Goal: Information Seeking & Learning: Learn about a topic

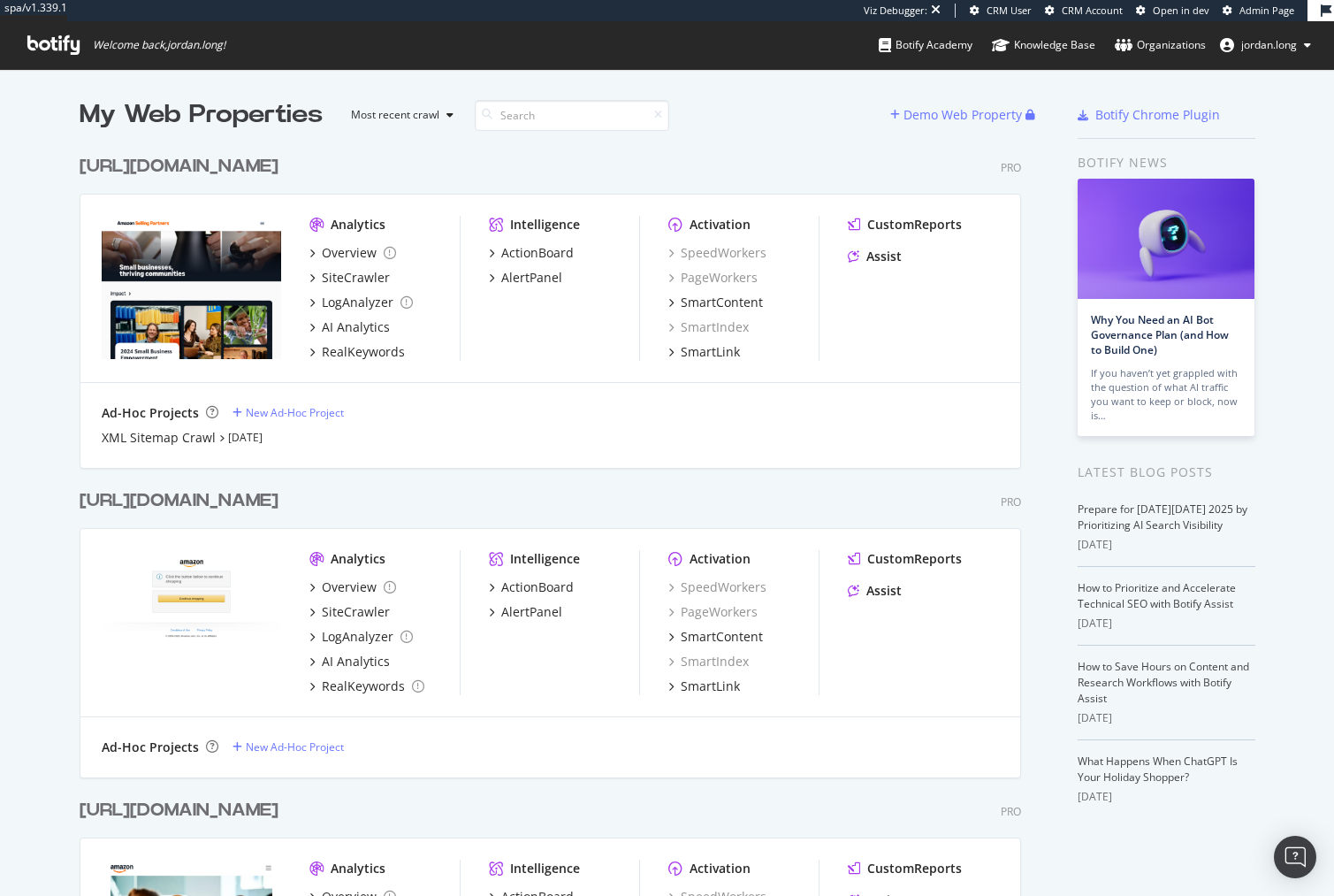
scroll to position [882, 1308]
click at [279, 166] on div "https://sellingpartners.aboutamazon.com/" at bounding box center [179, 167] width 199 height 26
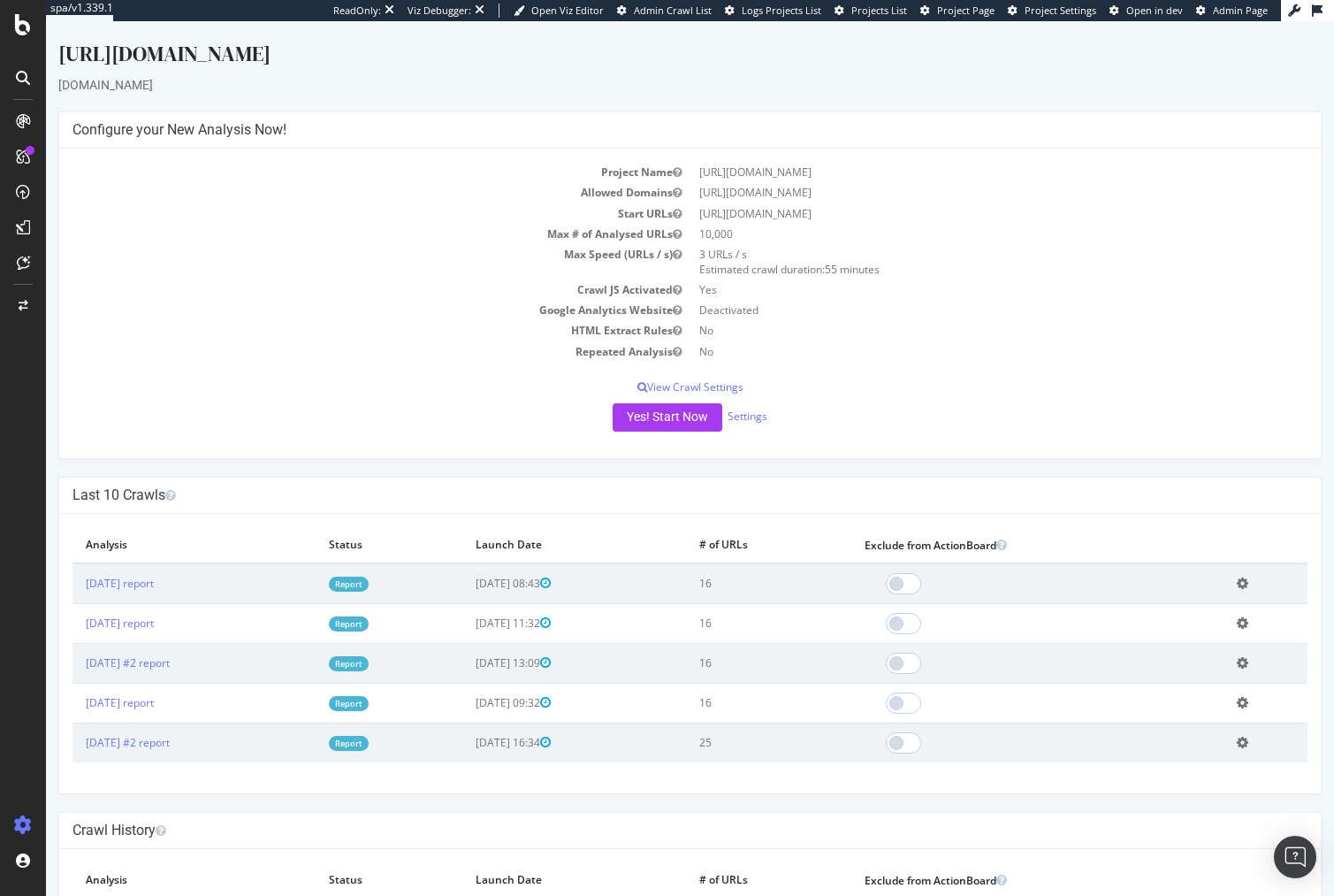
click at [1027, 396] on div "Project Name https://sellingpartners.aboutamazon.com/ Allowed Domains https://s…" at bounding box center [690, 303] width 1262 height 309
click at [1110, 376] on div "Project Name https://sellingpartners.aboutamazon.com/ Allowed Domains https://s…" at bounding box center [690, 303] width 1262 height 309
click at [340, 393] on p "View Crawl Settings" at bounding box center [690, 386] width 1235 height 15
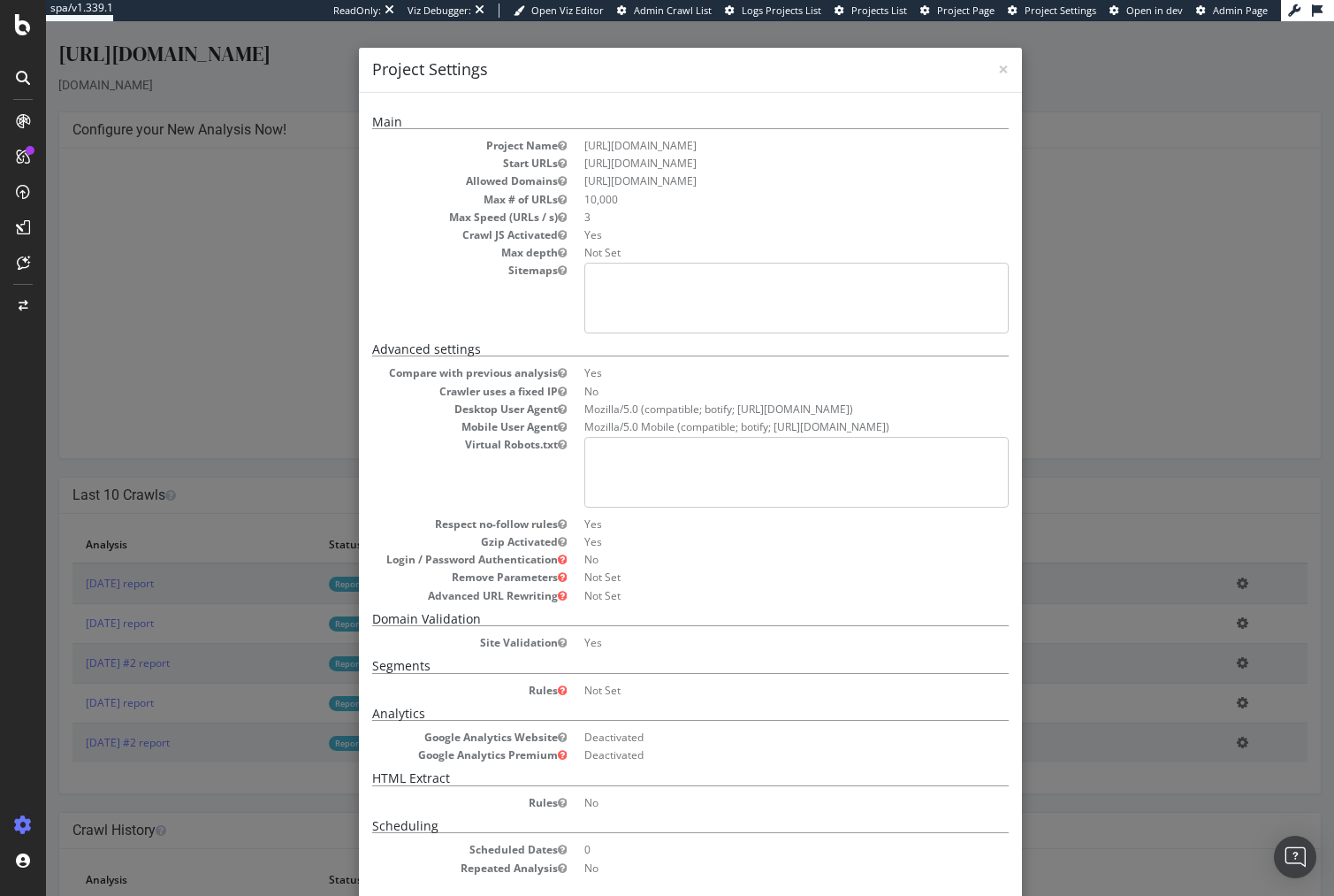
click at [276, 436] on div "× Close Project Settings Main Project Name https://sellingpartners.aboutamazon.…" at bounding box center [690, 458] width 1288 height 874
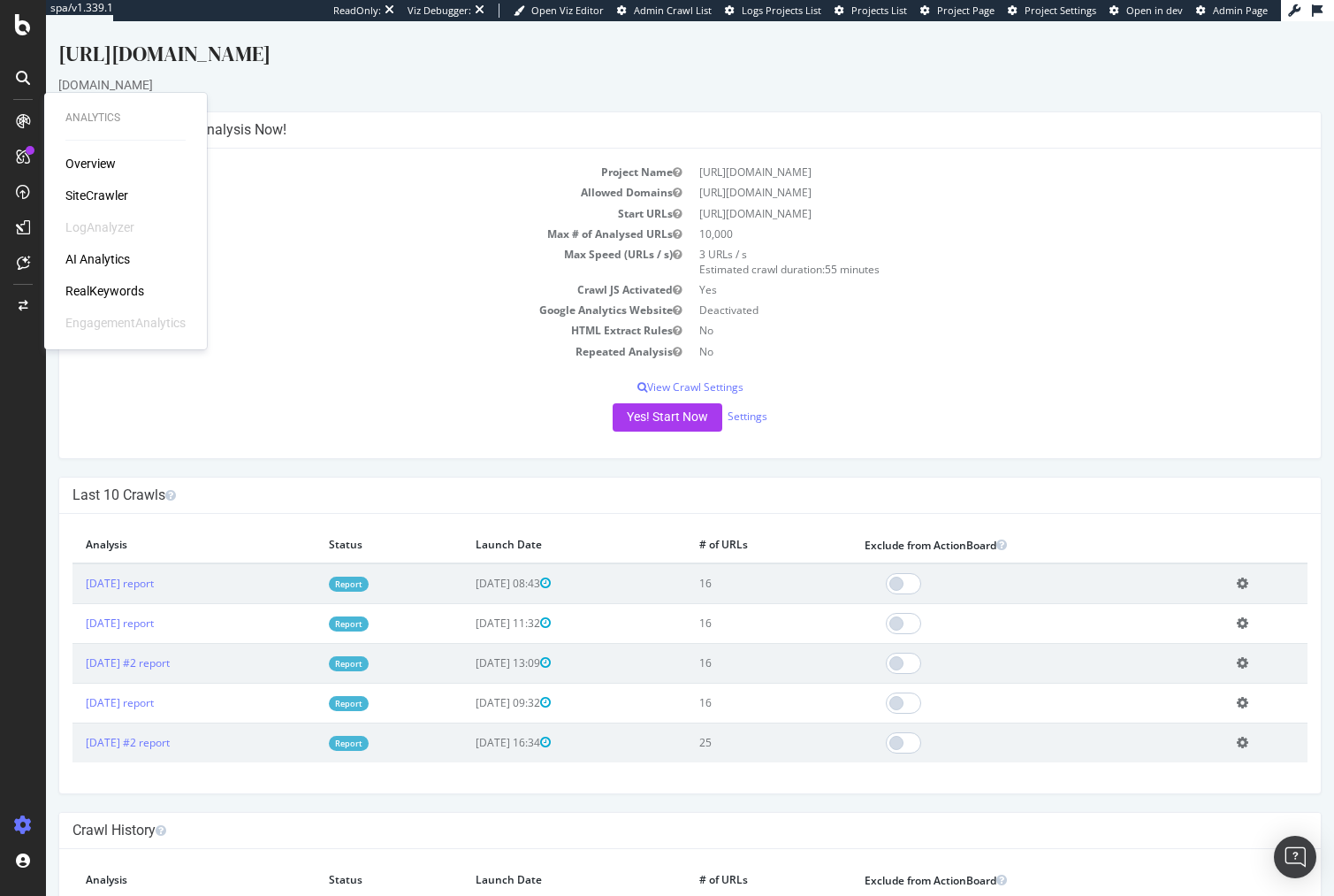
click at [96, 192] on div "SiteCrawler" at bounding box center [96, 196] width 63 height 18
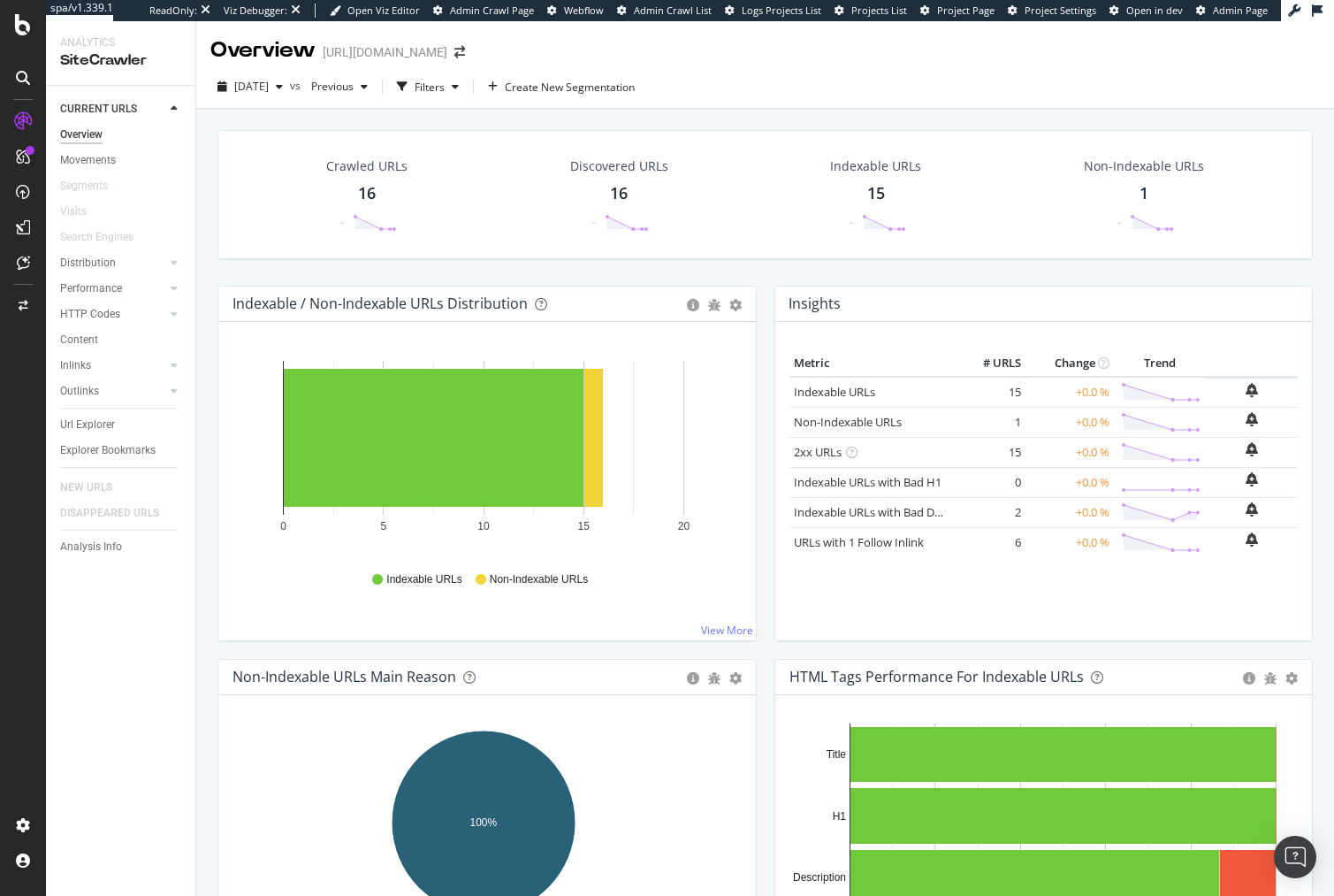
click at [209, 319] on div "Indexable / Non-Indexable URLs Distribution Bar Bar (by Percentage) Table Expor…" at bounding box center [487, 472] width 557 height 373
click at [234, 273] on div "Crawled URLs 16 - Discovered URLs 16 - Indexable URLs 15 - Non-Indexable URLs 1…" at bounding box center [765, 208] width 1113 height 156
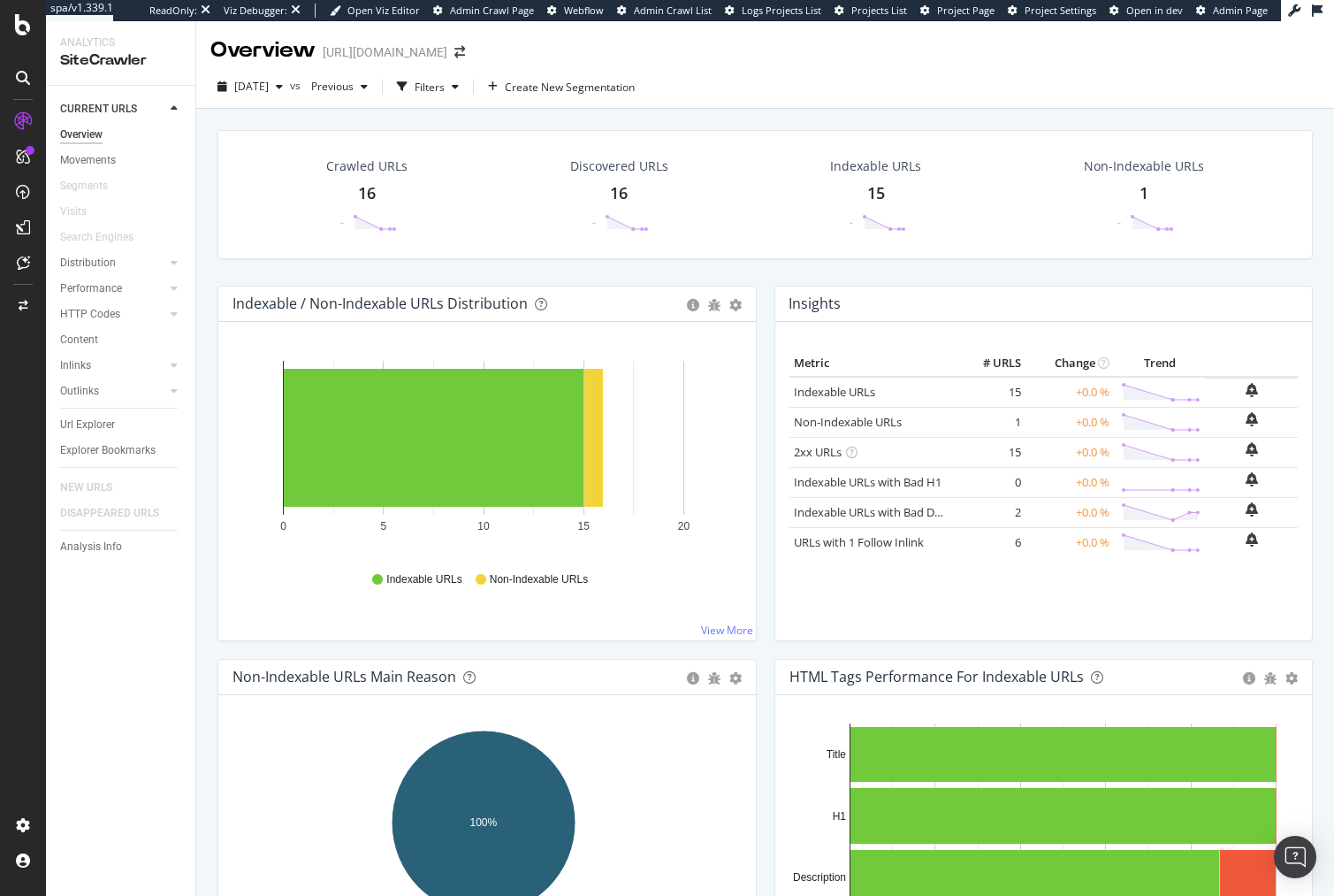
click at [234, 273] on div "Crawled URLs 16 - Discovered URLs 16 - Indexable URLs 15 - Non-Indexable URLs 1…" at bounding box center [765, 208] width 1113 height 156
click at [244, 276] on div "Crawled URLs 16 - Discovered URLs 16 - Indexable URLs 15 - Non-Indexable URLs 1…" at bounding box center [765, 208] width 1113 height 156
click at [254, 269] on div "Crawled URLs 16 - Discovered URLs 16 - Indexable URLs 15 - Non-Indexable URLs 1…" at bounding box center [765, 208] width 1113 height 156
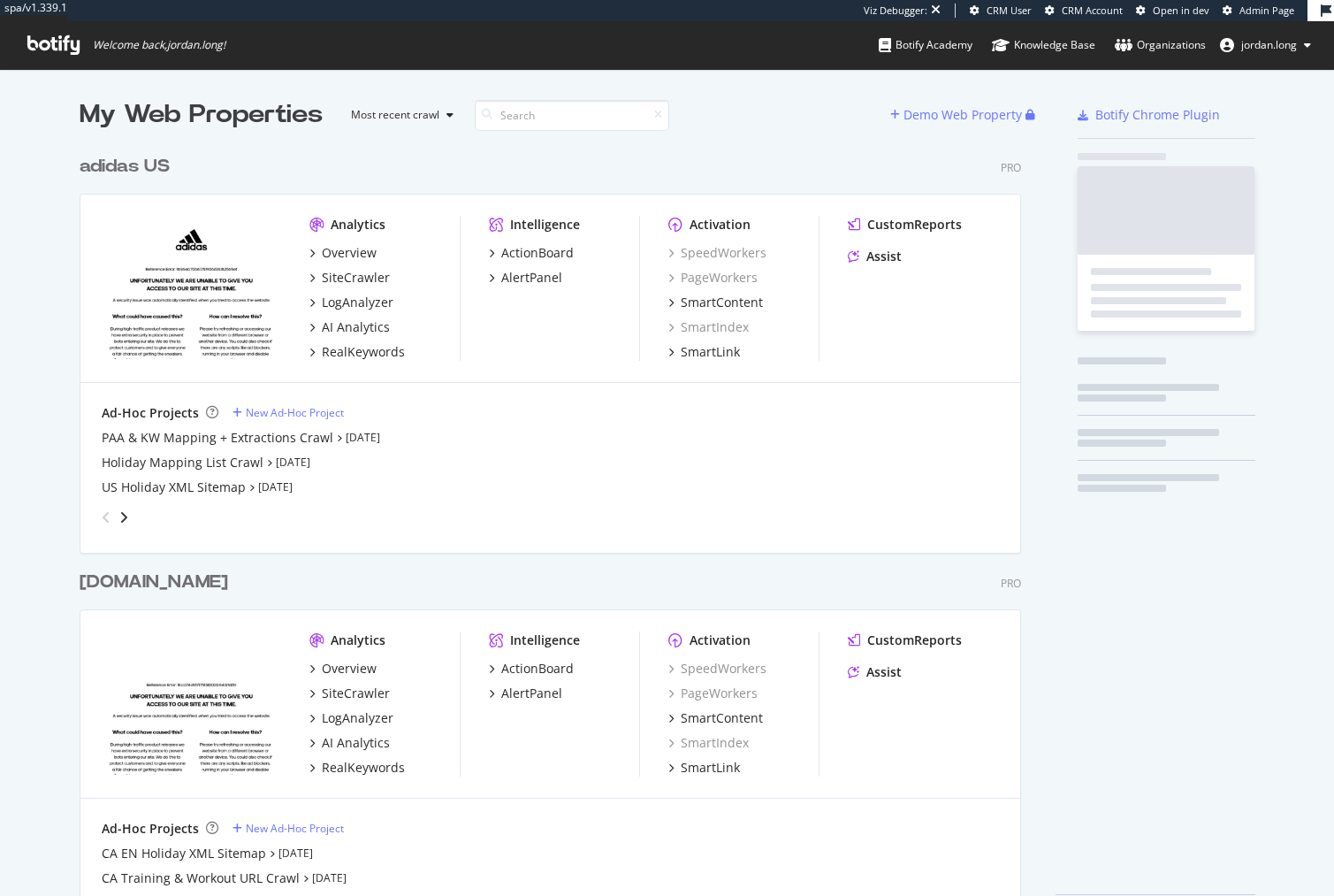
scroll to position [786, 943]
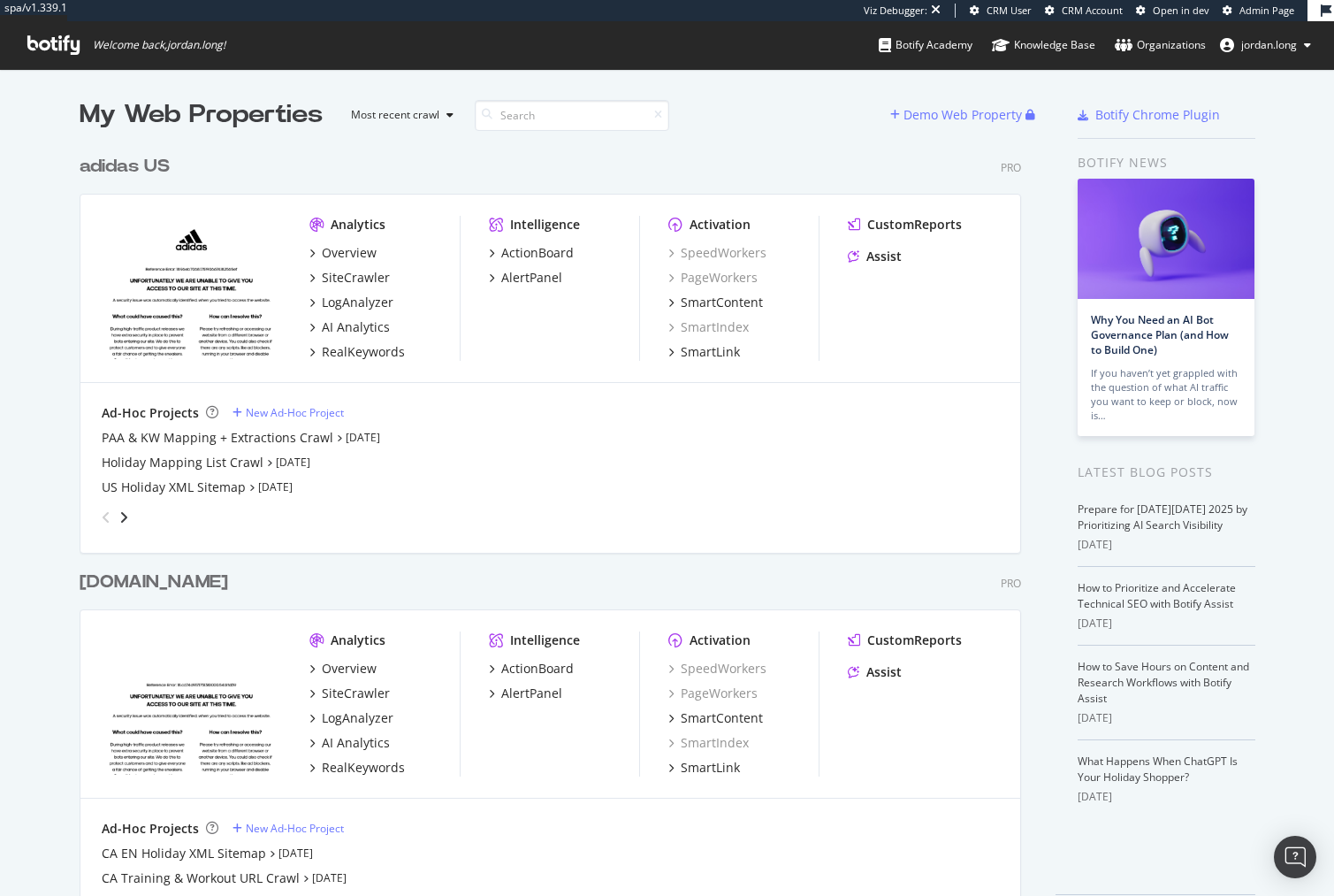
click at [110, 154] on div "adidas US" at bounding box center [125, 167] width 90 height 26
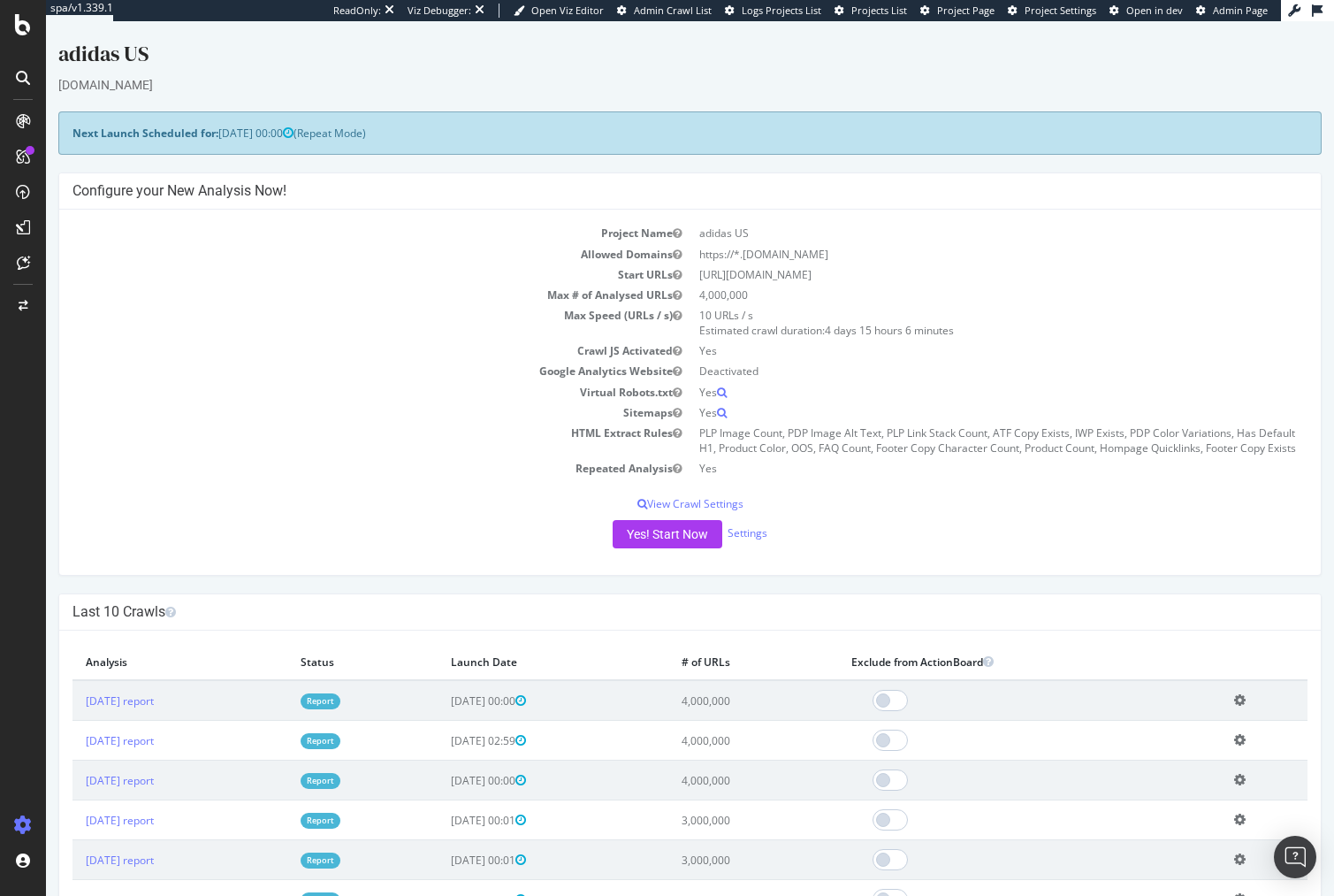
click at [340, 708] on link "Report" at bounding box center [321, 700] width 40 height 15
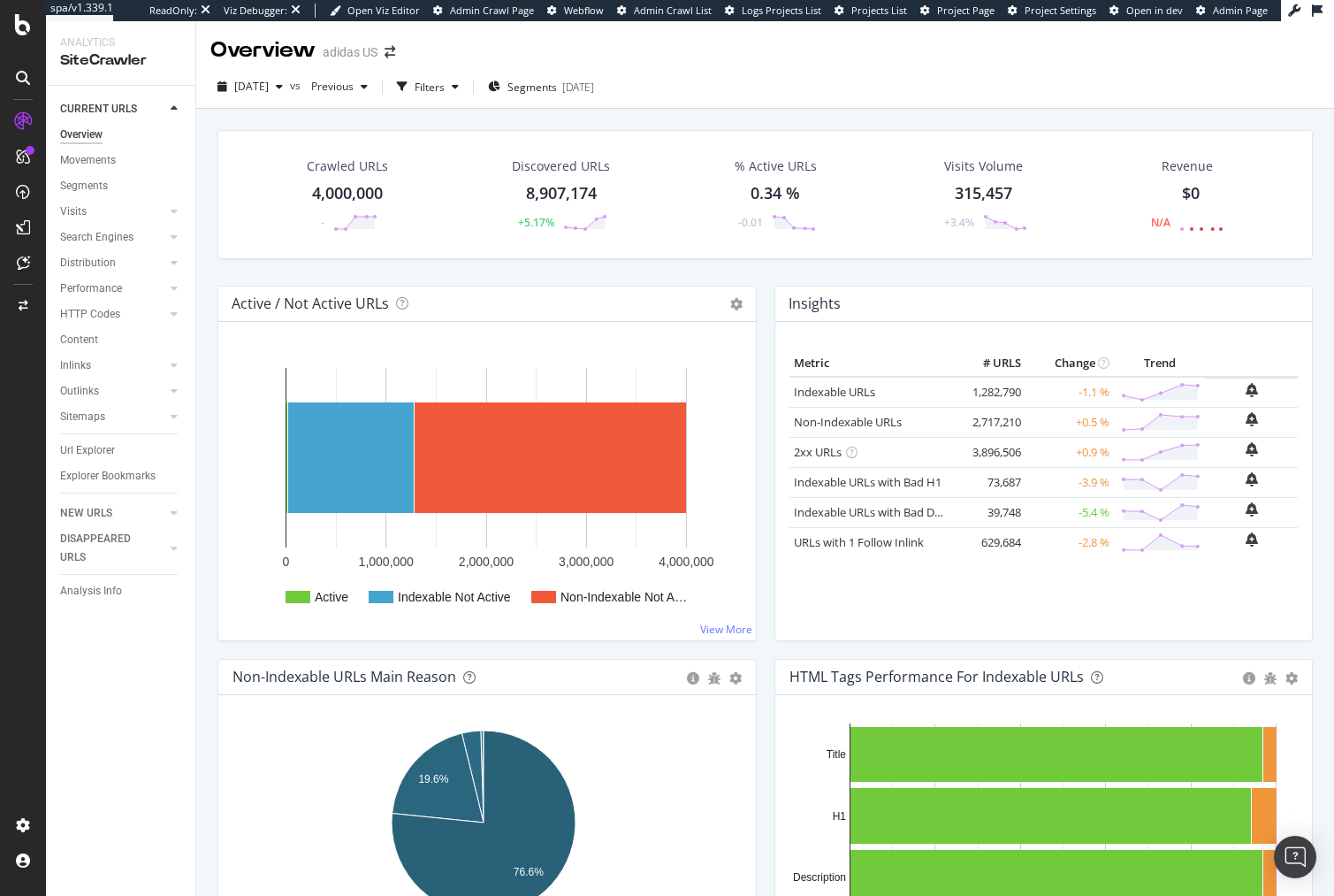
click at [490, 286] on div "Active / Not Active URLs Chart (by Value) Chart (by Percentage) Table Expand Ex…" at bounding box center [487, 463] width 539 height 355
click at [99, 453] on div "Url Explorer" at bounding box center [87, 450] width 55 height 19
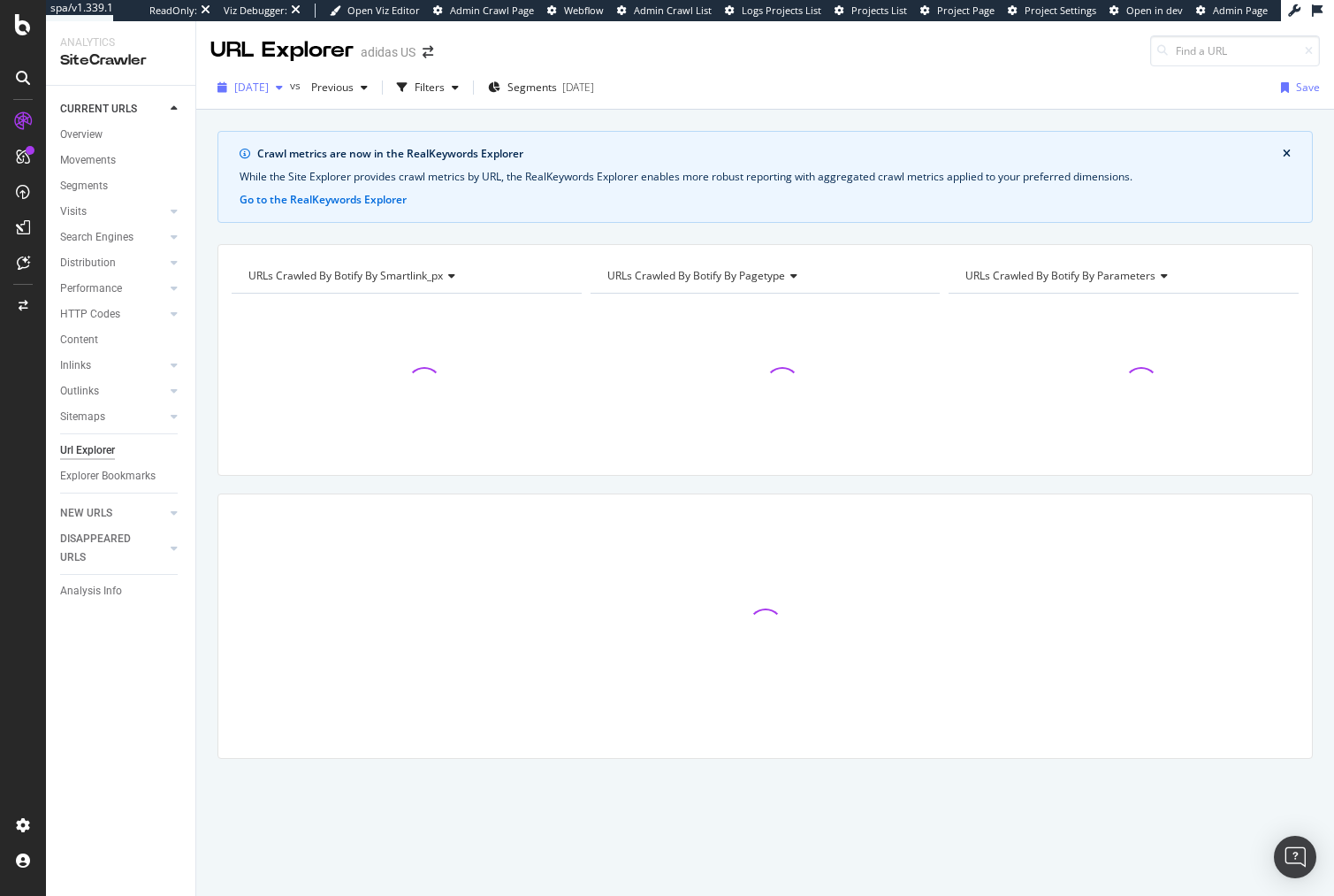
click at [269, 82] on span "2025 Oct. 7th" at bounding box center [251, 87] width 34 height 15
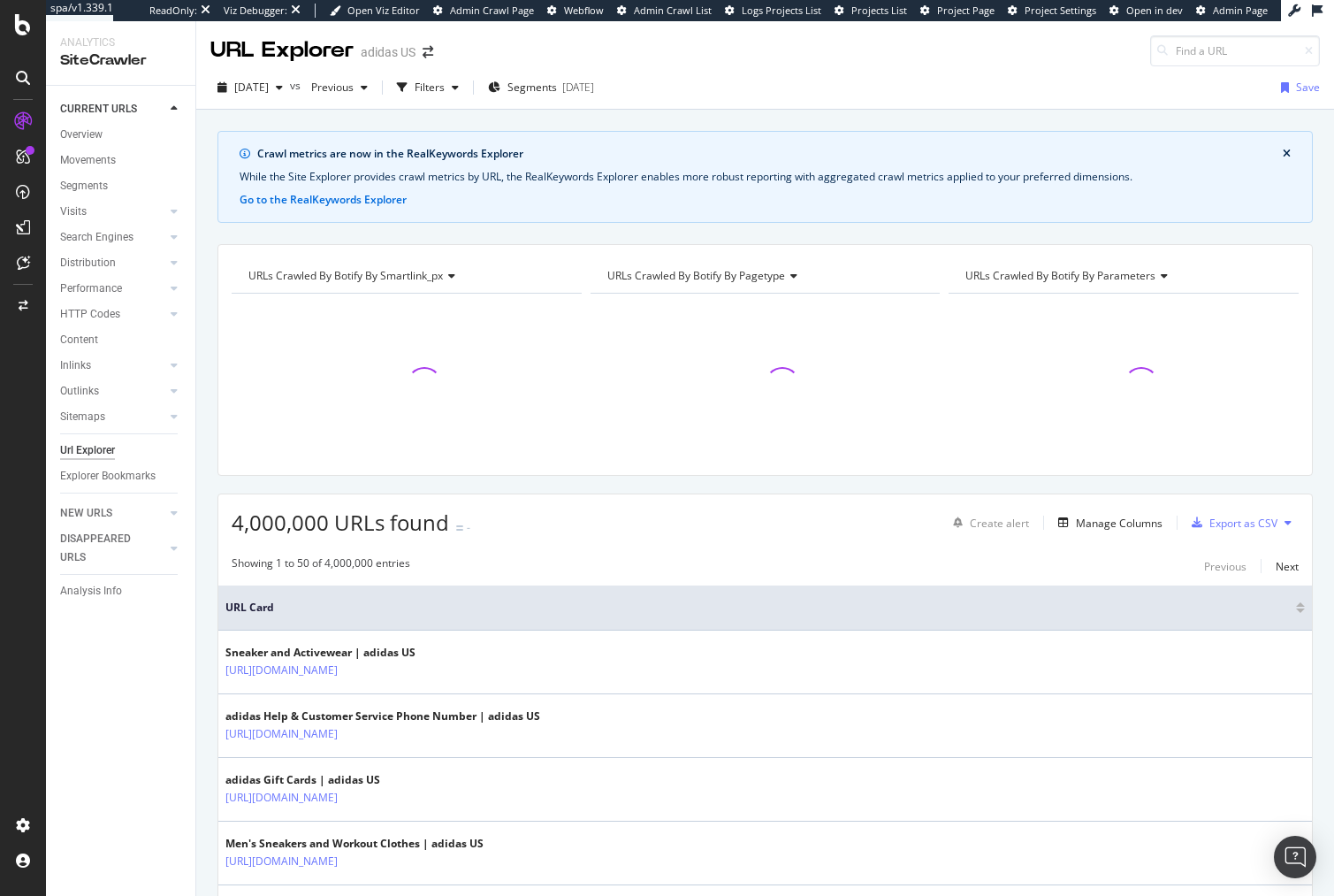
click at [884, 118] on div "Crawl metrics are now in the RealKeywords Explorer While the Site Explorer prov…" at bounding box center [765, 131] width 1138 height 42
click at [457, 97] on div "Filters" at bounding box center [428, 87] width 76 height 27
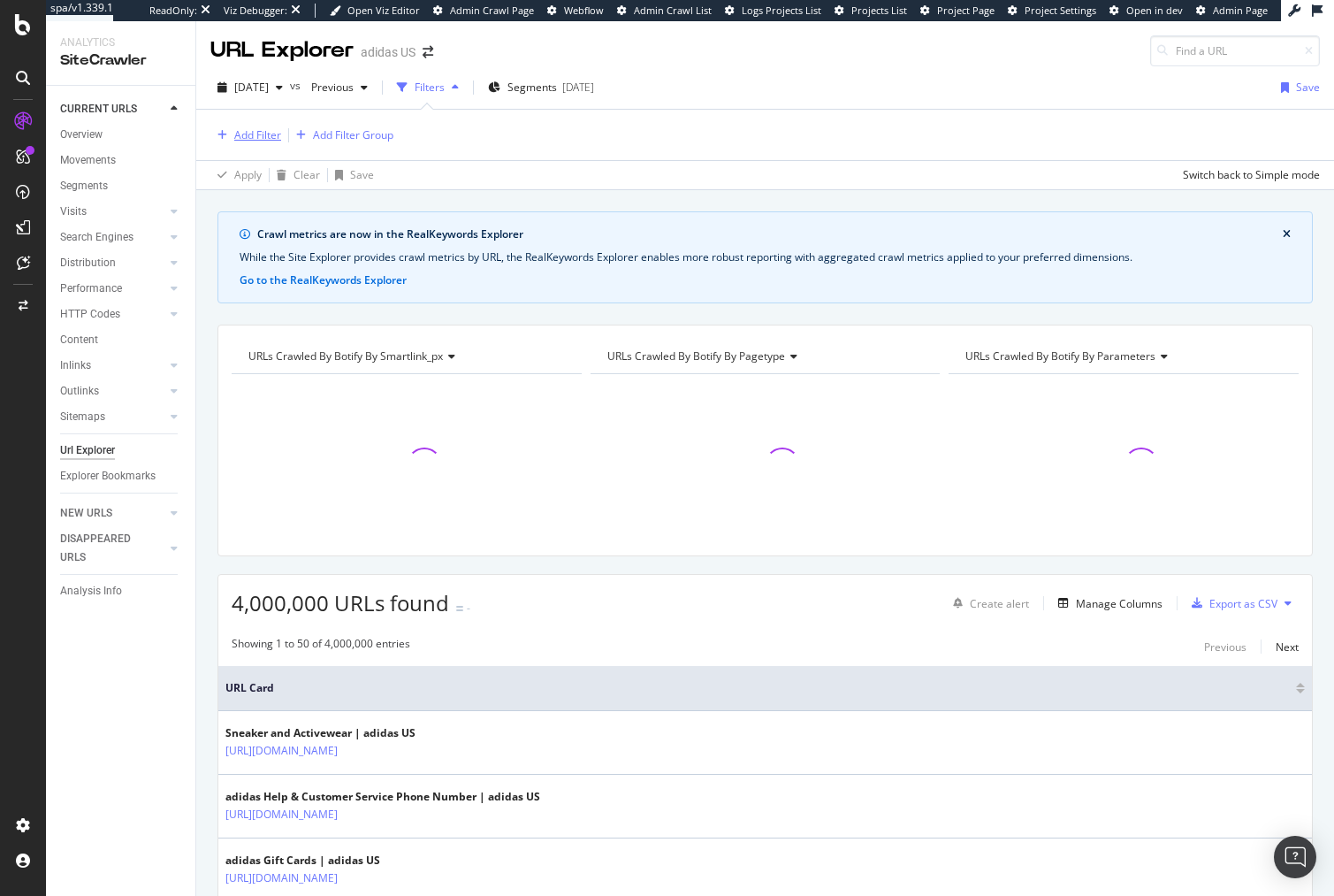
click at [270, 140] on div "Add Filter" at bounding box center [257, 134] width 47 height 15
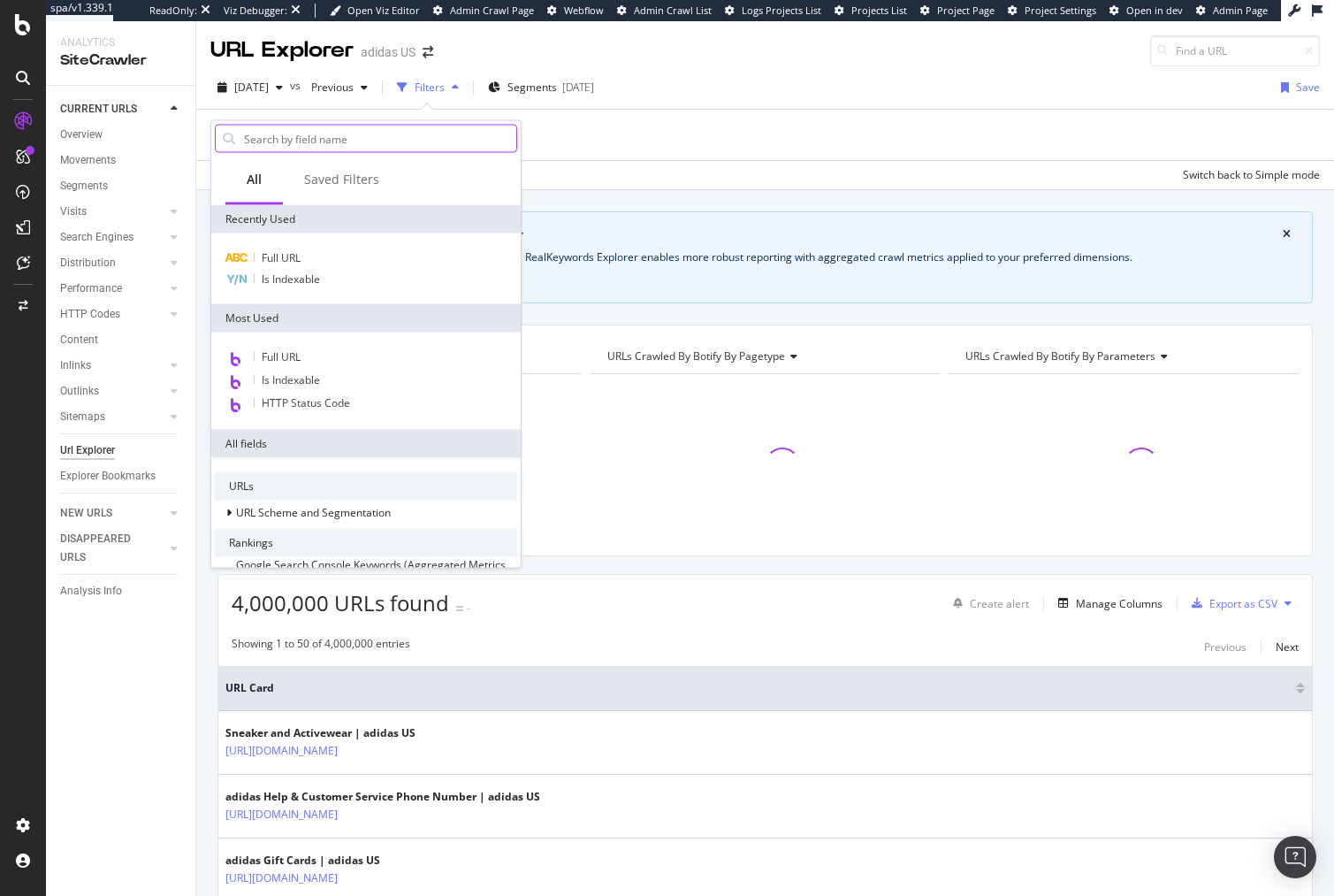
click at [313, 139] on input "text" at bounding box center [379, 139] width 274 height 27
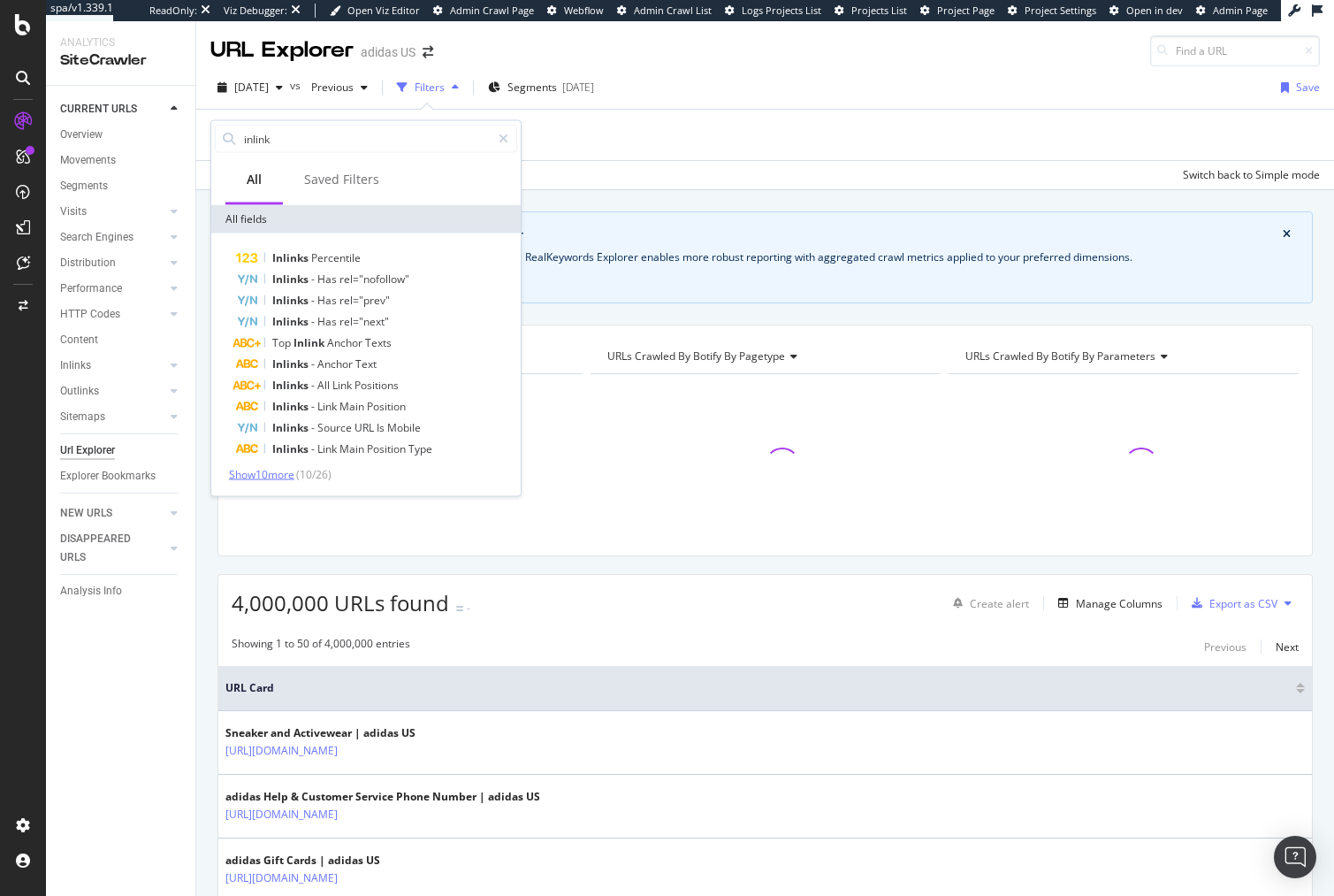
type input "inlink"
click at [292, 473] on span "Show 10 more" at bounding box center [261, 474] width 65 height 15
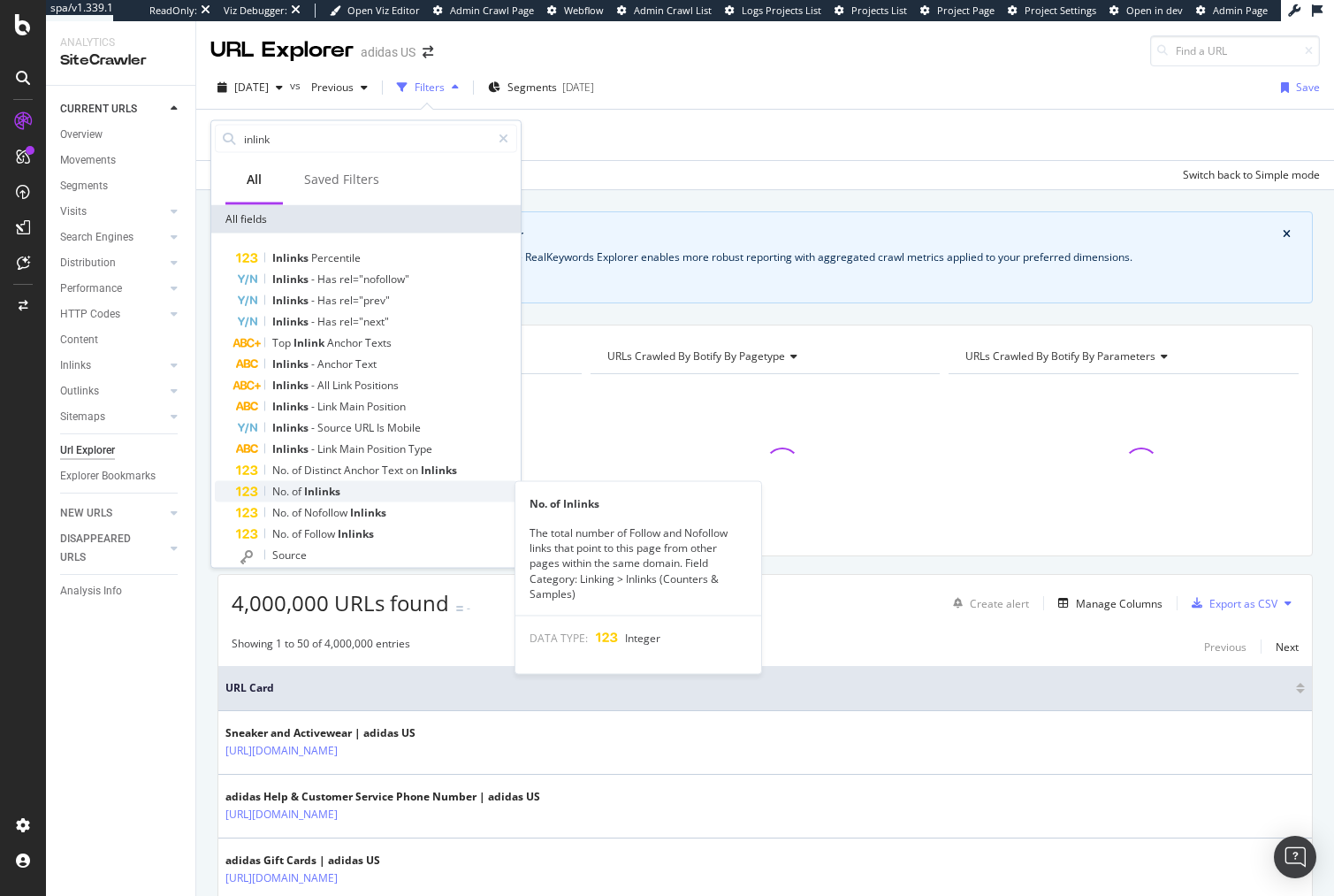
click at [355, 492] on div "No. of Inlinks" at bounding box center [376, 491] width 281 height 21
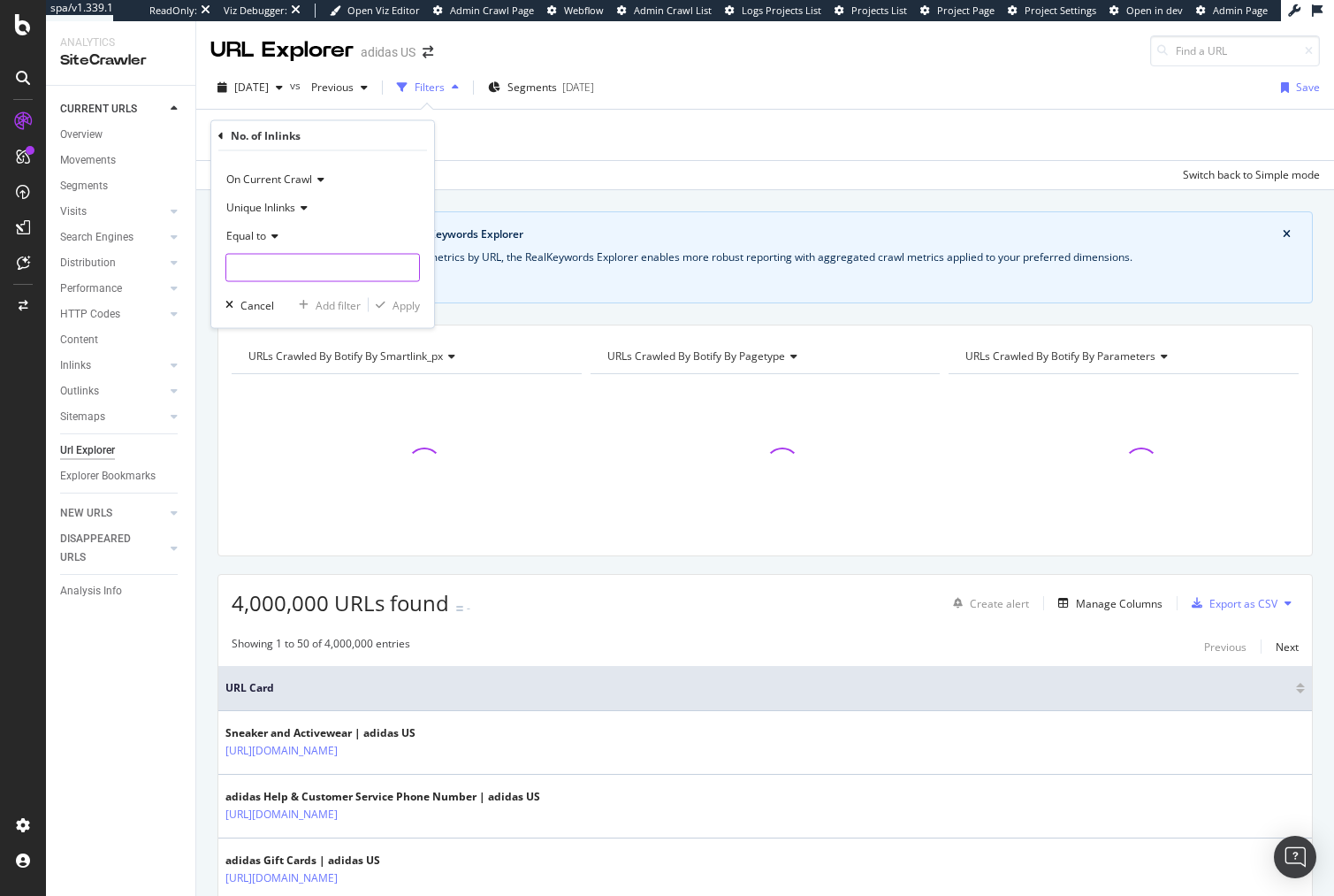
click at [254, 268] on input "number" at bounding box center [322, 268] width 195 height 28
click at [88, 292] on div "RealKeywords" at bounding box center [104, 291] width 79 height 18
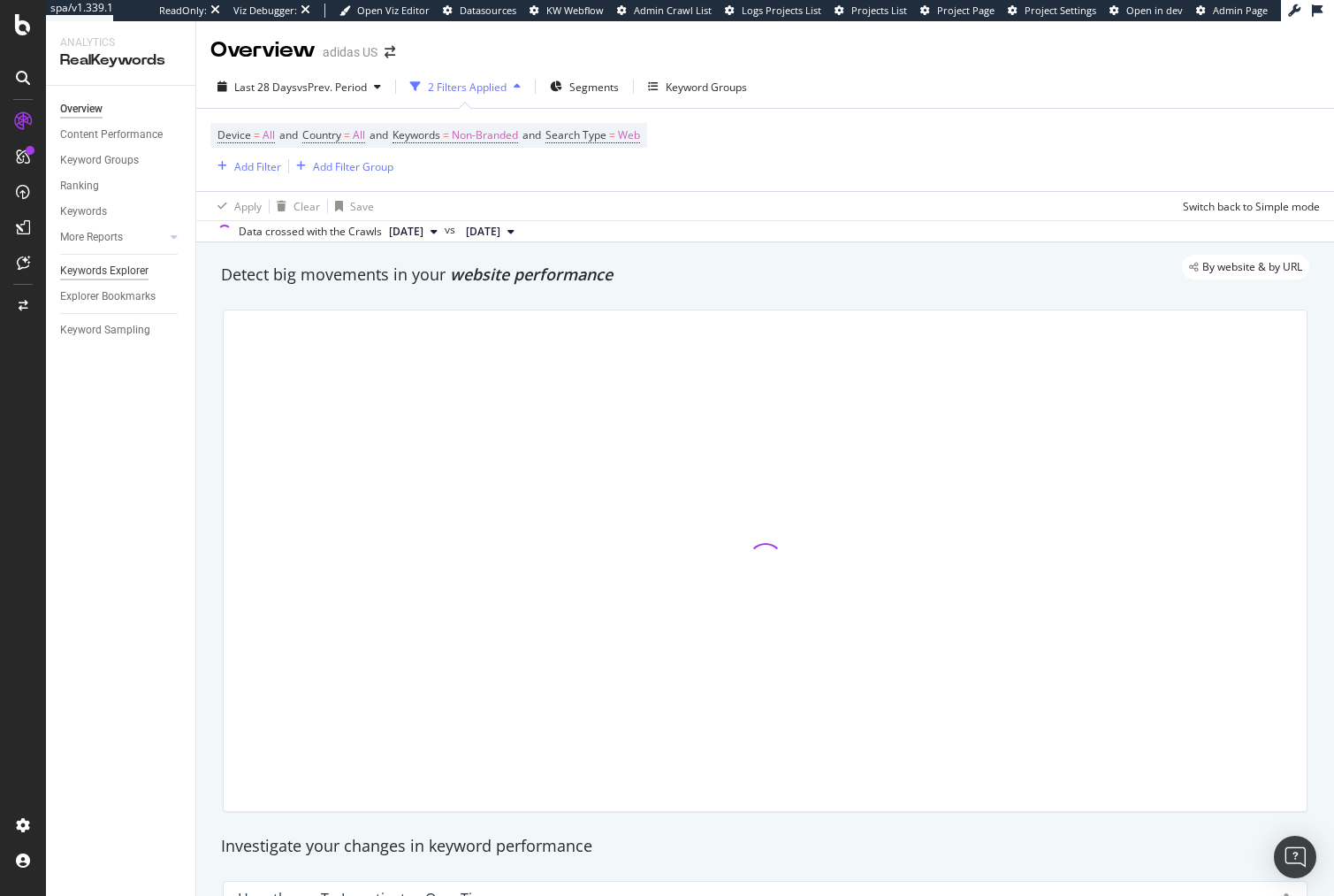
click at [131, 272] on div "Keywords Explorer" at bounding box center [104, 271] width 88 height 19
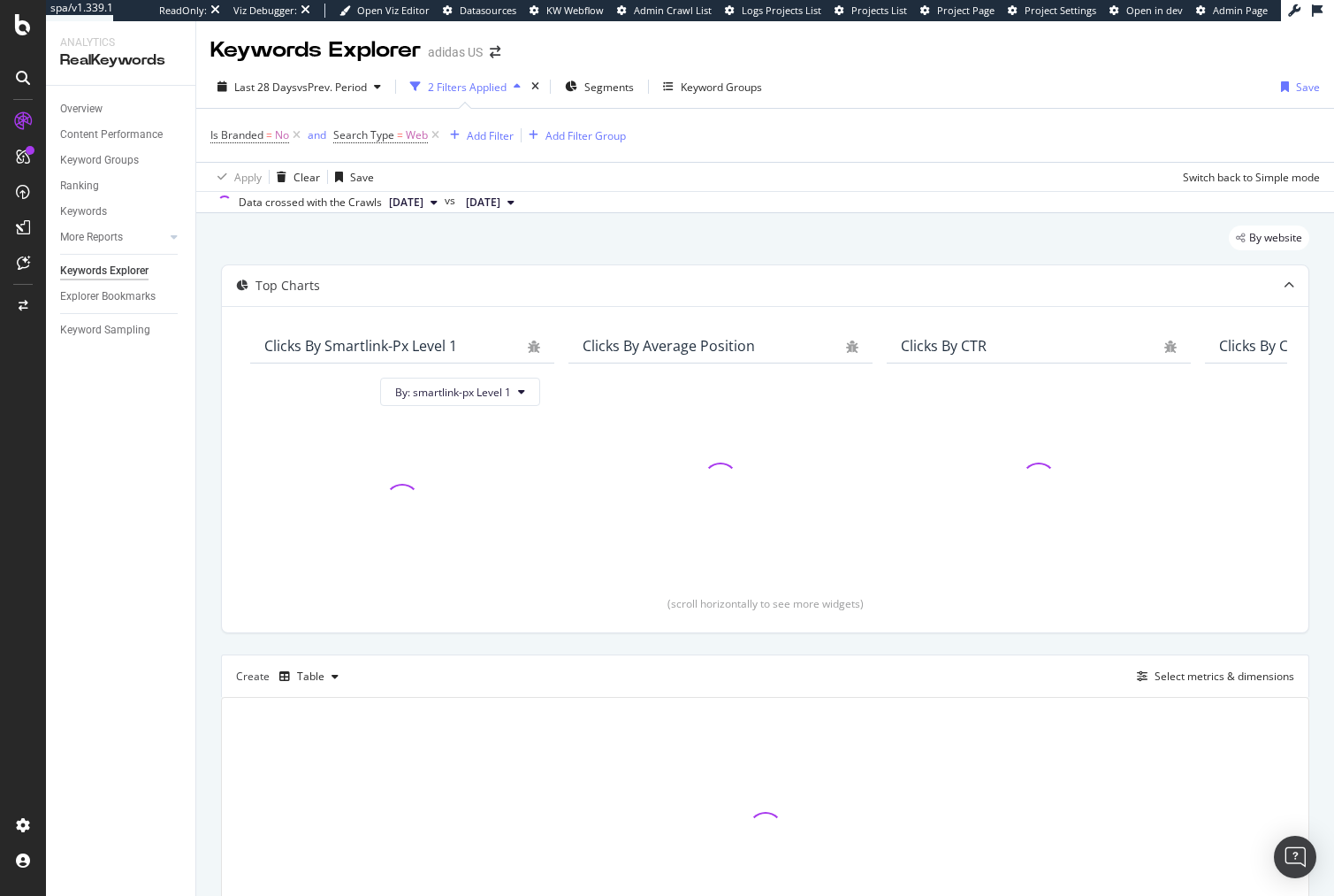
click at [706, 248] on div "By website" at bounding box center [765, 244] width 1088 height 39
click at [298, 135] on icon at bounding box center [296, 135] width 15 height 18
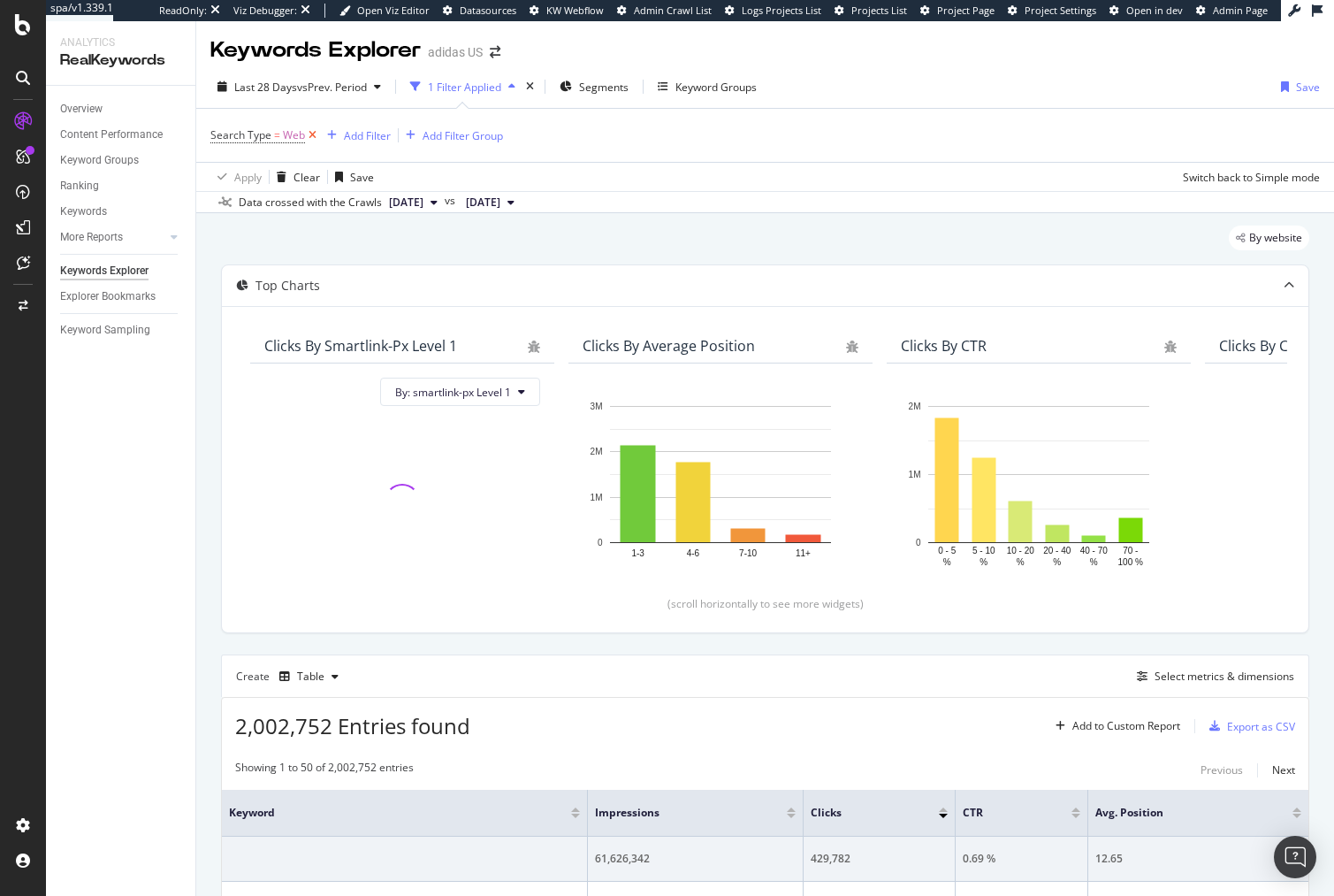
click at [312, 136] on icon at bounding box center [312, 135] width 15 height 18
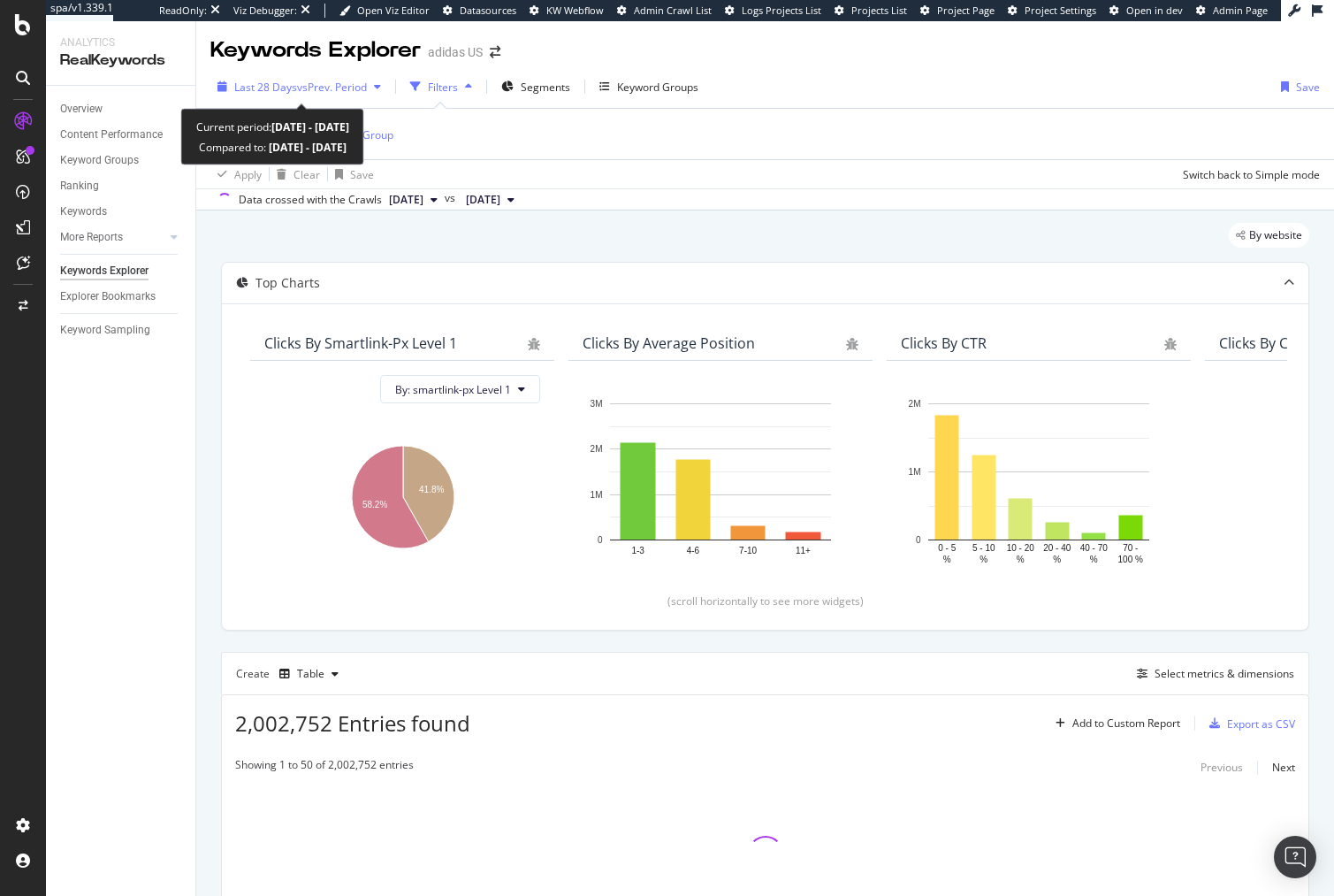
click at [302, 89] on span "vs Prev. Period" at bounding box center [332, 87] width 70 height 15
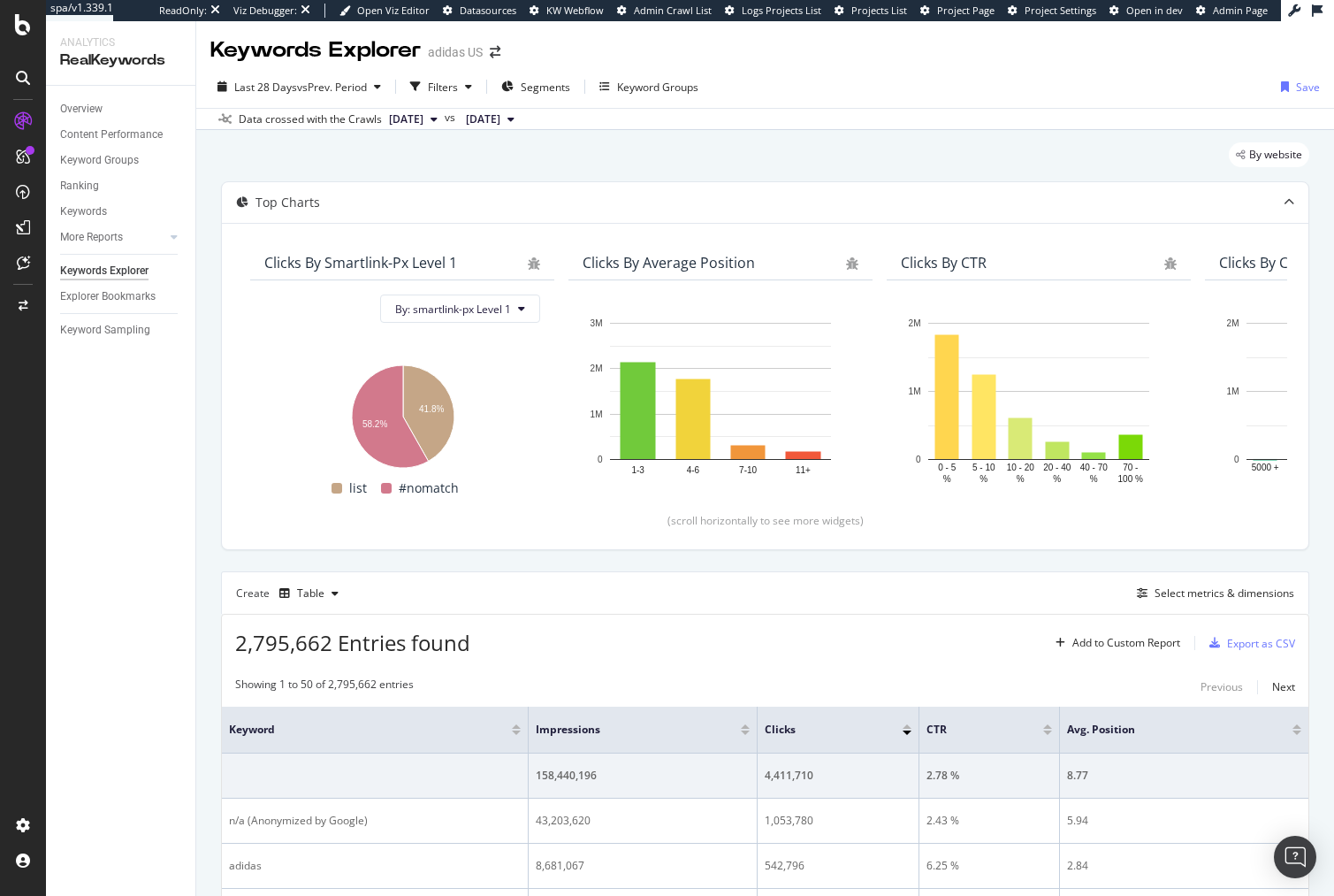
click at [875, 154] on div "By website" at bounding box center [765, 161] width 1088 height 39
click at [881, 147] on div "By website" at bounding box center [765, 161] width 1088 height 39
click at [1214, 592] on div "Select metrics & dimensions" at bounding box center [1225, 592] width 140 height 15
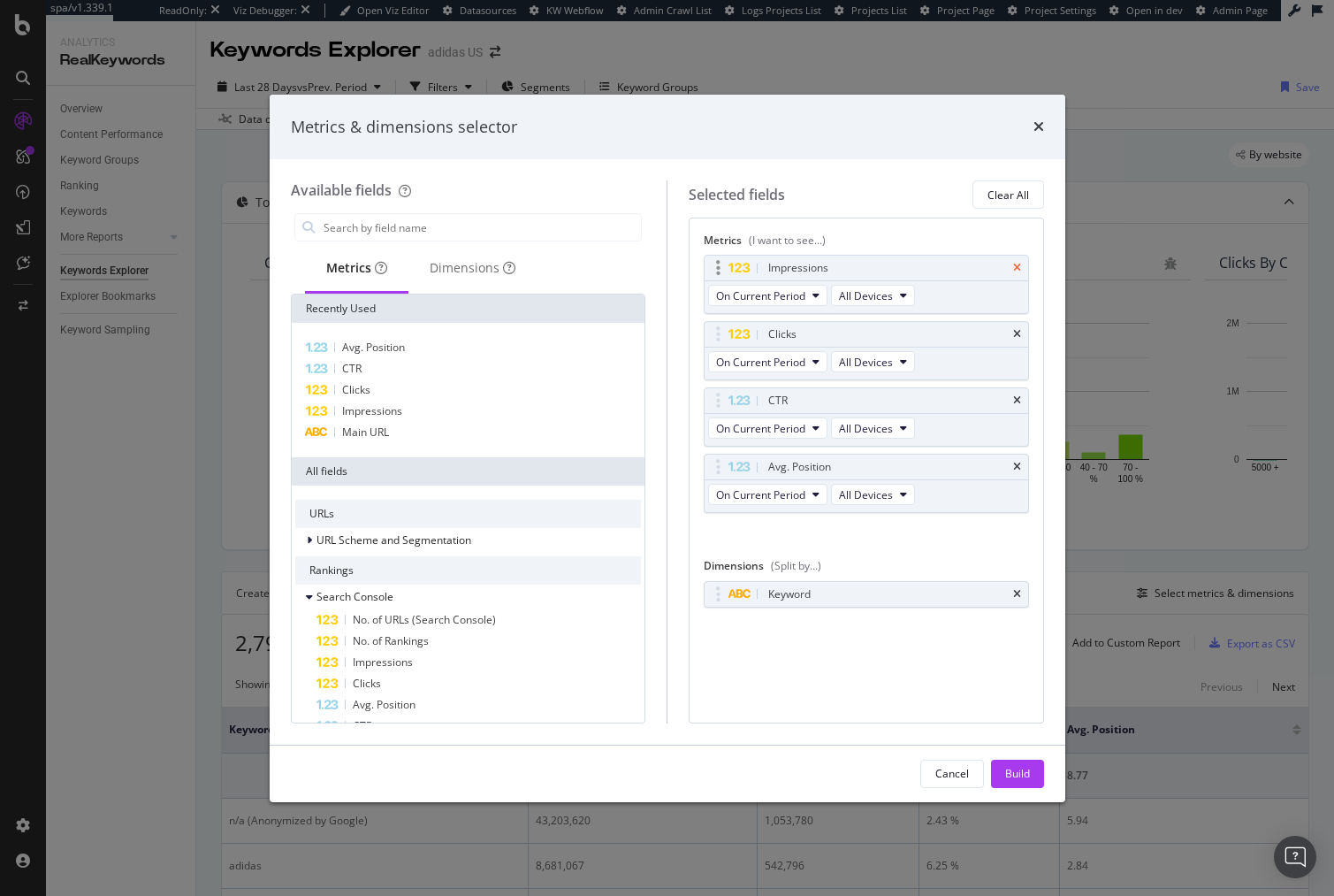
click at [1019, 266] on icon "times" at bounding box center [1017, 268] width 8 height 11
click at [1019, 329] on icon "times" at bounding box center [1017, 334] width 8 height 11
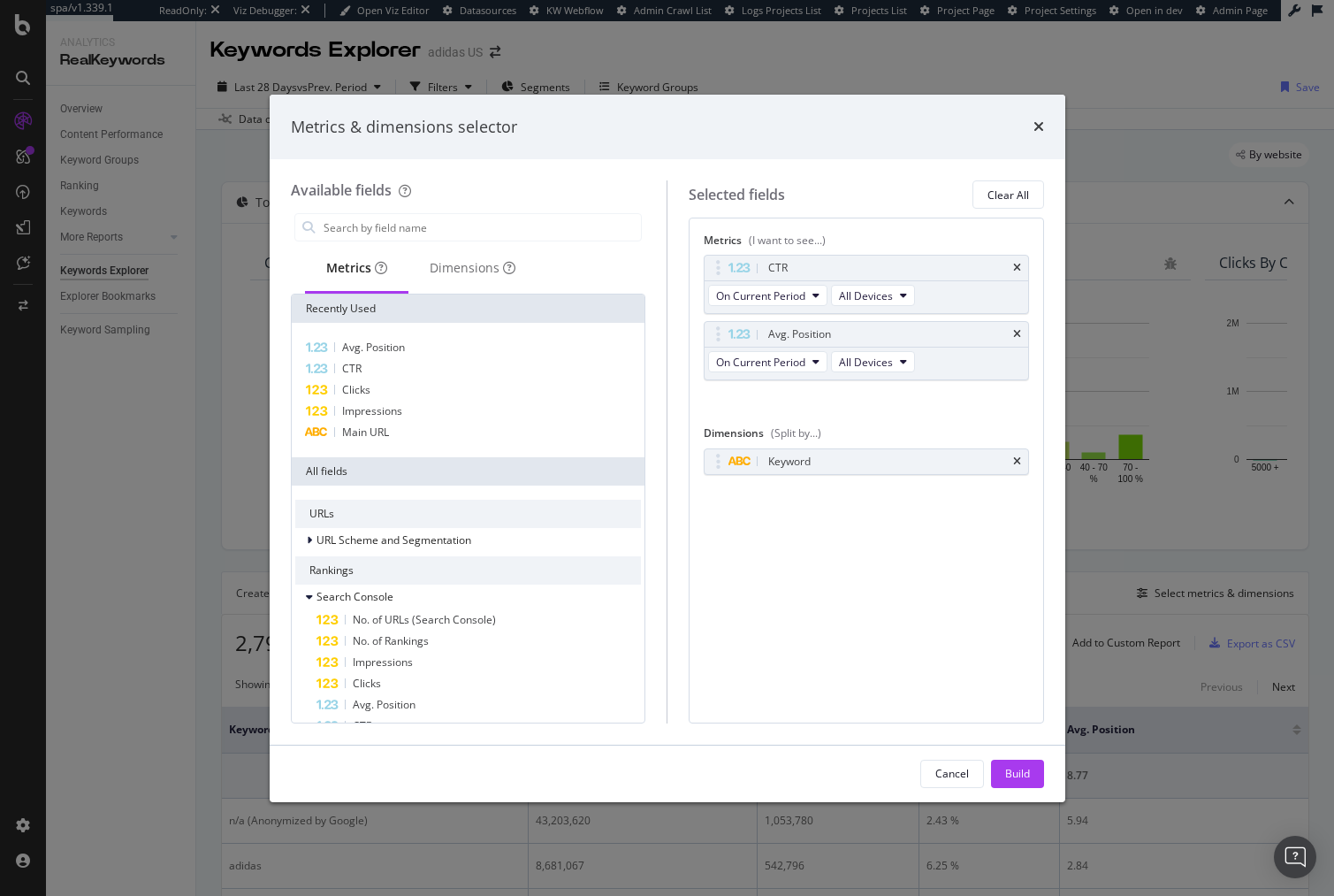
click at [1019, 266] on icon "times" at bounding box center [1017, 268] width 8 height 11
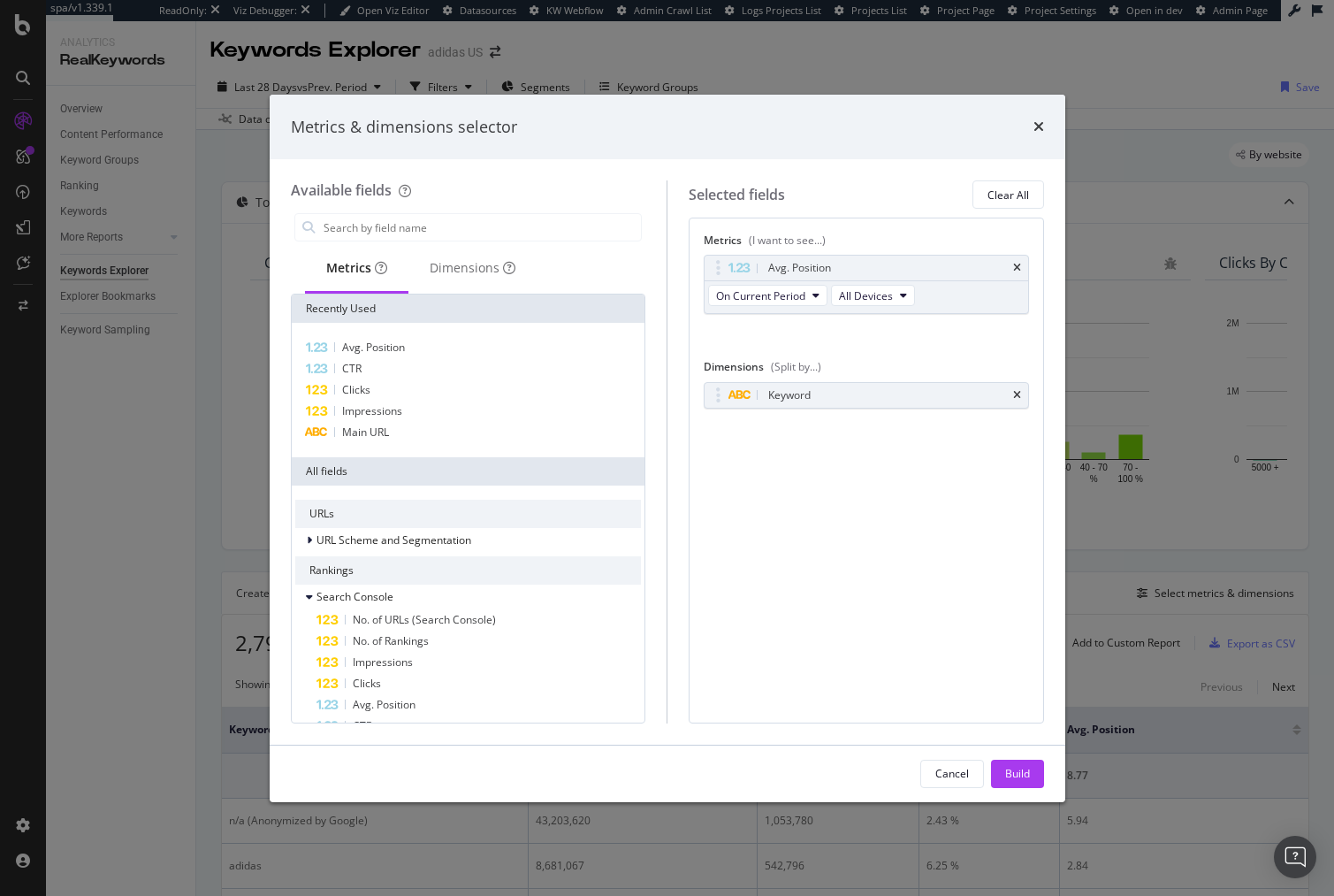
click at [1019, 266] on icon "times" at bounding box center [1017, 268] width 8 height 11
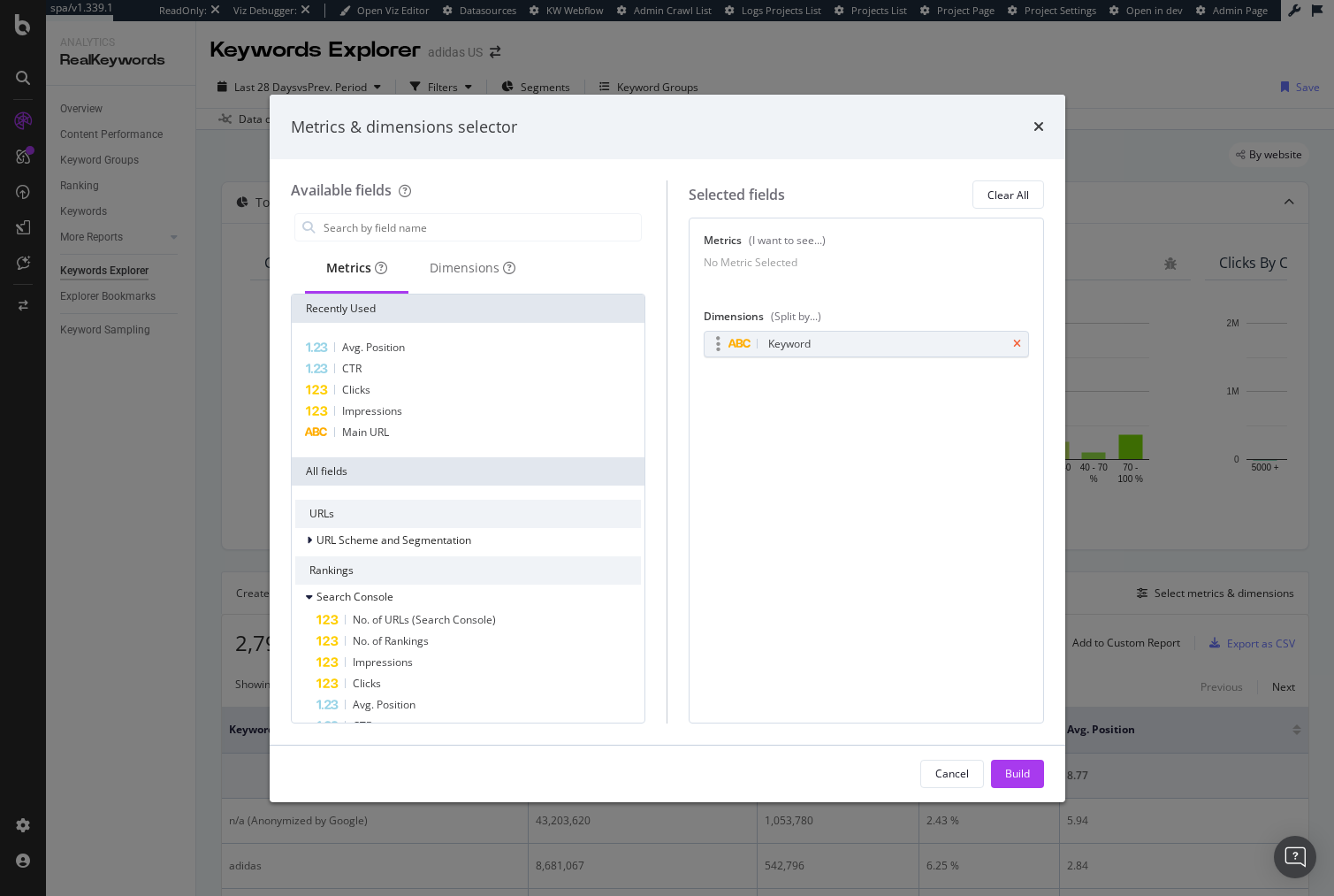
click at [1017, 349] on icon "times" at bounding box center [1017, 344] width 8 height 11
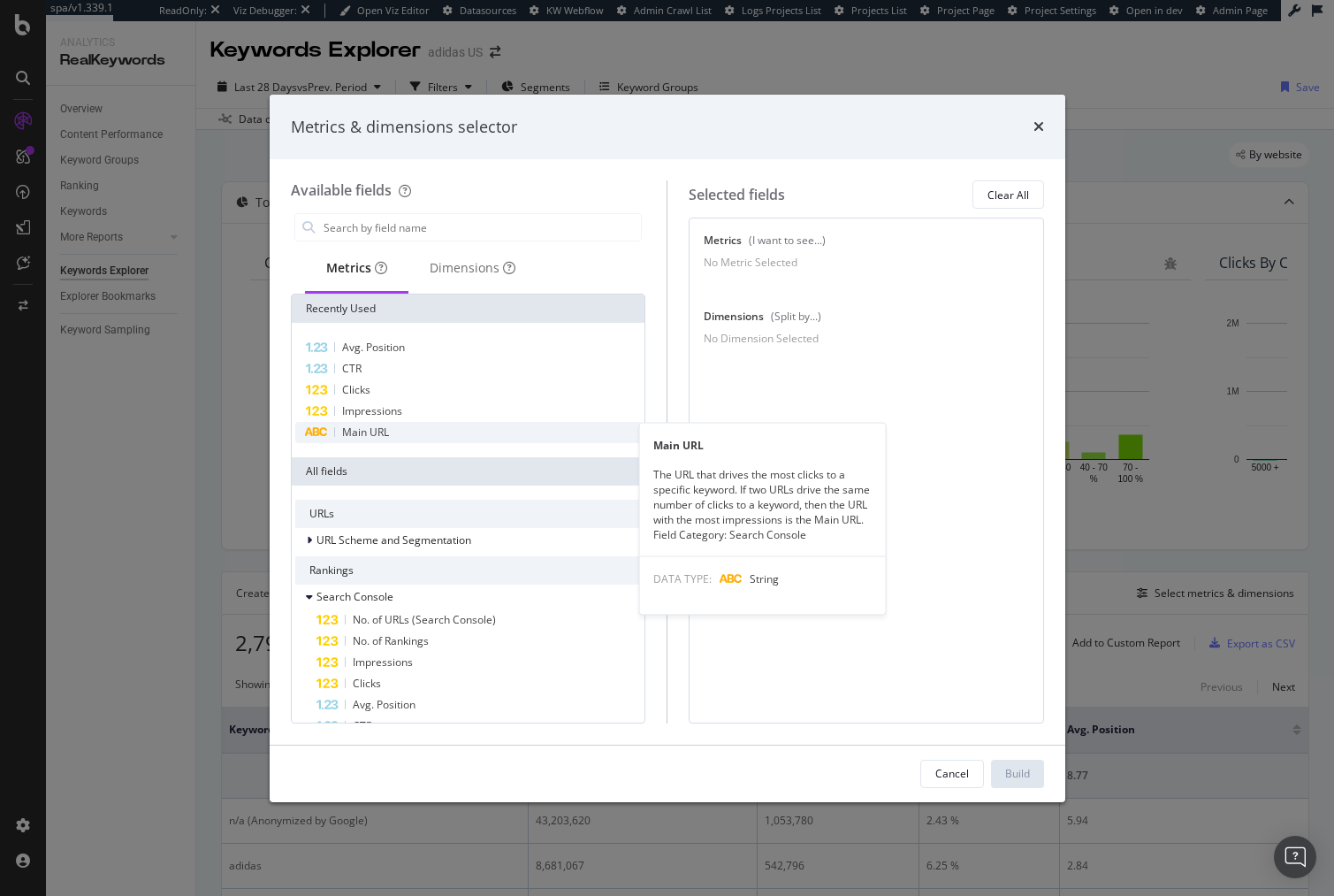
click at [386, 436] on span "Main URL" at bounding box center [365, 431] width 47 height 15
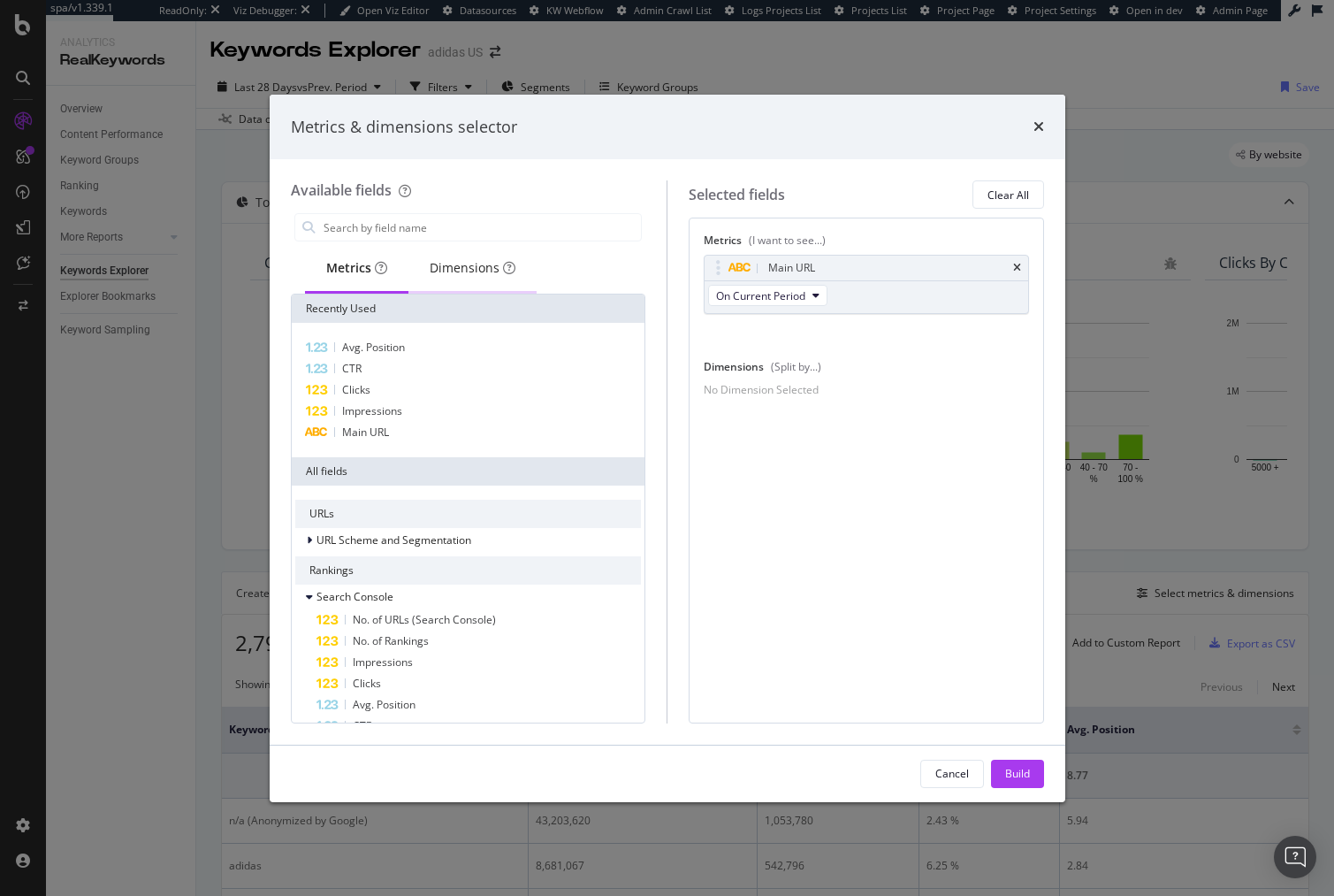
click at [485, 266] on div "Dimensions" at bounding box center [473, 268] width 86 height 18
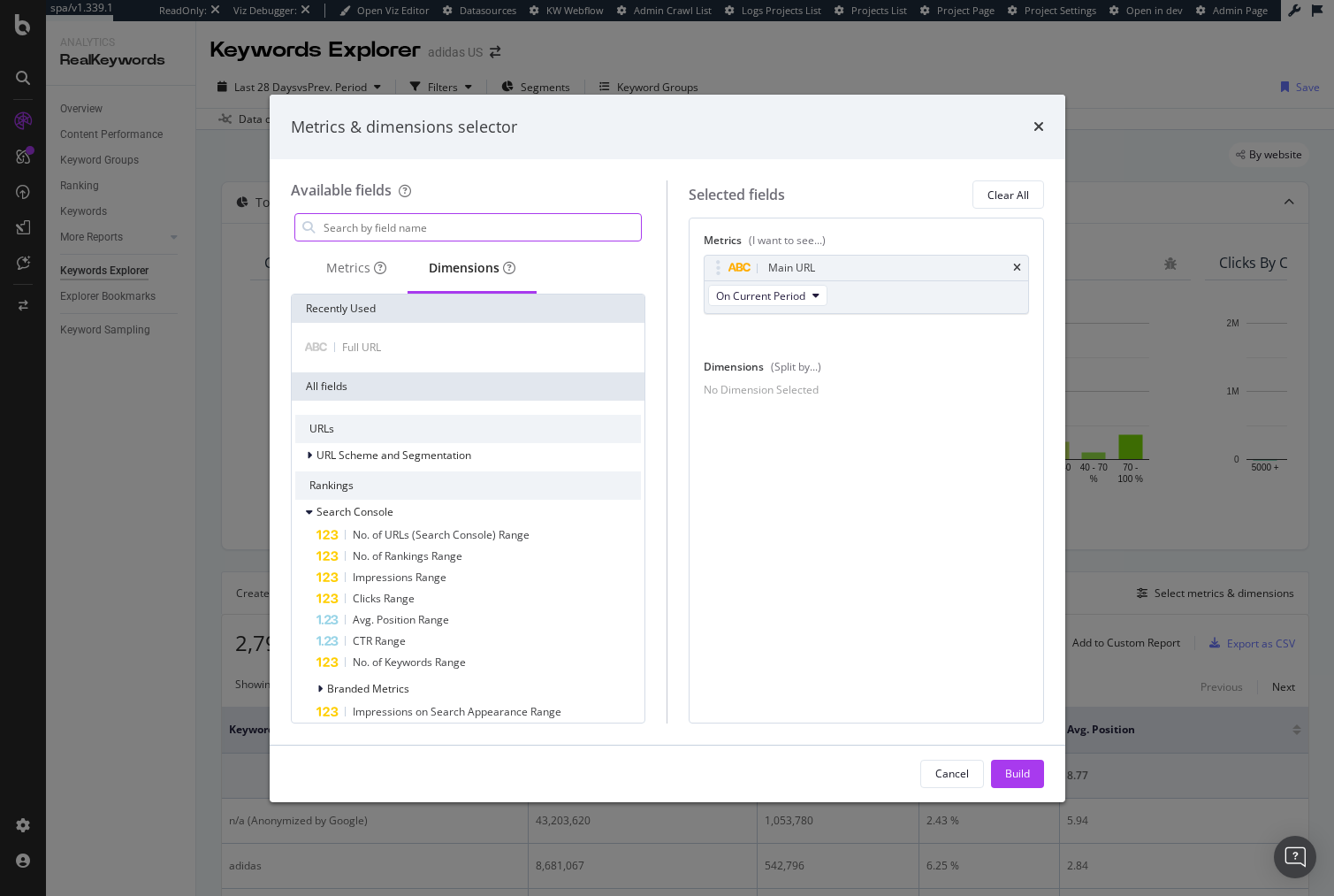
click at [395, 233] on input "modal" at bounding box center [482, 227] width 320 height 27
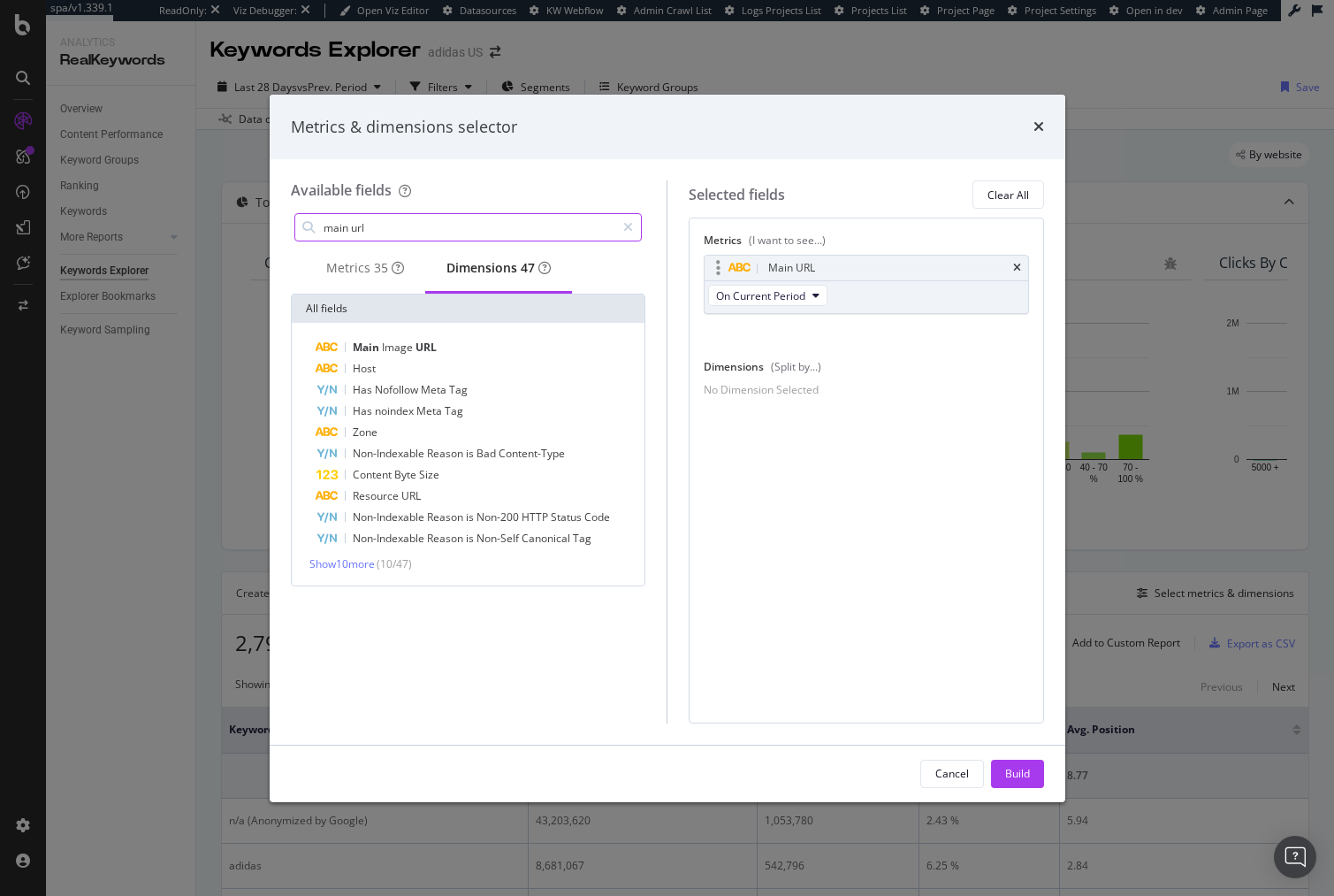
type input "main url"
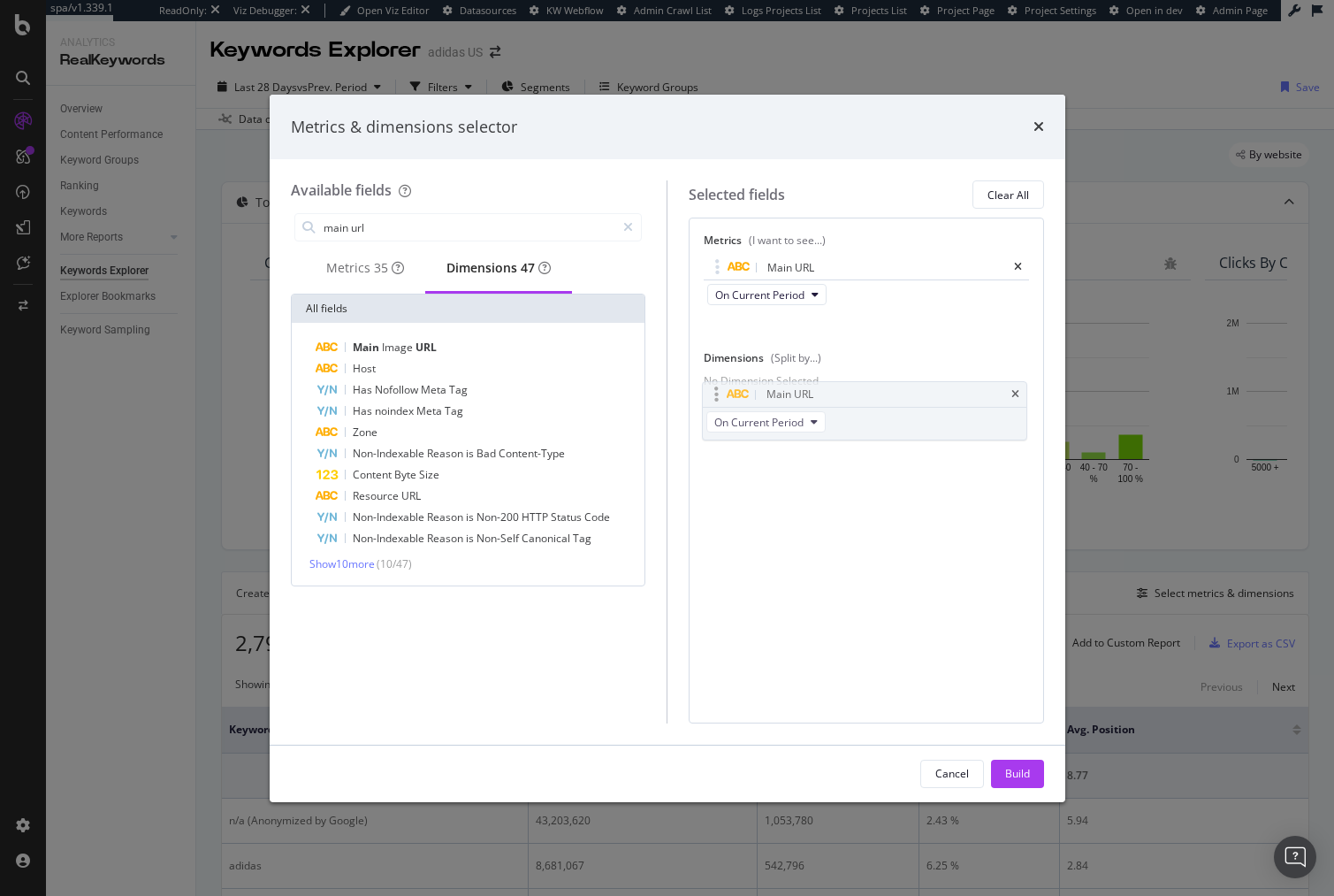
drag, startPoint x: 811, startPoint y: 285, endPoint x: 809, endPoint y: 399, distance: 114.1
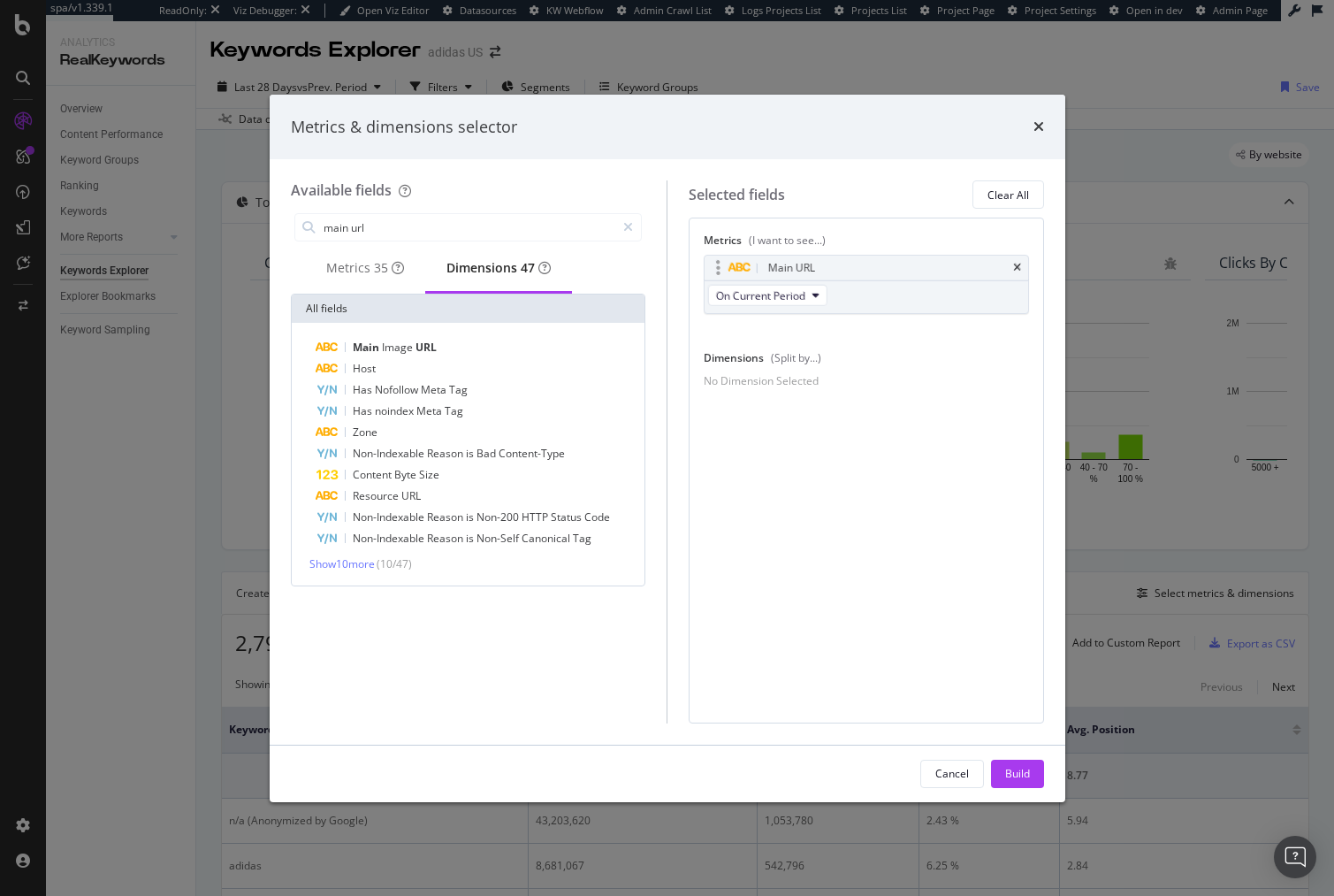
click at [809, 399] on body "spa/v1.339.1 ReadOnly: Viz Debugger: Open Viz Editor Datasources KW Webflow Adm…" at bounding box center [667, 448] width 1334 height 896
click at [353, 277] on div "Metrics 35" at bounding box center [365, 268] width 78 height 18
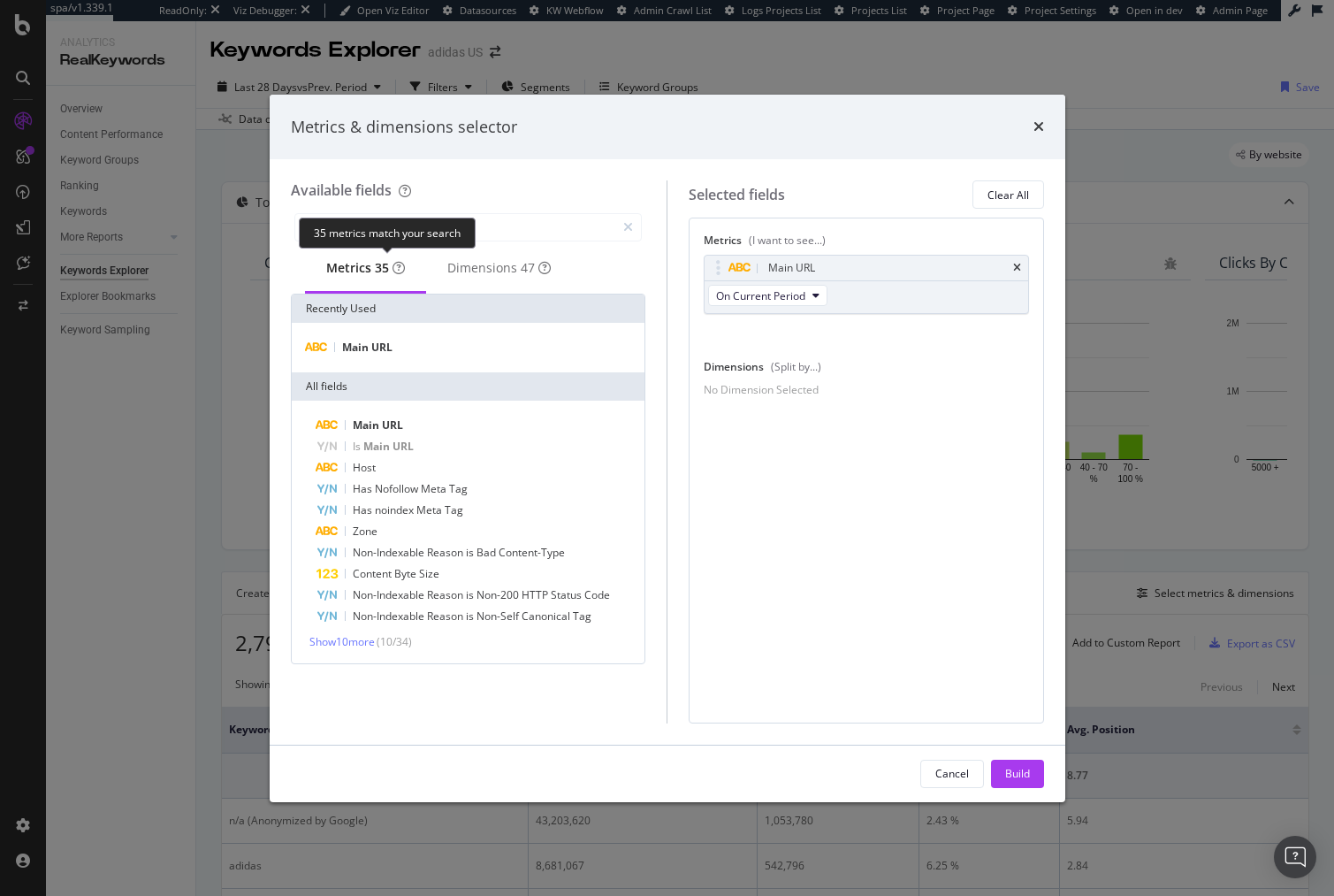
click at [372, 230] on div "35 metrics match your search" at bounding box center [387, 233] width 177 height 31
click at [507, 226] on input "main url" at bounding box center [469, 227] width 294 height 27
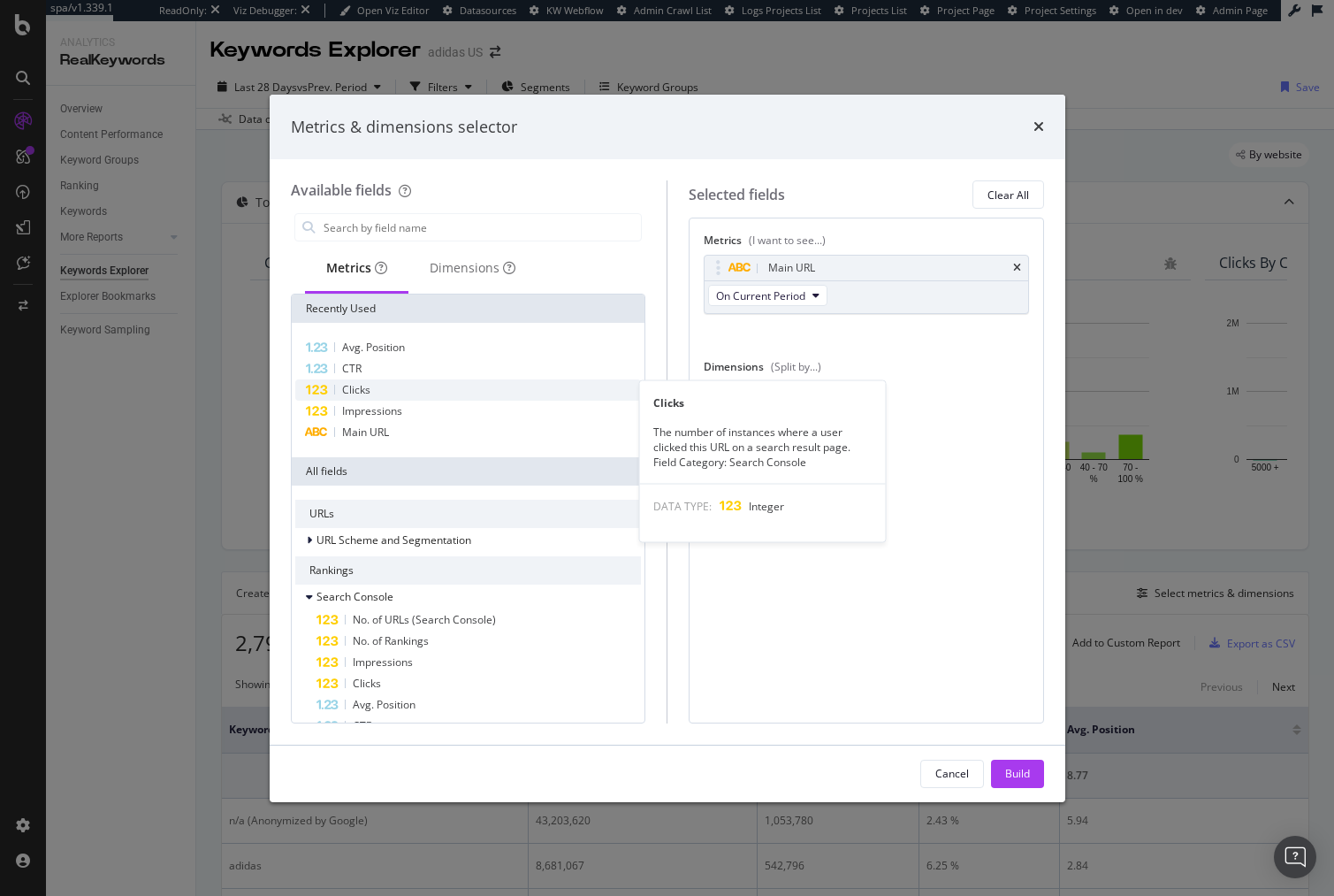
click at [427, 389] on div "Clicks" at bounding box center [468, 389] width 347 height 21
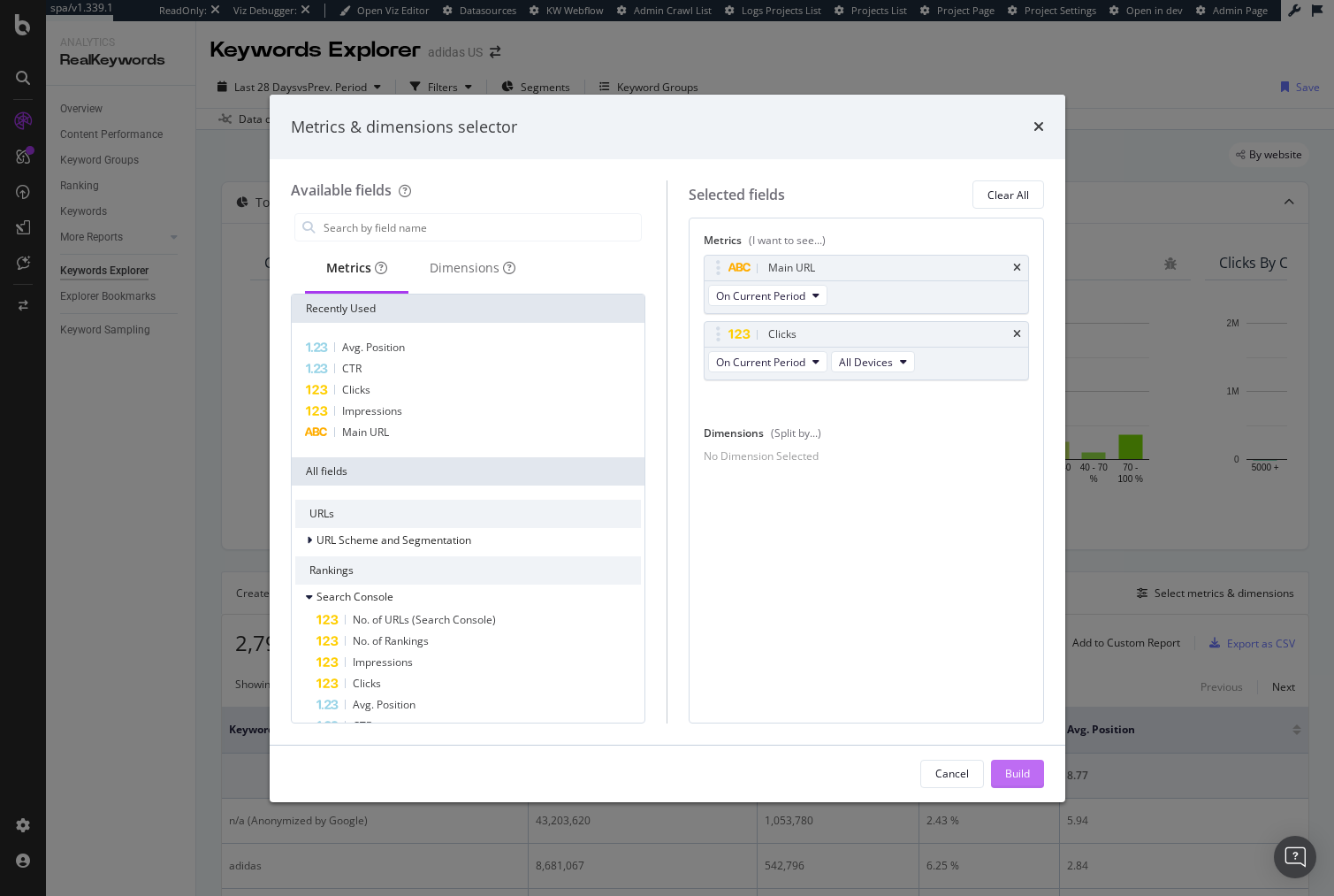
click at [1014, 767] on div "Build" at bounding box center [1017, 773] width 25 height 15
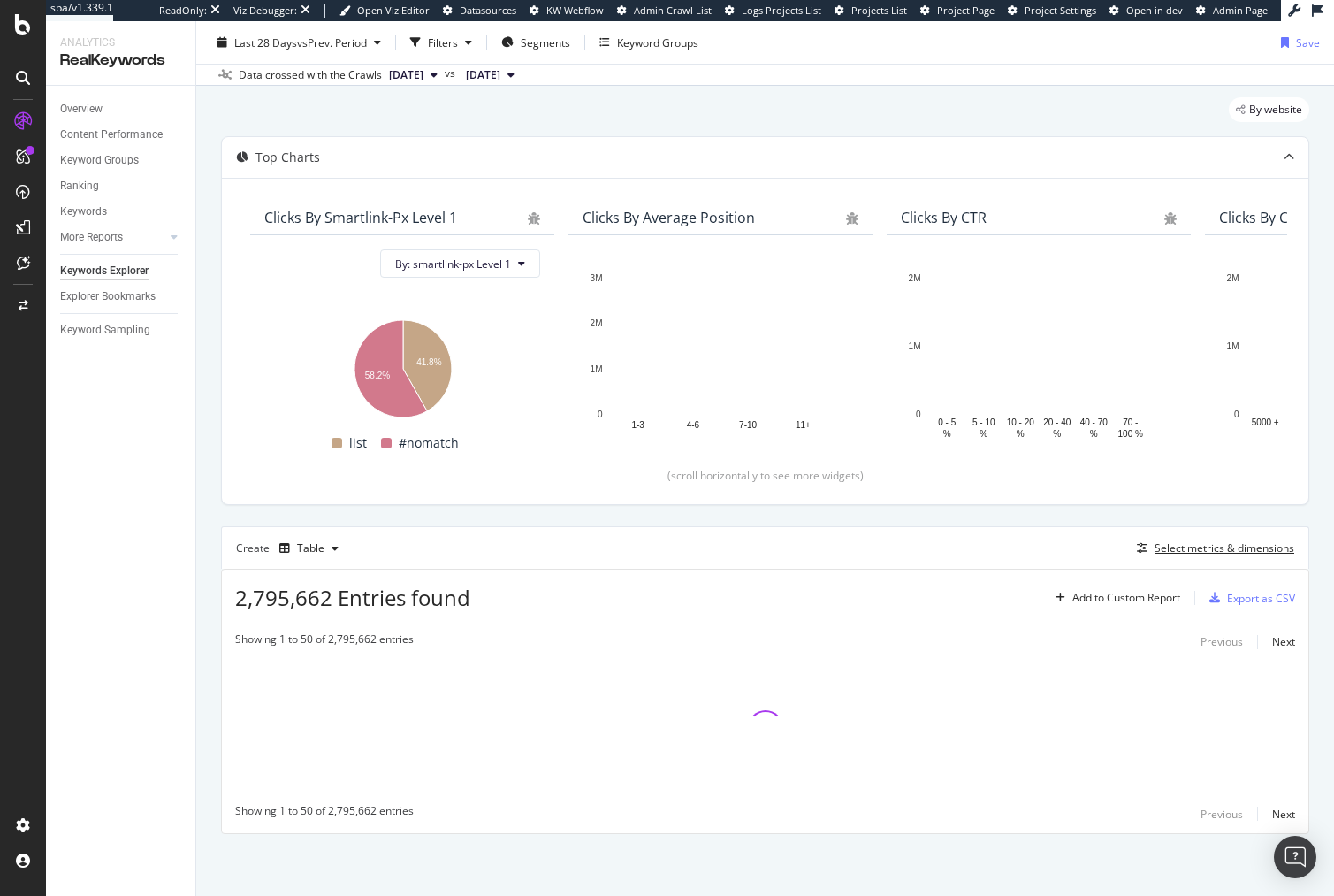
scroll to position [45, 0]
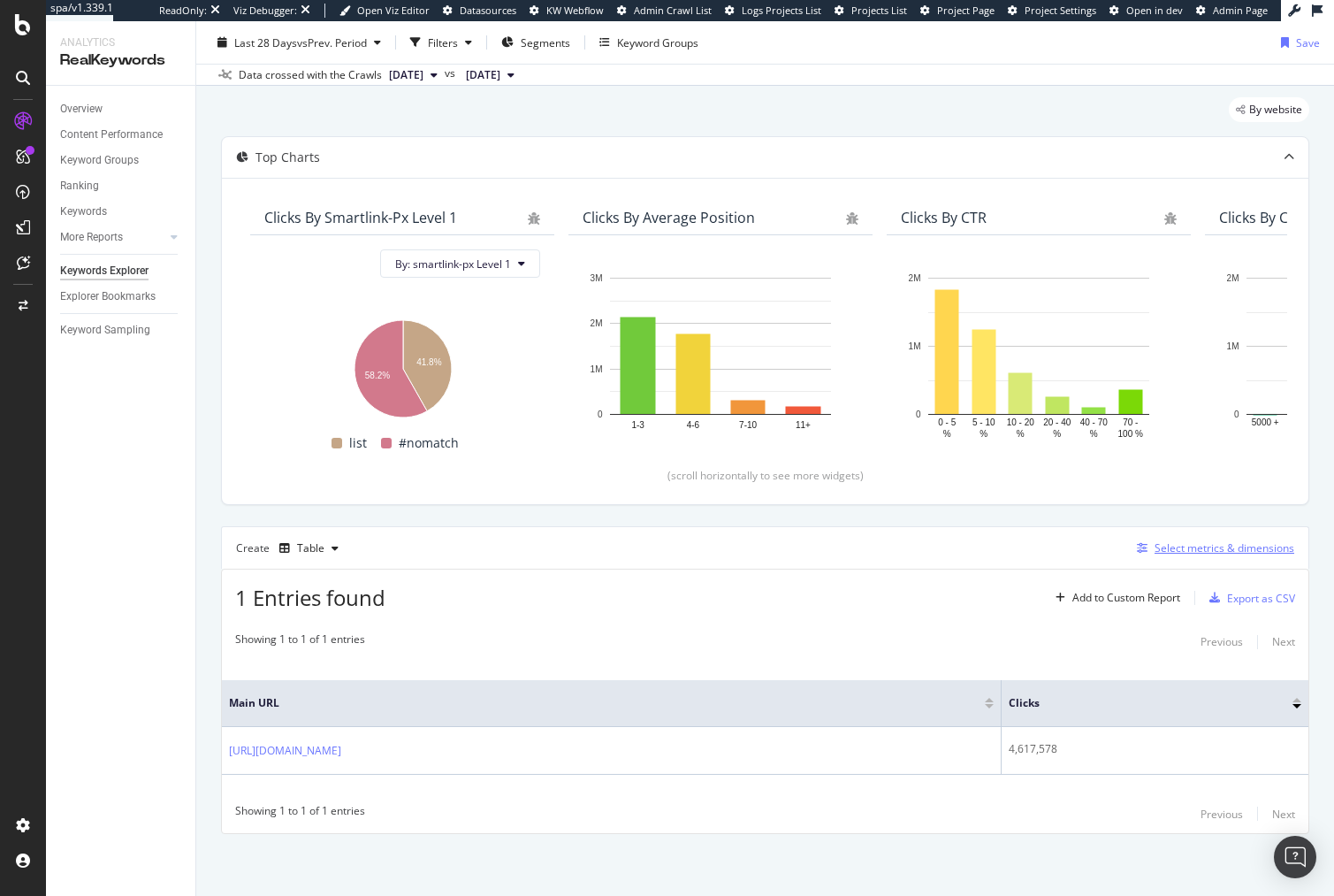
click at [1195, 556] on div "Select metrics & dimensions" at bounding box center [1212, 547] width 164 height 19
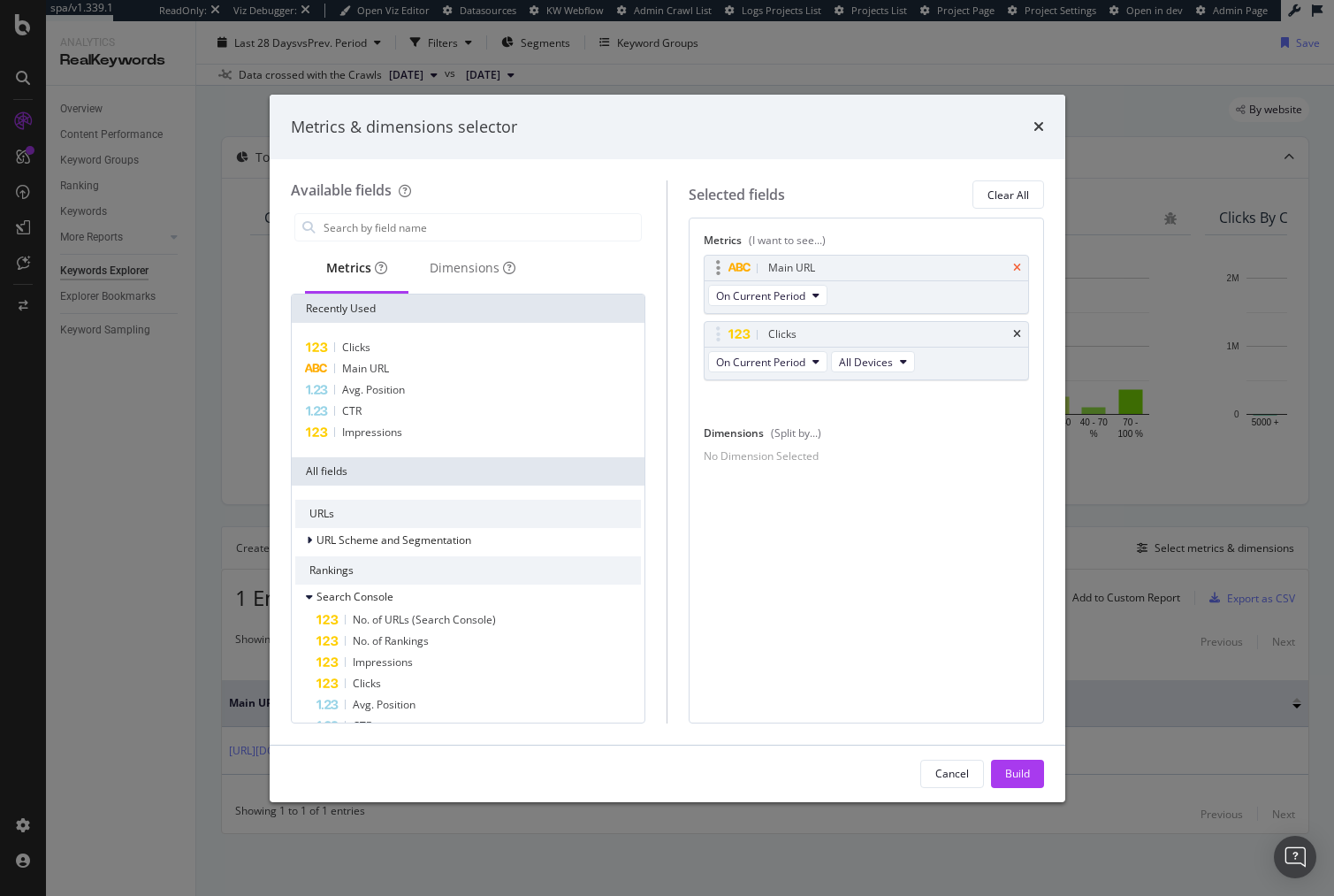
click at [1017, 268] on icon "times" at bounding box center [1017, 268] width 8 height 11
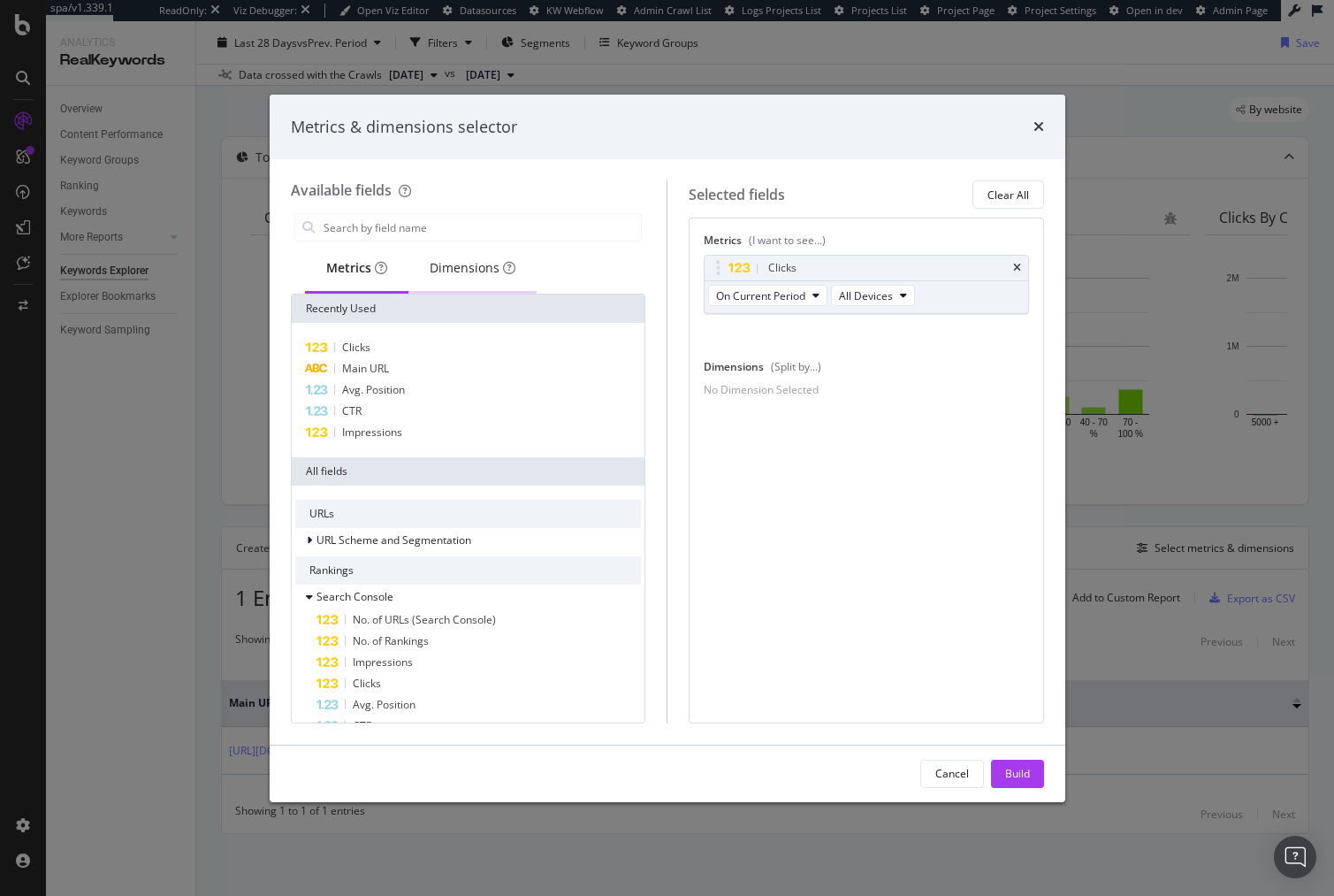
click at [489, 267] on div "Dimensions" at bounding box center [473, 268] width 86 height 18
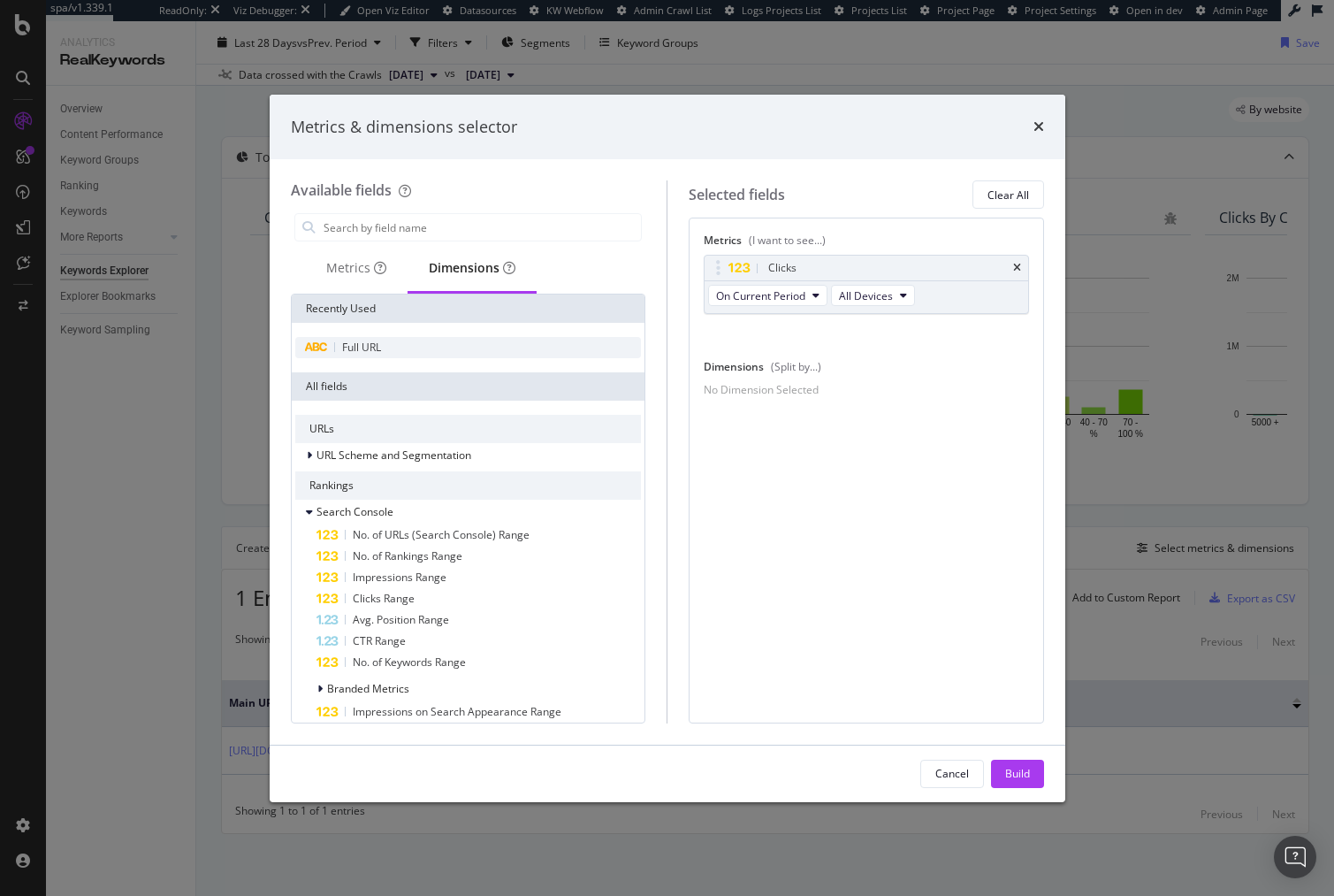
click at [387, 352] on div "Full URL" at bounding box center [468, 347] width 347 height 21
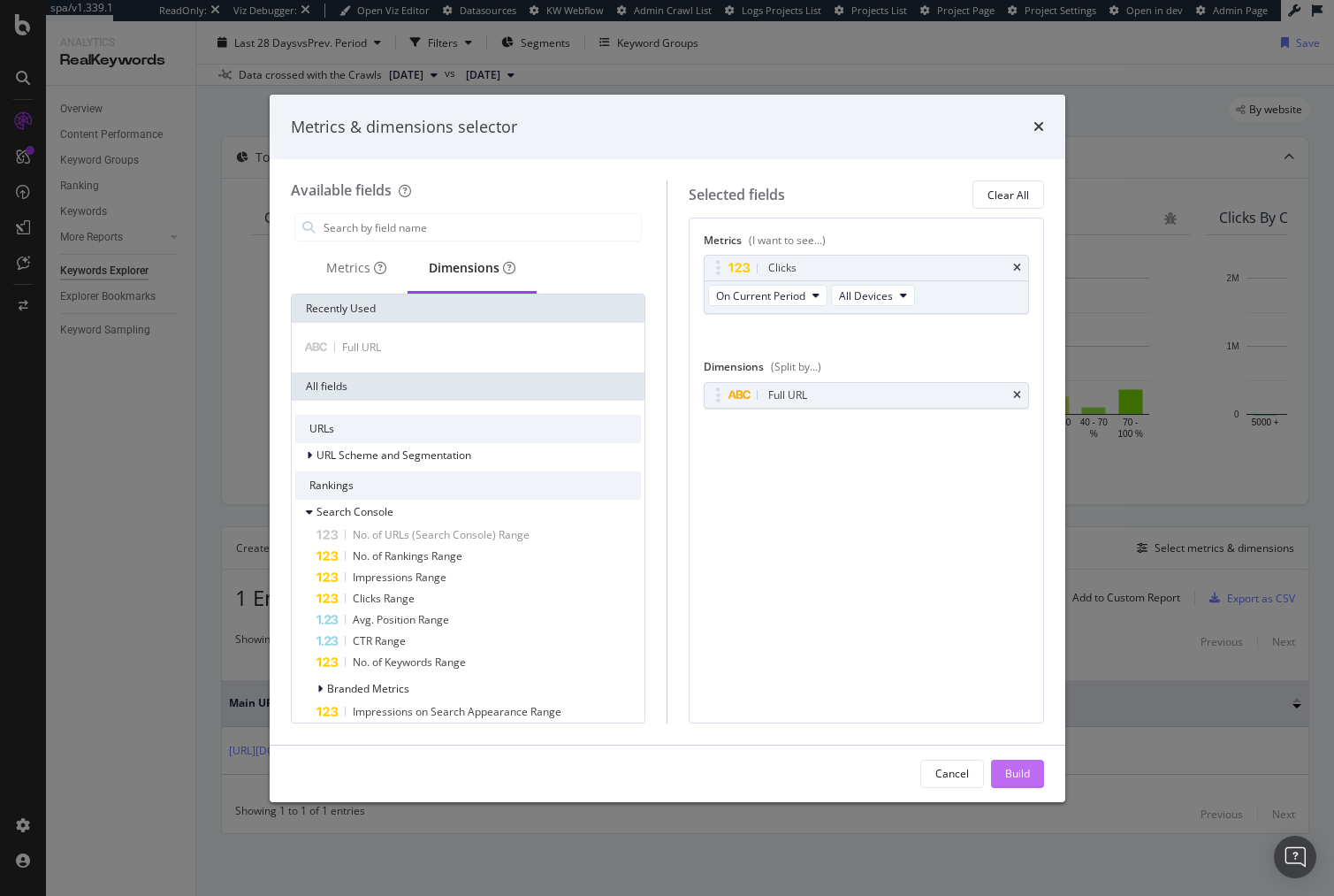
click at [1015, 772] on div "Build" at bounding box center [1017, 773] width 25 height 15
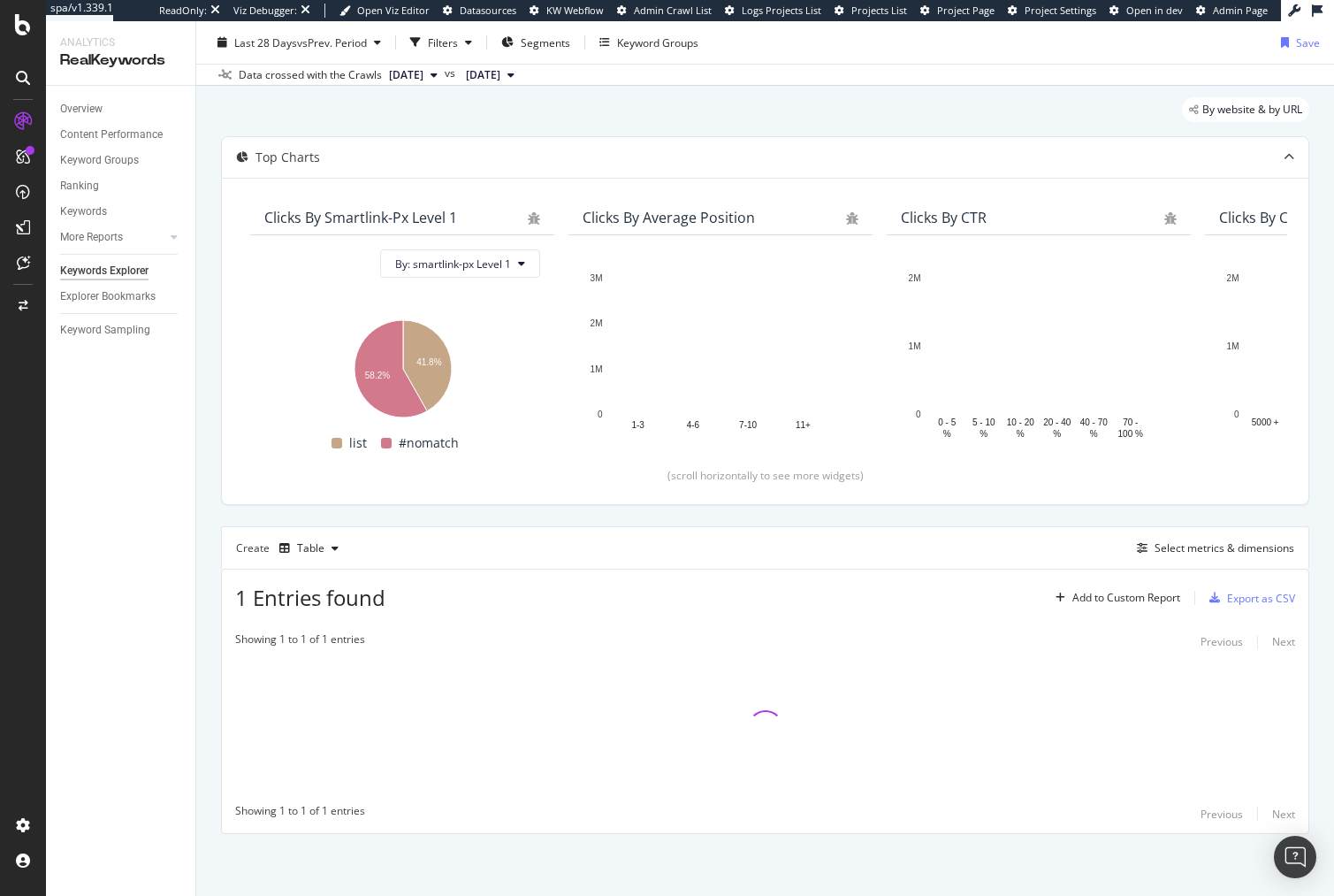
click at [485, 524] on div "Top Charts Clicks By smartlink-px Level 1 By: smartlink-px Level 1 Hold CMD (⌘)…" at bounding box center [765, 485] width 1088 height 698
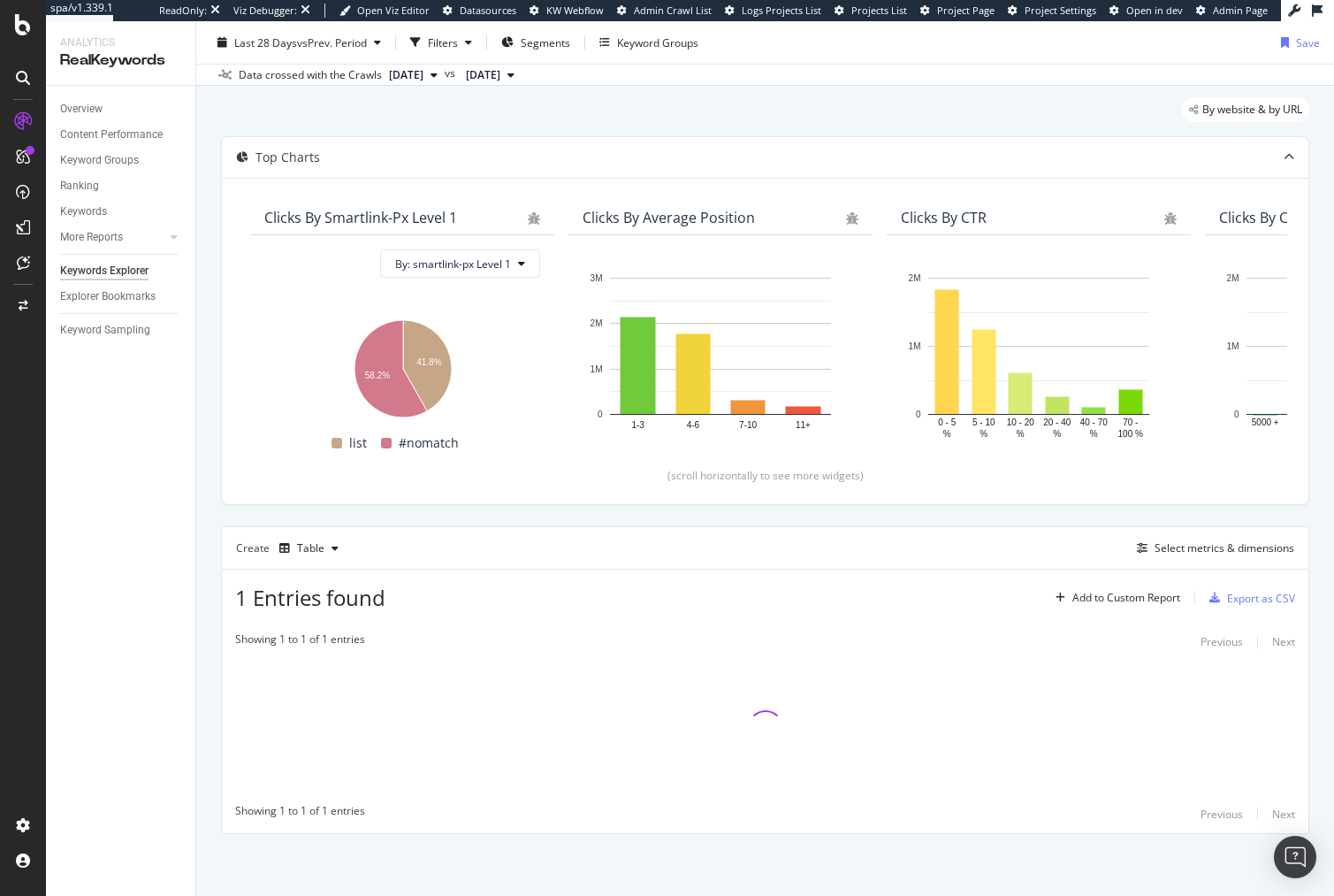
click at [485, 524] on div "Top Charts Clicks By smartlink-px Level 1 By: smartlink-px Level 1 Hold CMD (⌘)…" at bounding box center [765, 485] width 1088 height 698
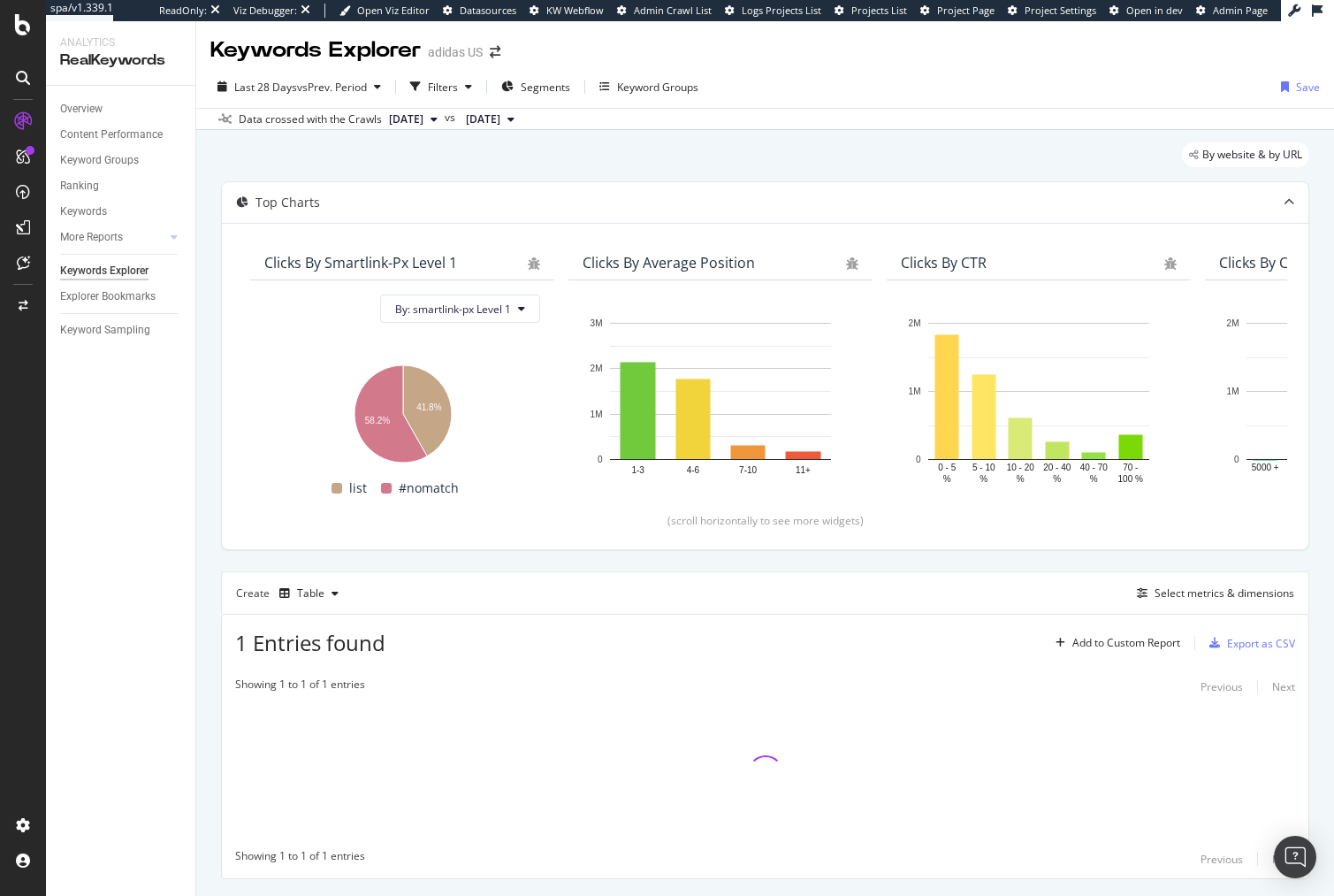
click at [496, 566] on div "Top Charts Clicks By smartlink-px Level 1 By: smartlink-px Level 1 Hold CMD (⌘)…" at bounding box center [765, 530] width 1088 height 698
click at [515, 566] on div "Top Charts Clicks By smartlink-px Level 1 By: smartlink-px Level 1 Hold CMD (⌘)…" at bounding box center [765, 530] width 1088 height 698
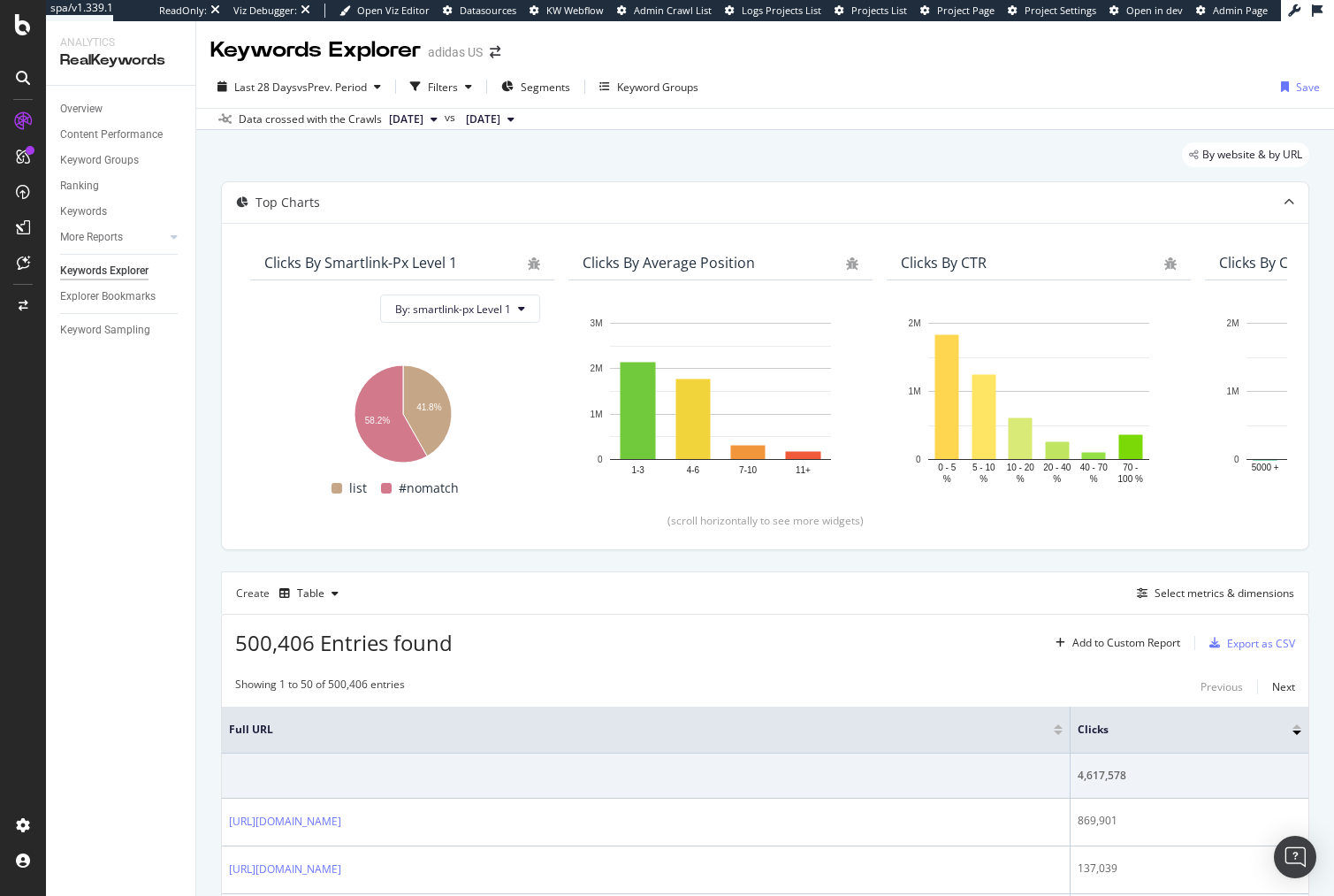
click at [453, 85] on div "Filters" at bounding box center [443, 87] width 30 height 15
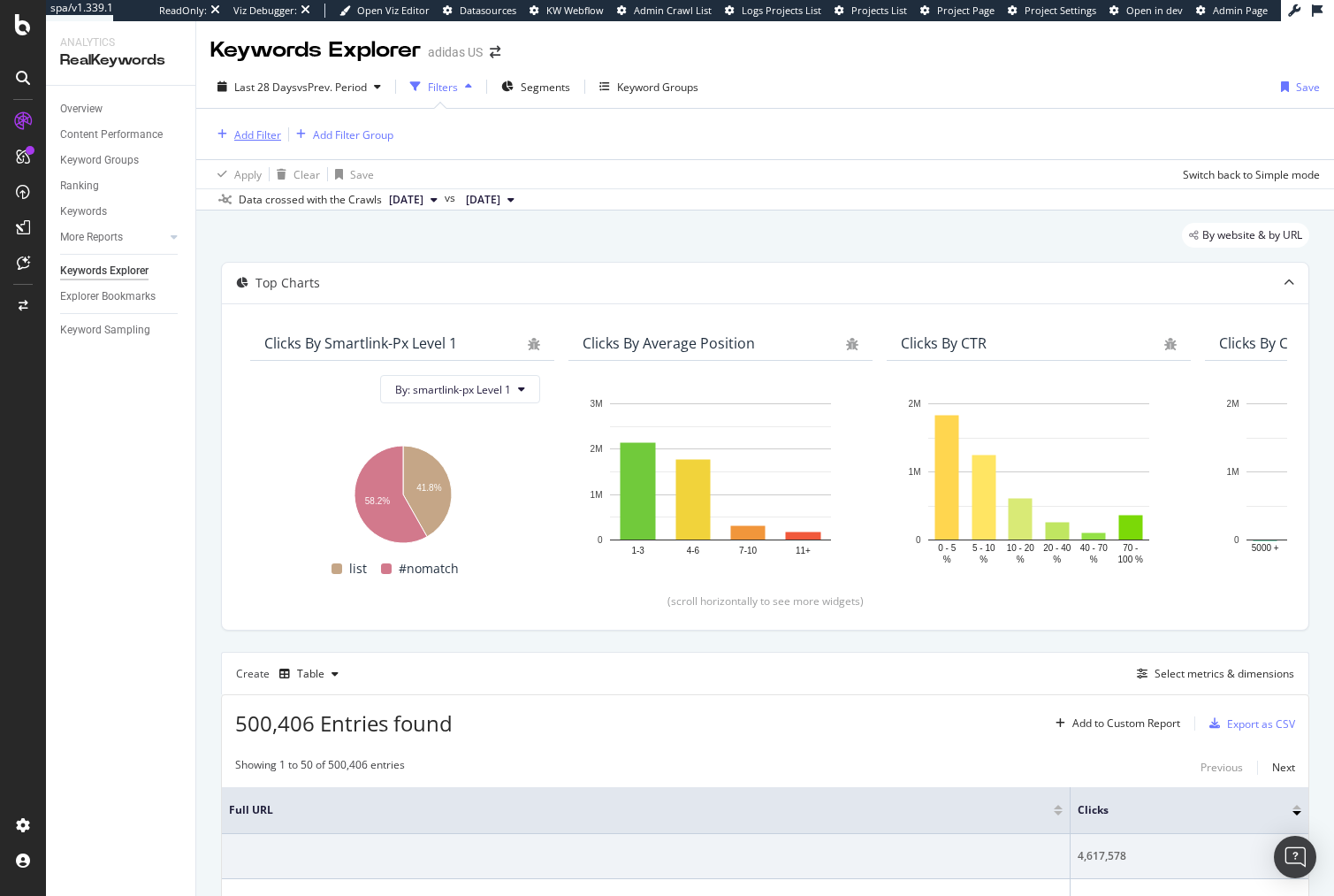
click at [214, 133] on div "button" at bounding box center [222, 134] width 24 height 11
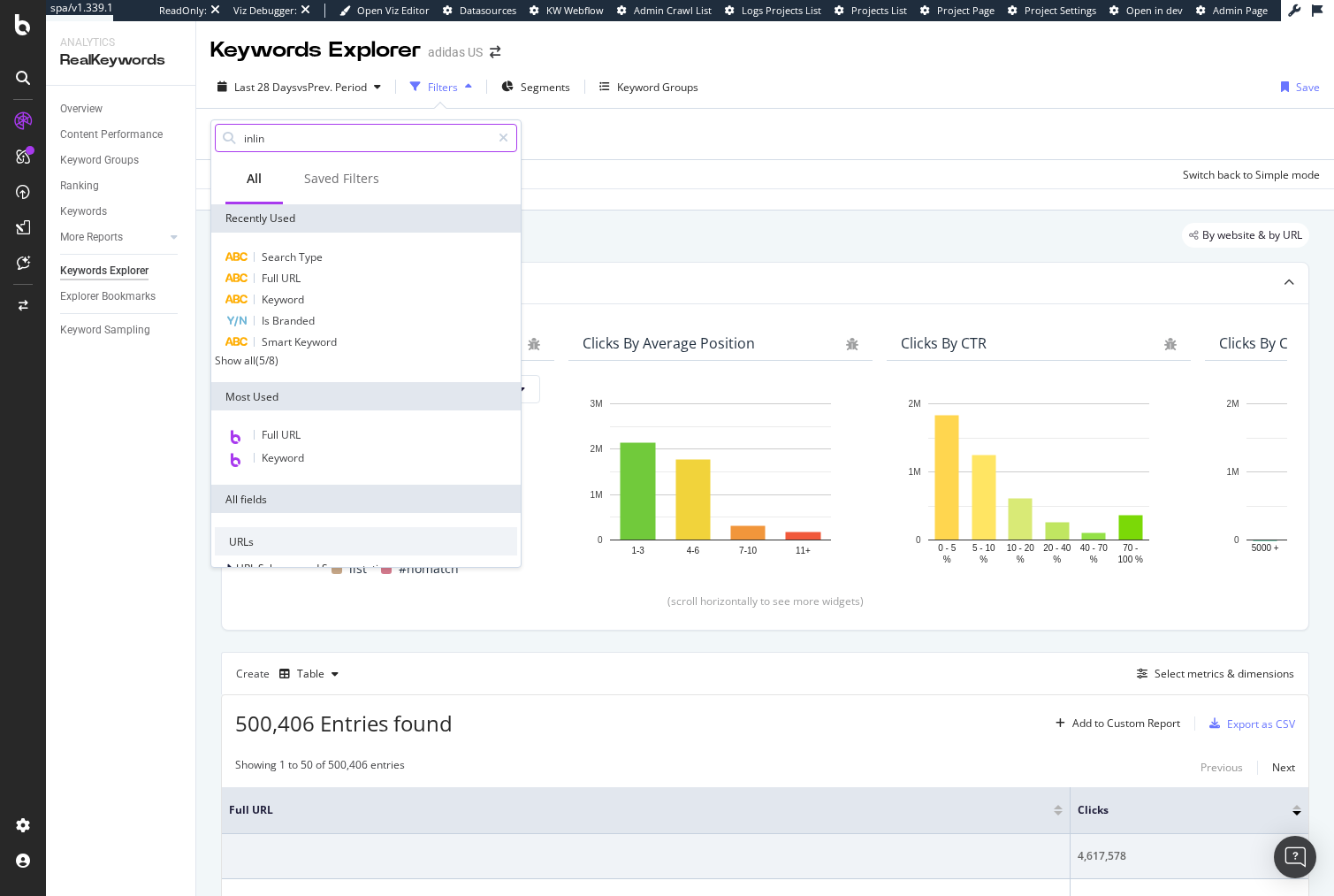
type input "inlink"
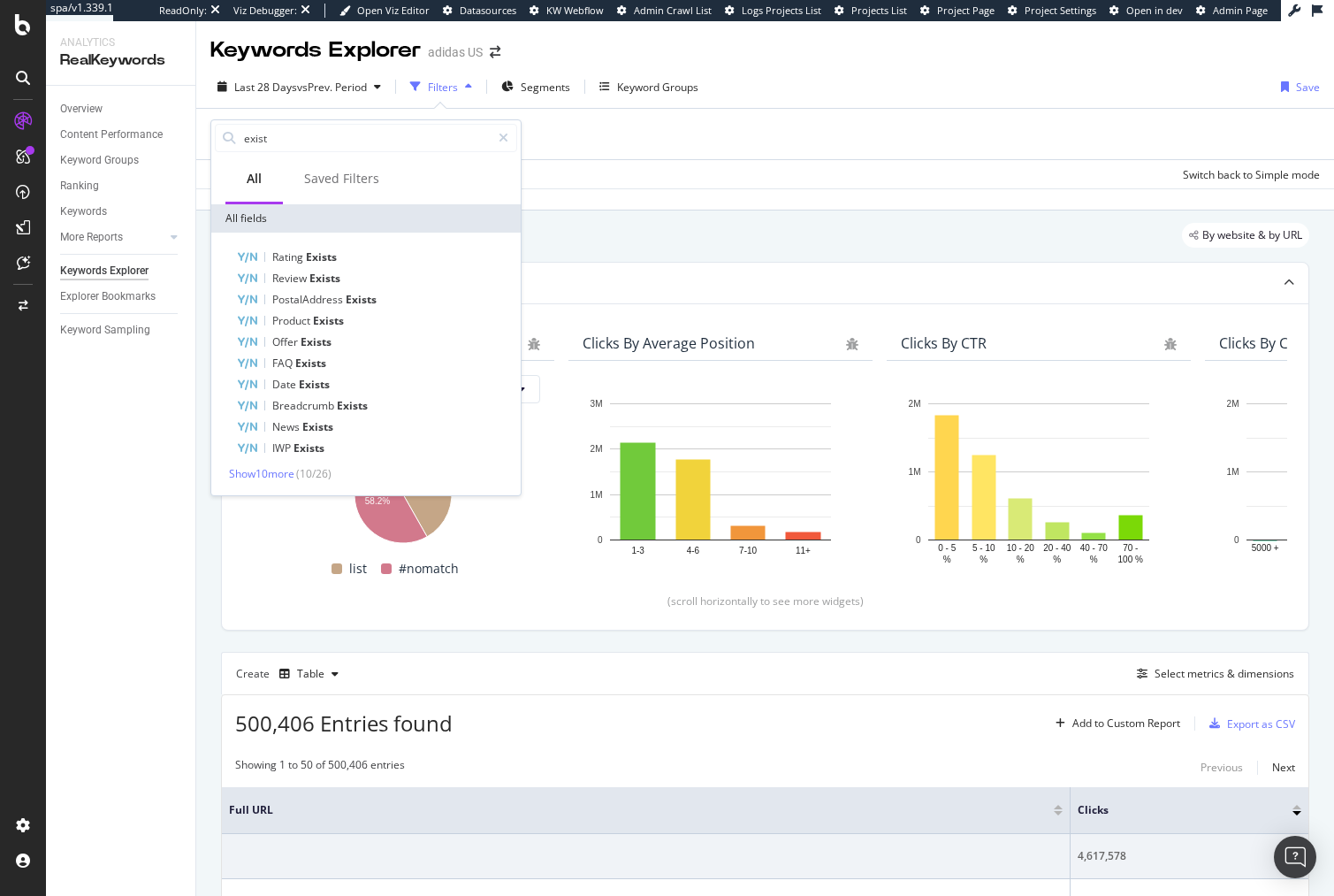
click at [369, 470] on div "Show 10 more ( 10 / 26 )" at bounding box center [366, 473] width 302 height 15
click at [274, 471] on span "Show 10 more" at bounding box center [261, 473] width 65 height 15
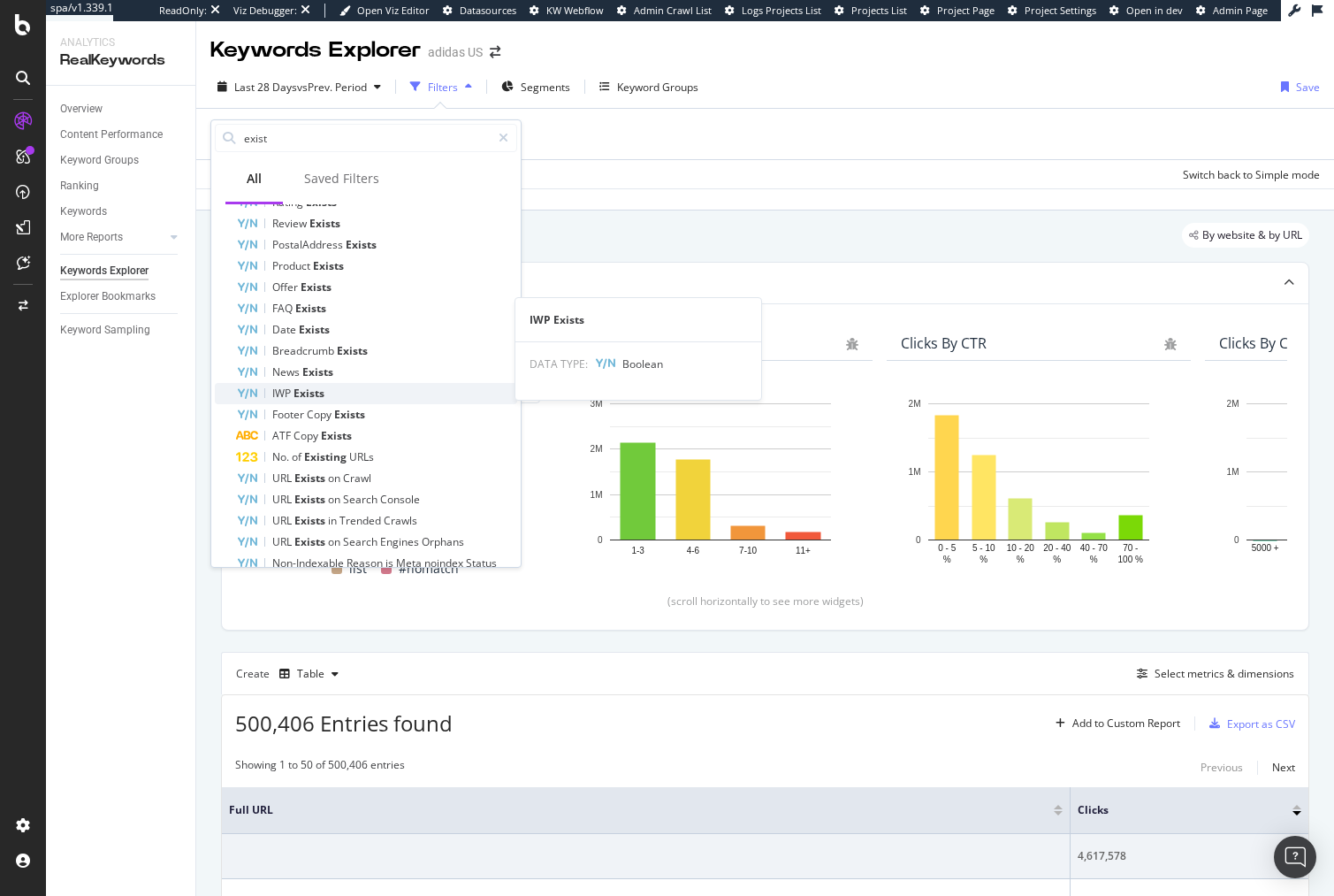
scroll to position [141, 0]
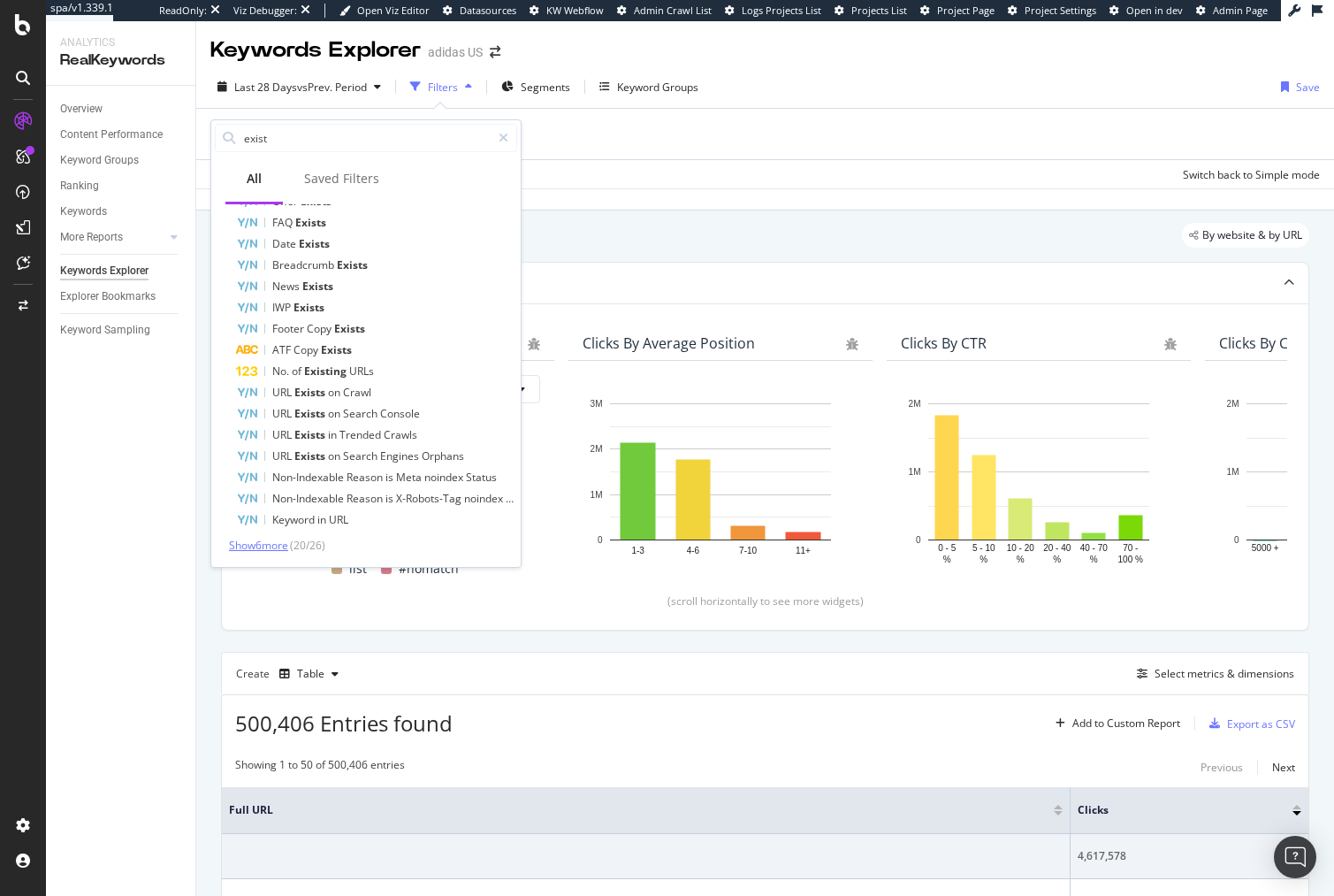
click at [273, 549] on span "Show 6 more" at bounding box center [258, 545] width 59 height 15
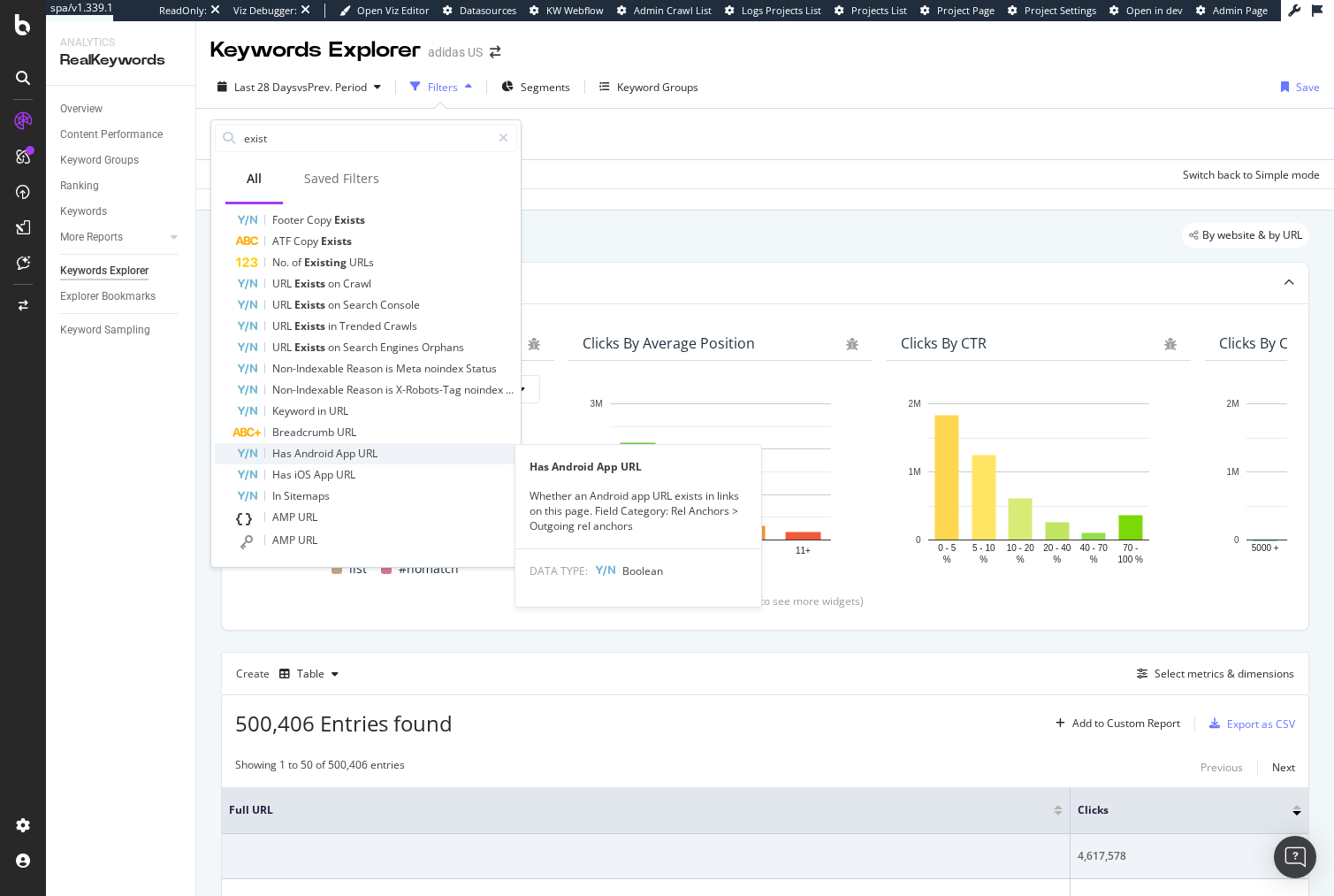
scroll to position [0, 0]
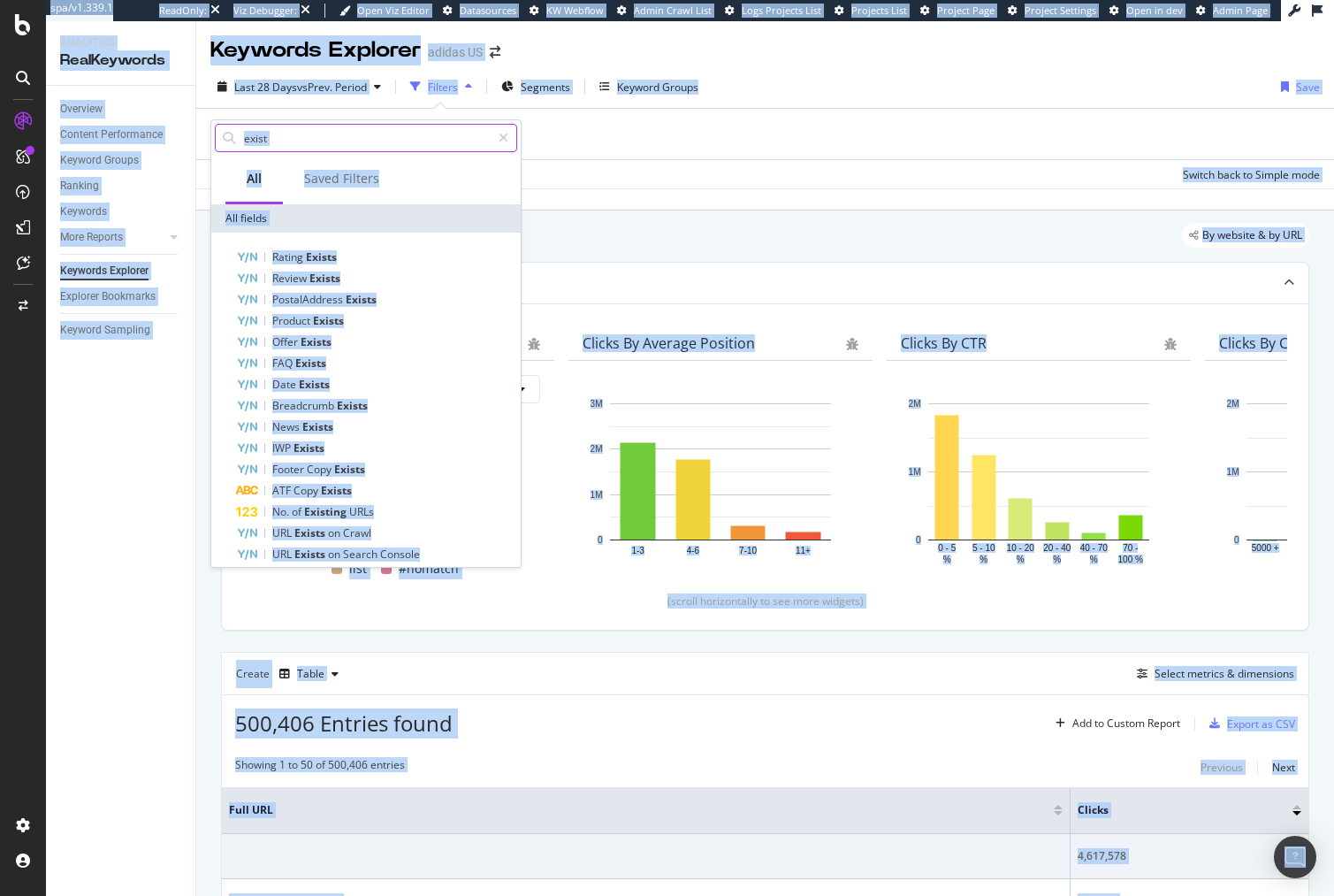
click at [352, 135] on input "exist" at bounding box center [366, 138] width 248 height 27
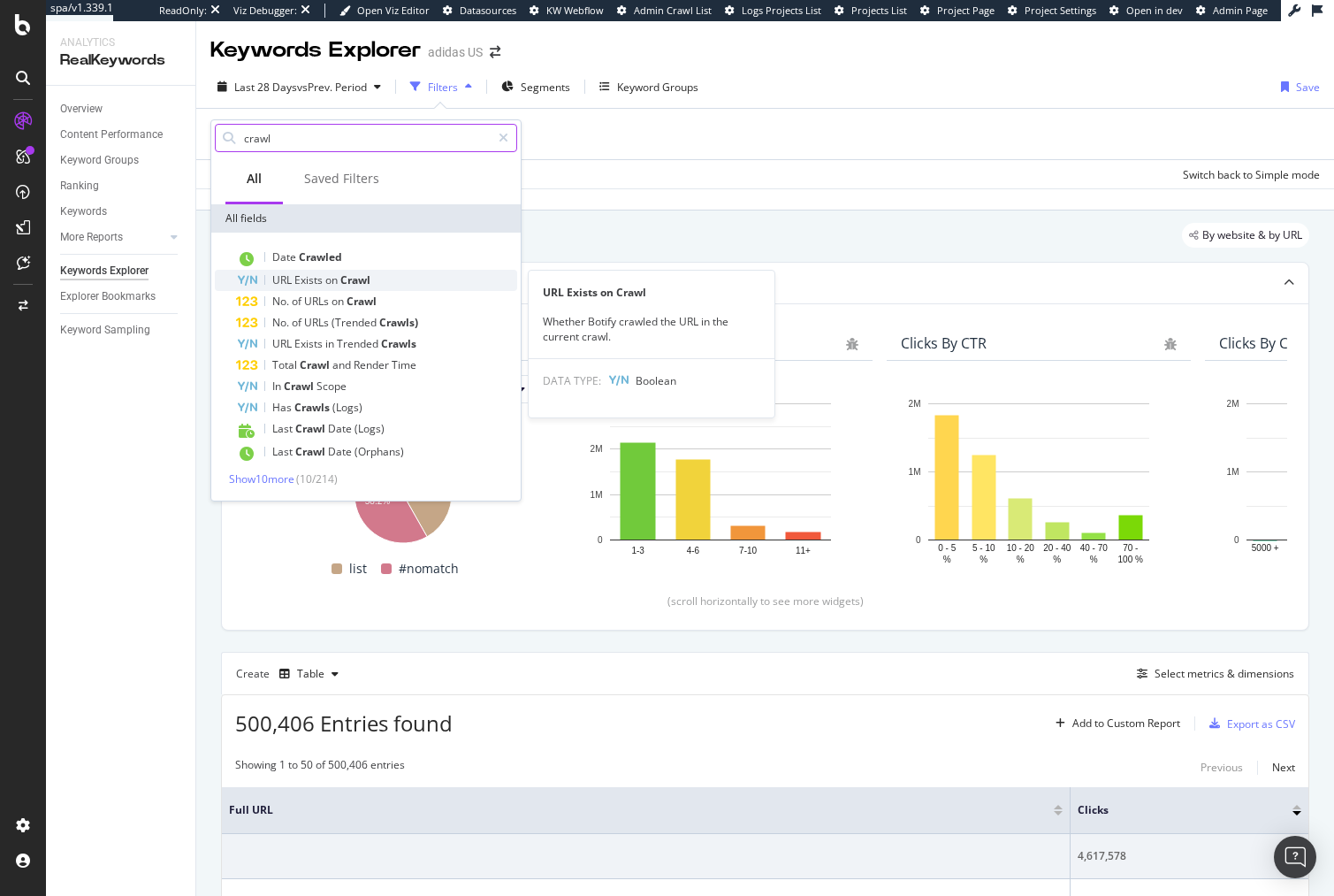
type input "crawl"
click at [352, 280] on span "Crawl" at bounding box center [355, 279] width 30 height 15
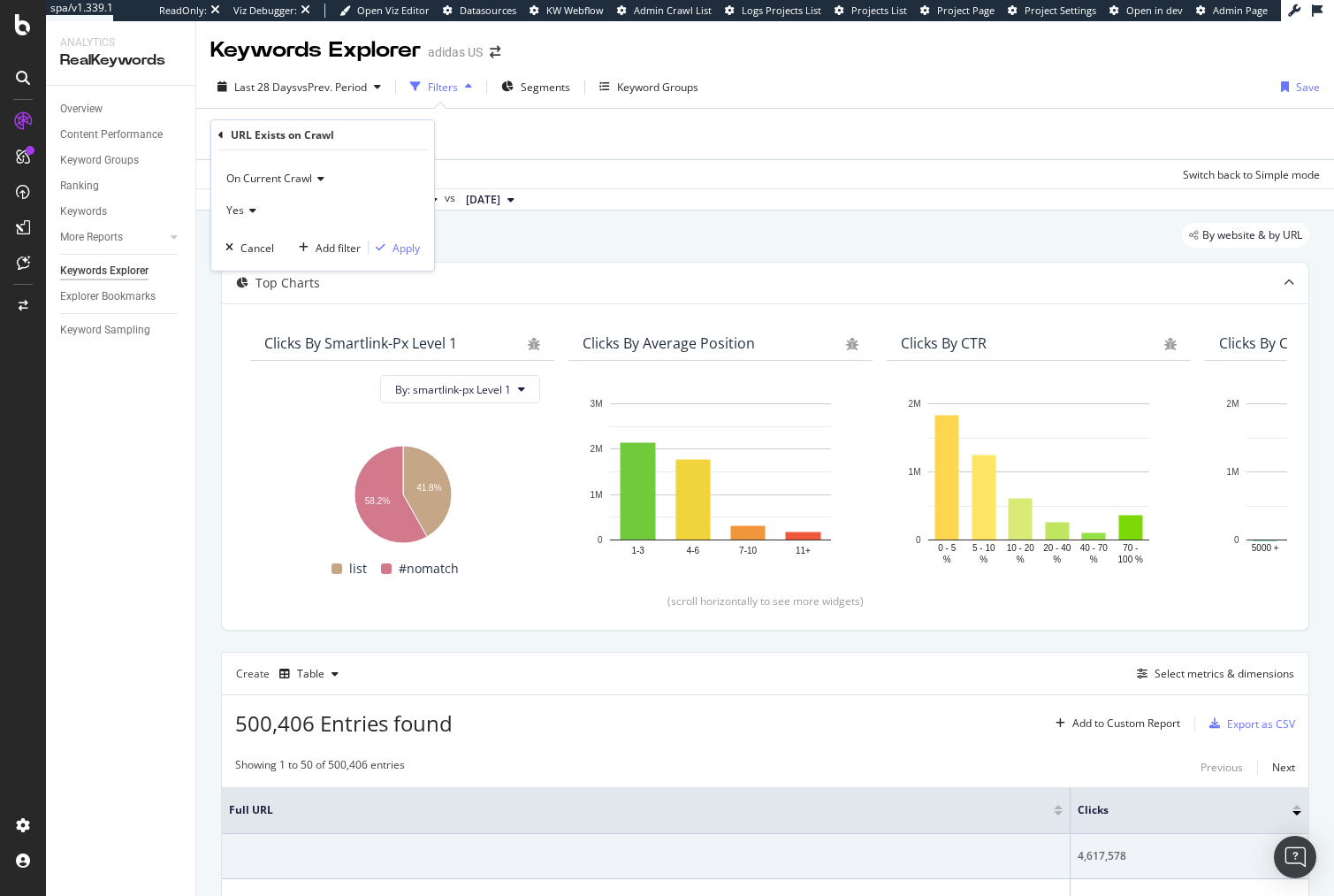
click at [221, 205] on div "On Current Crawl Yes Cancel Add filter Apply" at bounding box center [322, 210] width 223 height 120
click at [245, 199] on div "Yes" at bounding box center [322, 210] width 195 height 28
click at [254, 273] on div "No" at bounding box center [324, 269] width 189 height 23
drag, startPoint x: 385, startPoint y: 243, endPoint x: 714, endPoint y: 162, distance: 339.7
click at [386, 243] on div "button" at bounding box center [381, 247] width 24 height 11
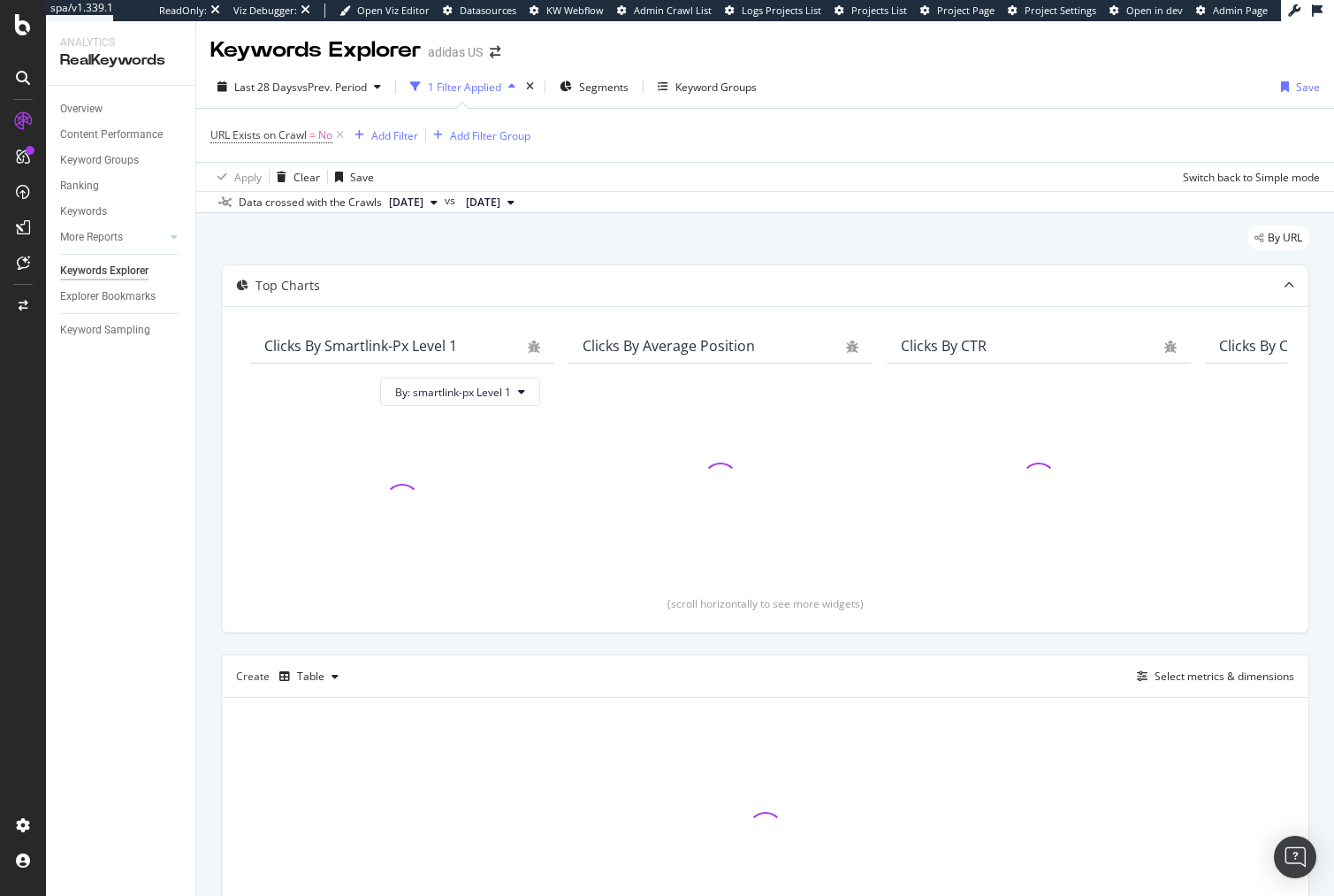
click at [721, 161] on div "URL Exists on Crawl = No Add Filter Add Filter Group" at bounding box center [765, 135] width 1110 height 53
click at [739, 250] on div "By URL" at bounding box center [765, 244] width 1088 height 39
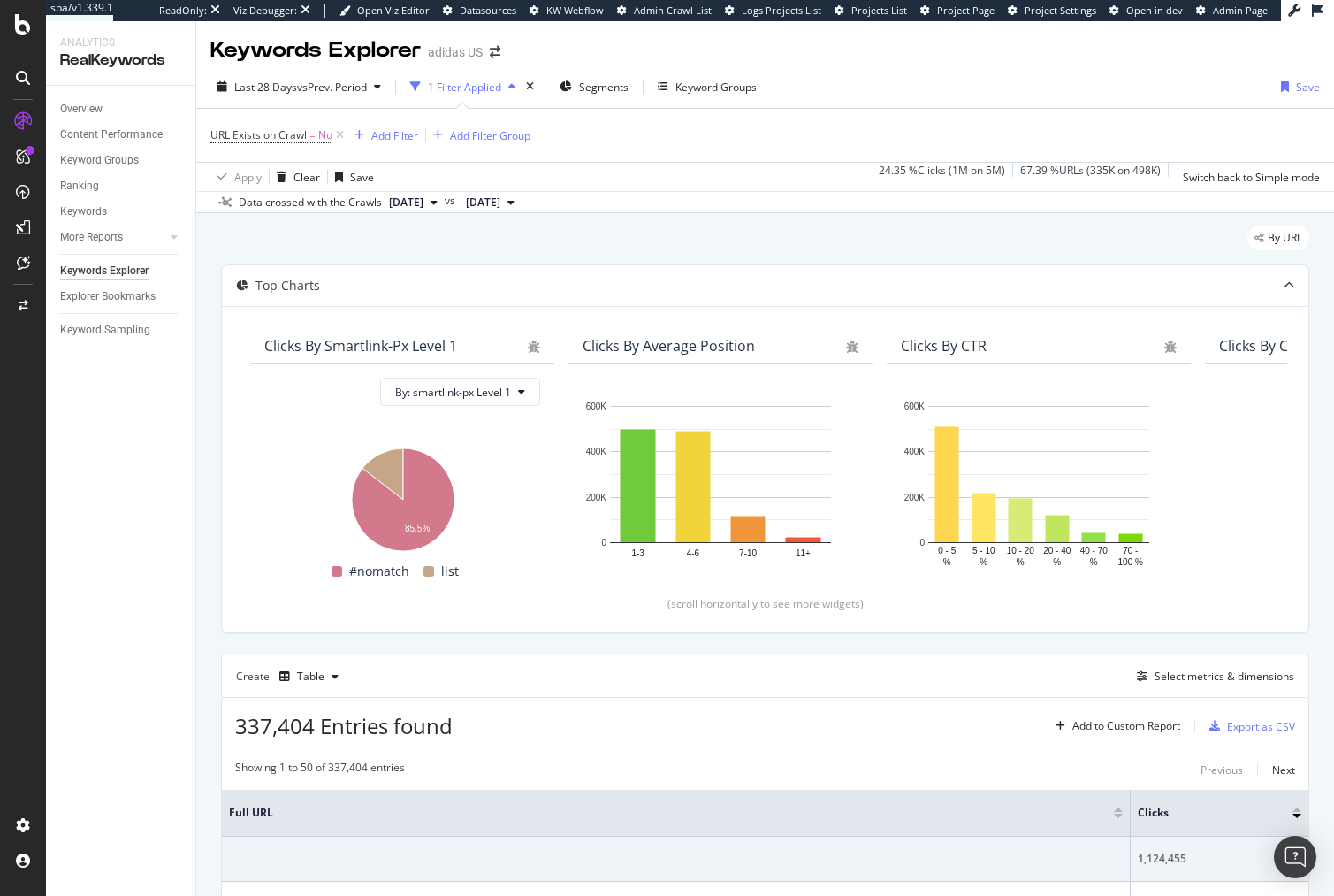
click at [547, 227] on div "By URL" at bounding box center [765, 244] width 1088 height 39
click at [553, 231] on div "By URL" at bounding box center [765, 244] width 1088 height 39
click at [474, 236] on div "By URL" at bounding box center [765, 244] width 1088 height 39
click at [607, 85] on span "Segments" at bounding box center [604, 87] width 50 height 15
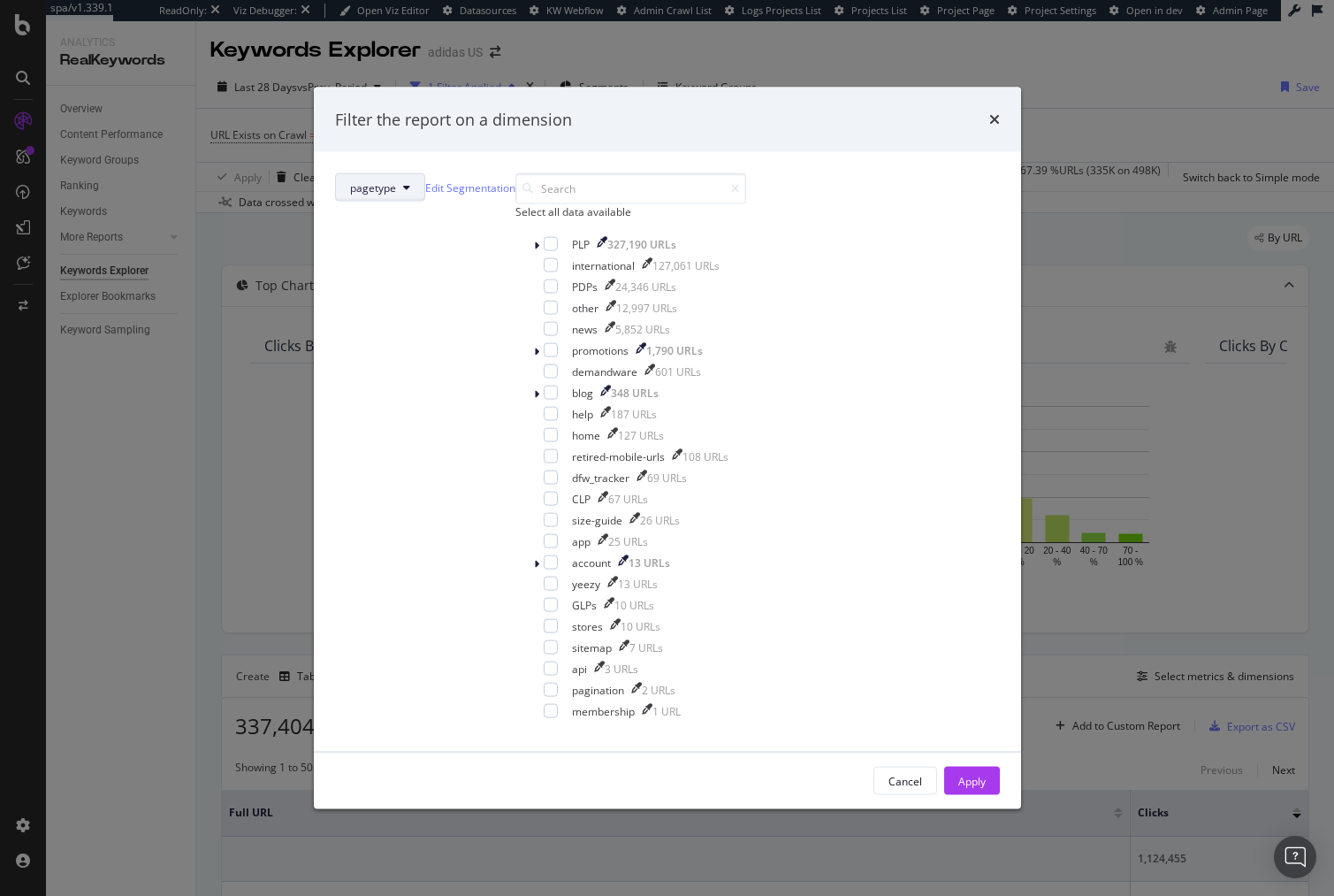
click at [425, 202] on button "pagetype" at bounding box center [380, 187] width 90 height 28
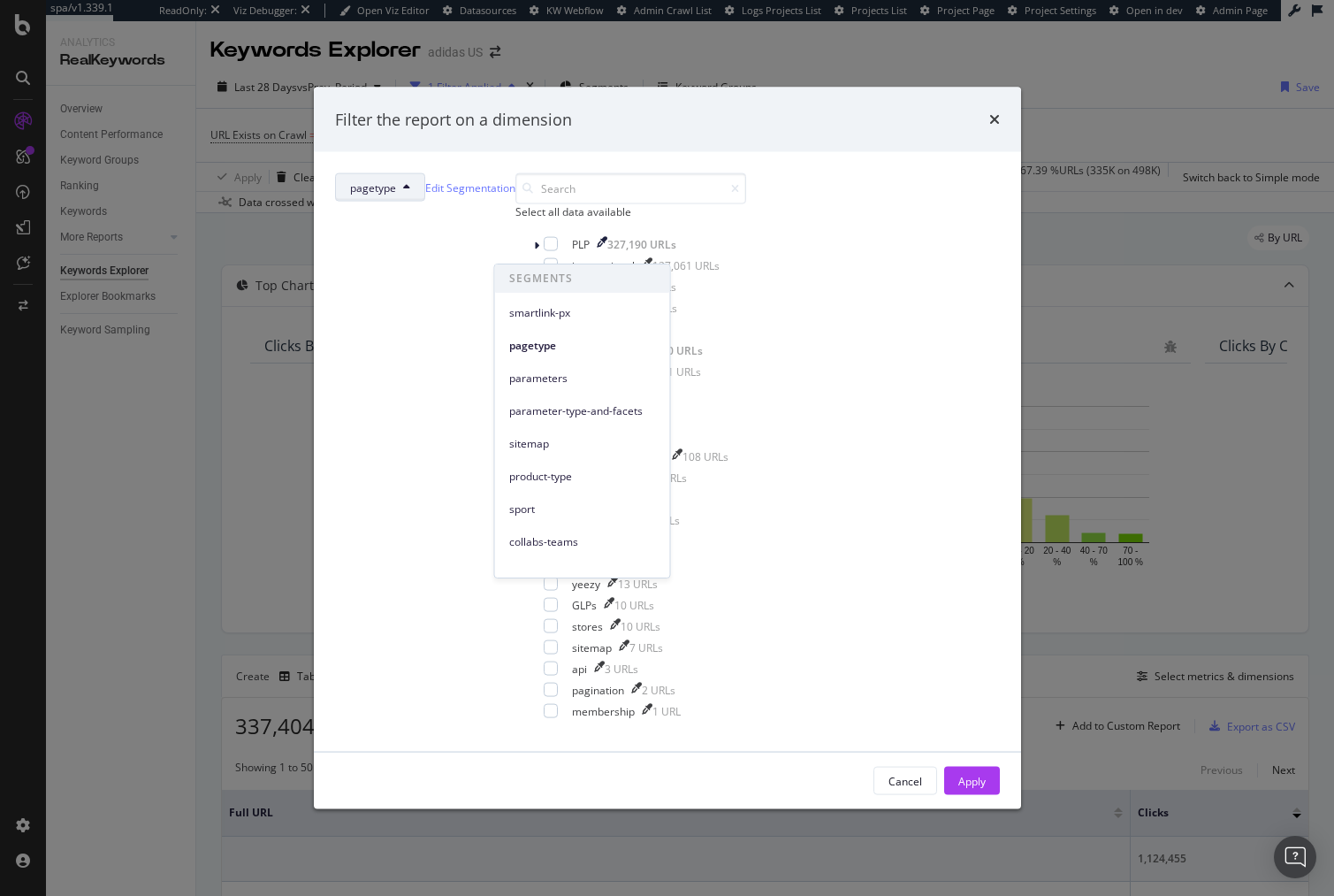
click at [964, 225] on div "Filter the report on a dimension pagetype Edit Segmentation Select all data ava…" at bounding box center [667, 448] width 1334 height 896
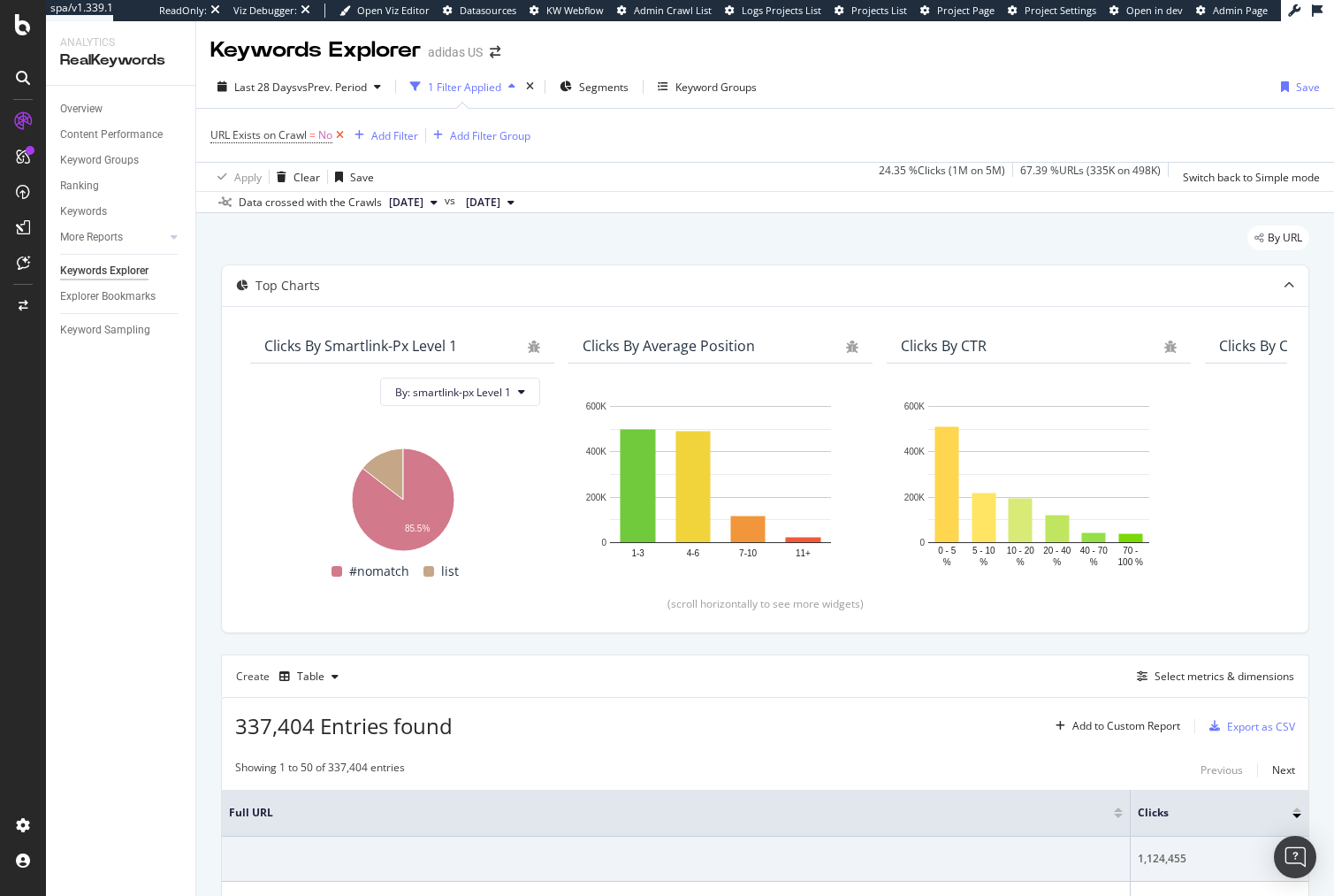
click at [343, 138] on icon at bounding box center [339, 135] width 15 height 18
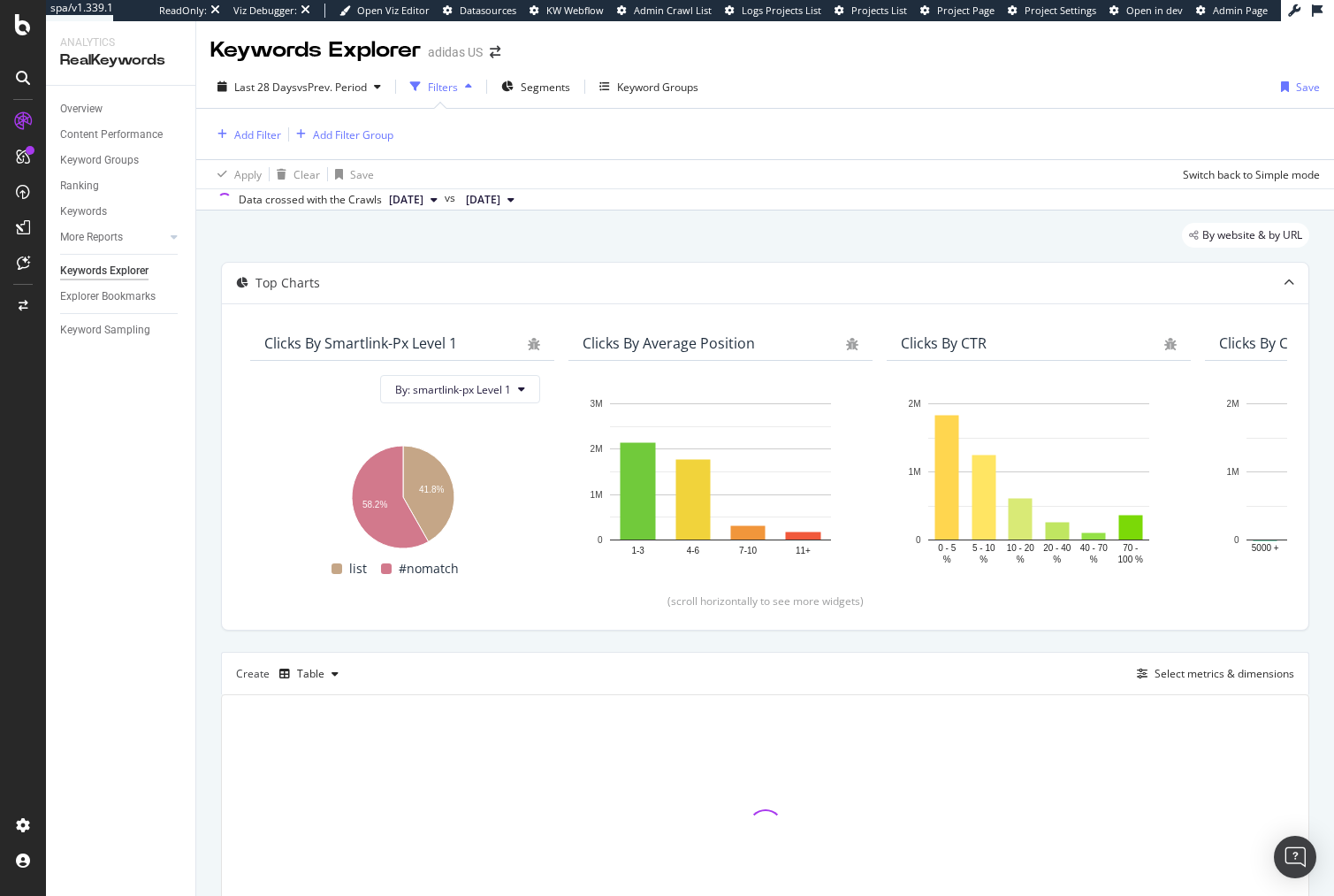
scroll to position [126, 0]
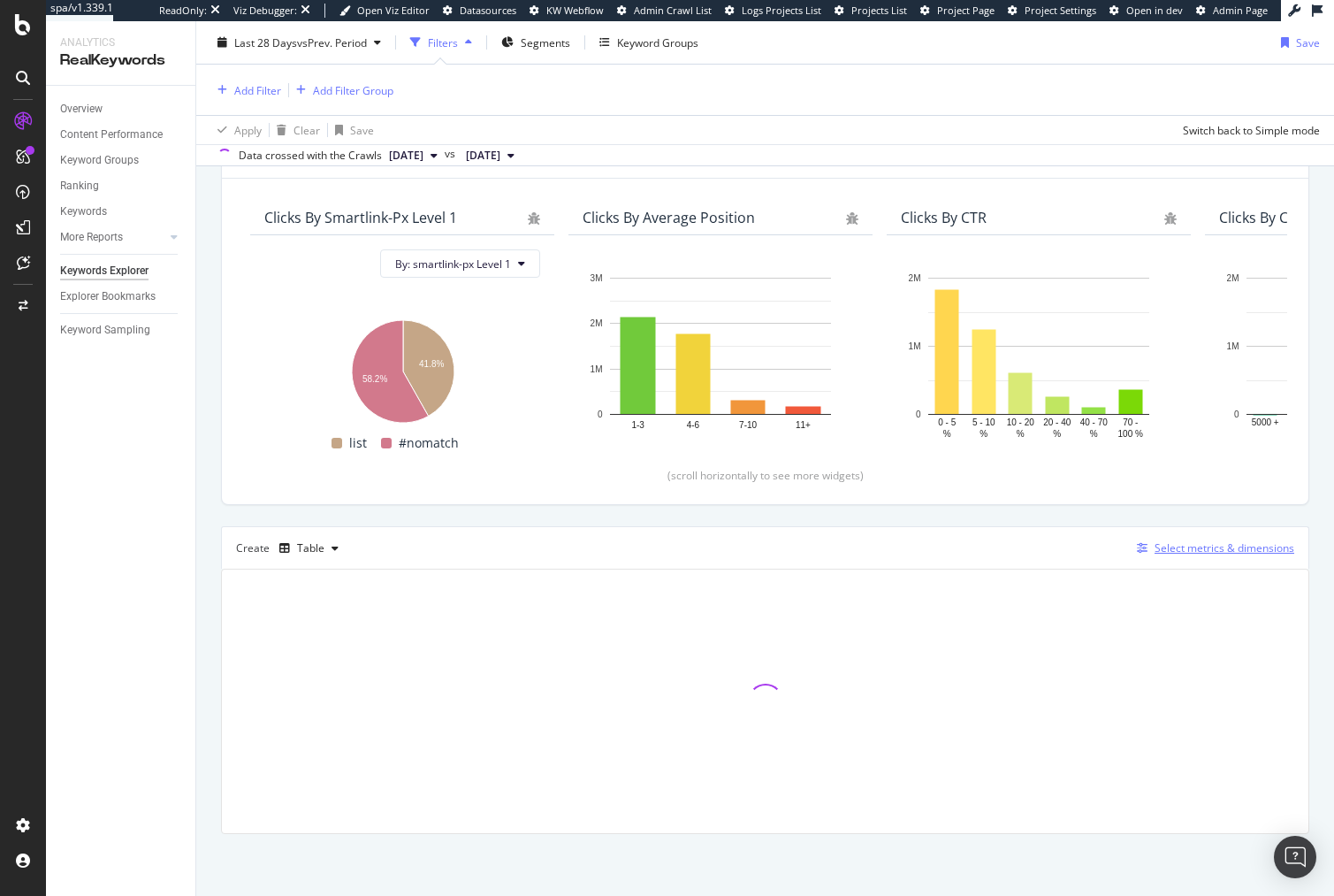
click at [1172, 554] on div "Select metrics & dimensions" at bounding box center [1225, 547] width 140 height 15
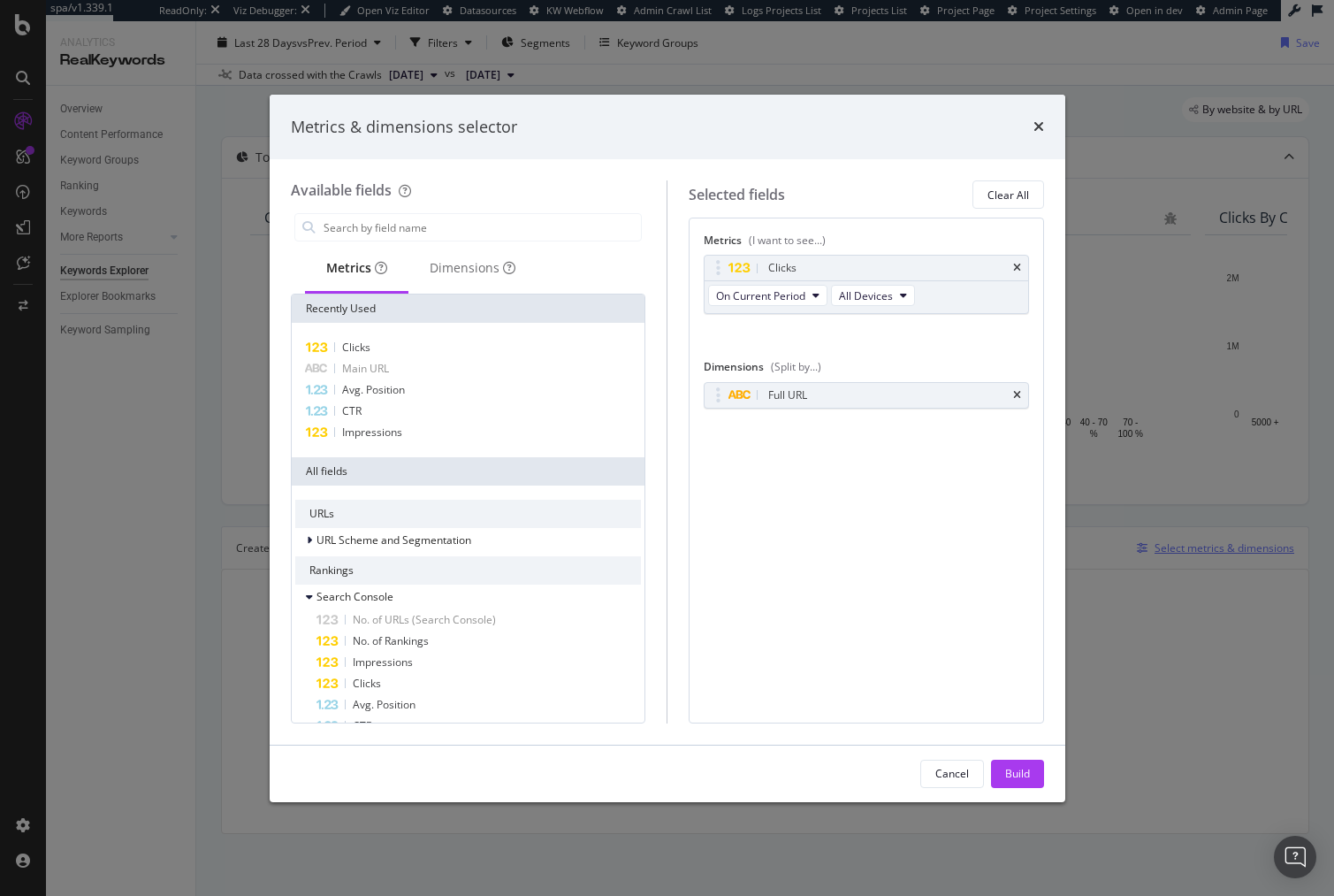
scroll to position [45, 0]
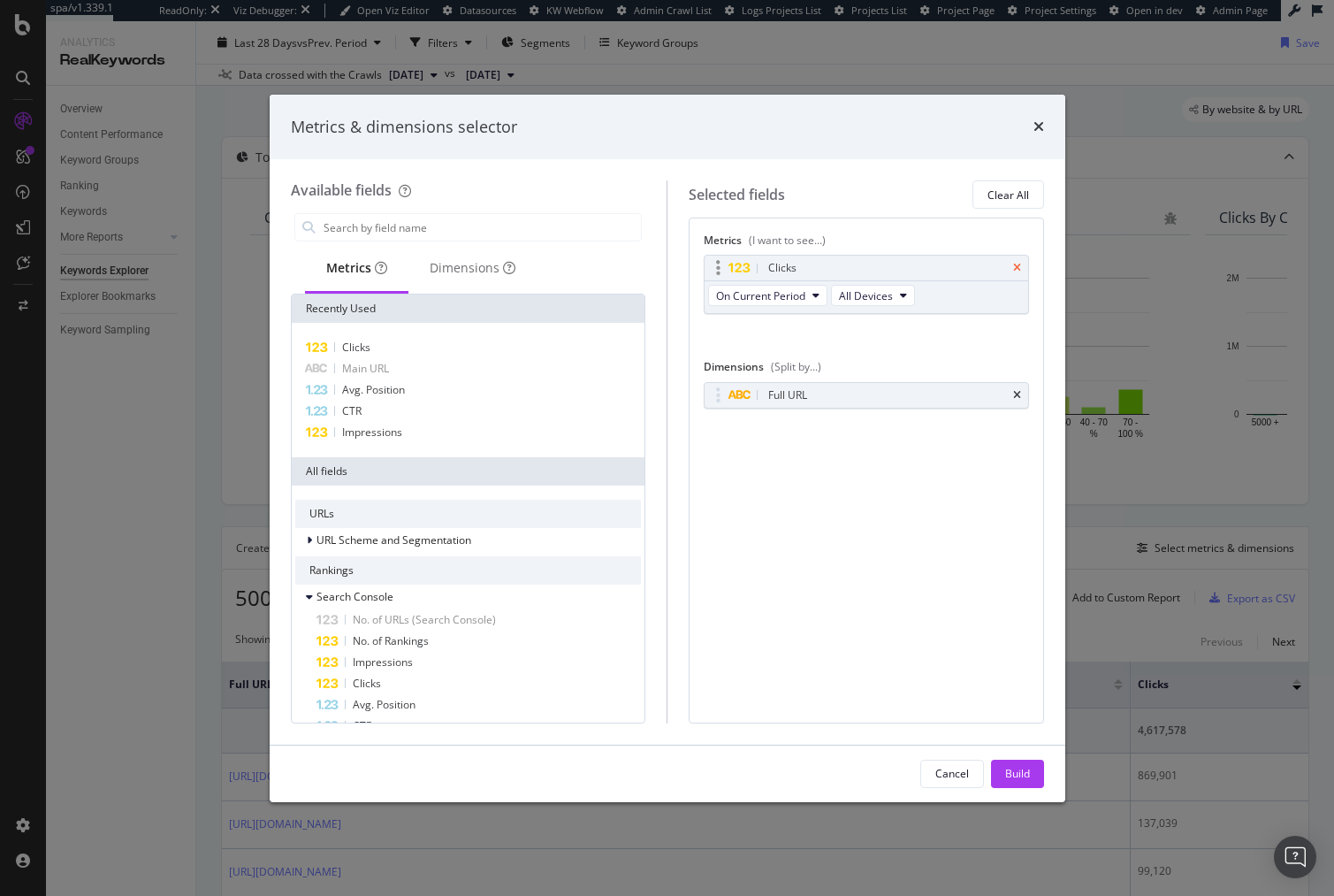
click at [1019, 266] on icon "times" at bounding box center [1017, 268] width 8 height 11
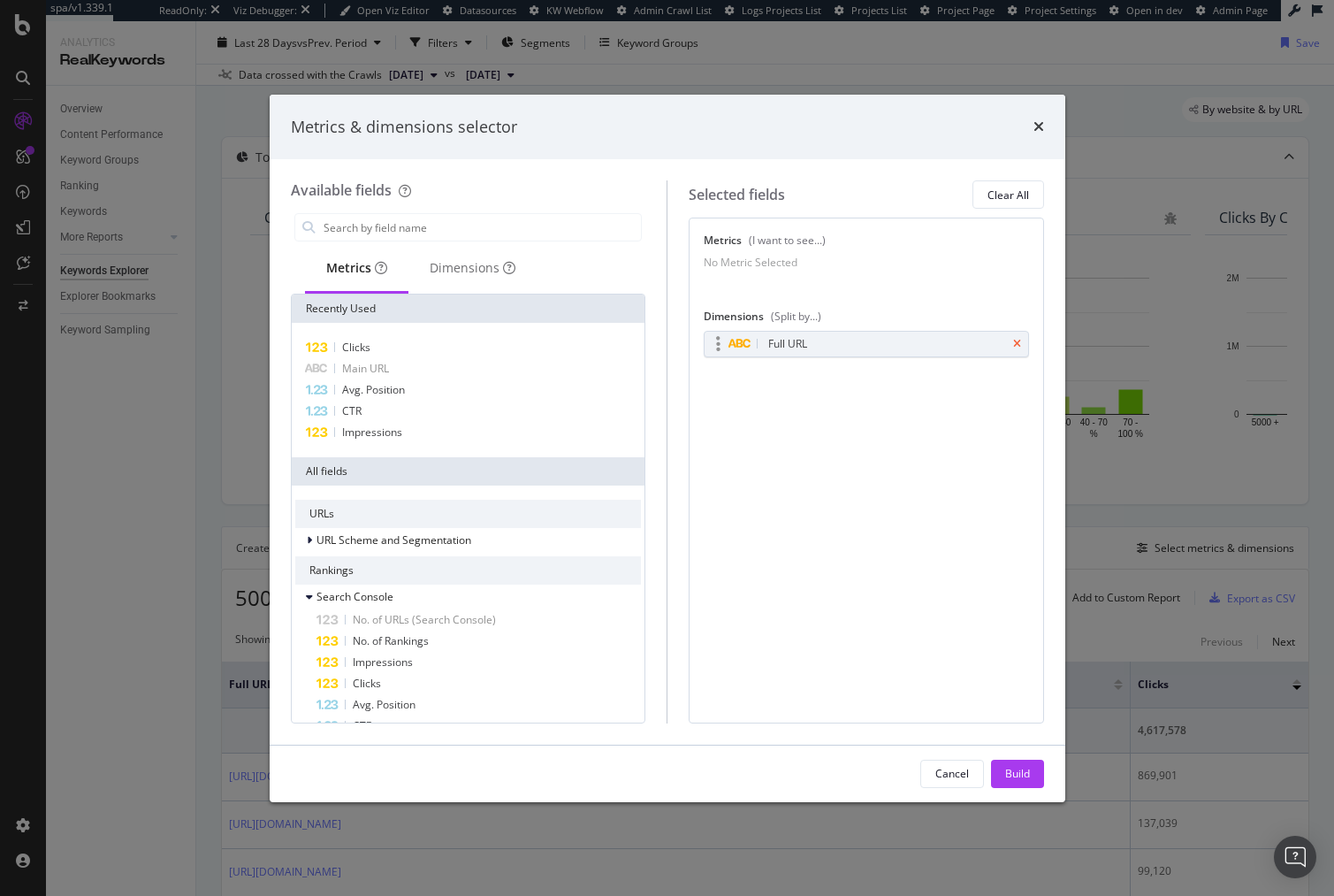
click at [1018, 349] on icon "times" at bounding box center [1017, 344] width 8 height 11
click at [463, 275] on div "Dimensions" at bounding box center [473, 268] width 86 height 18
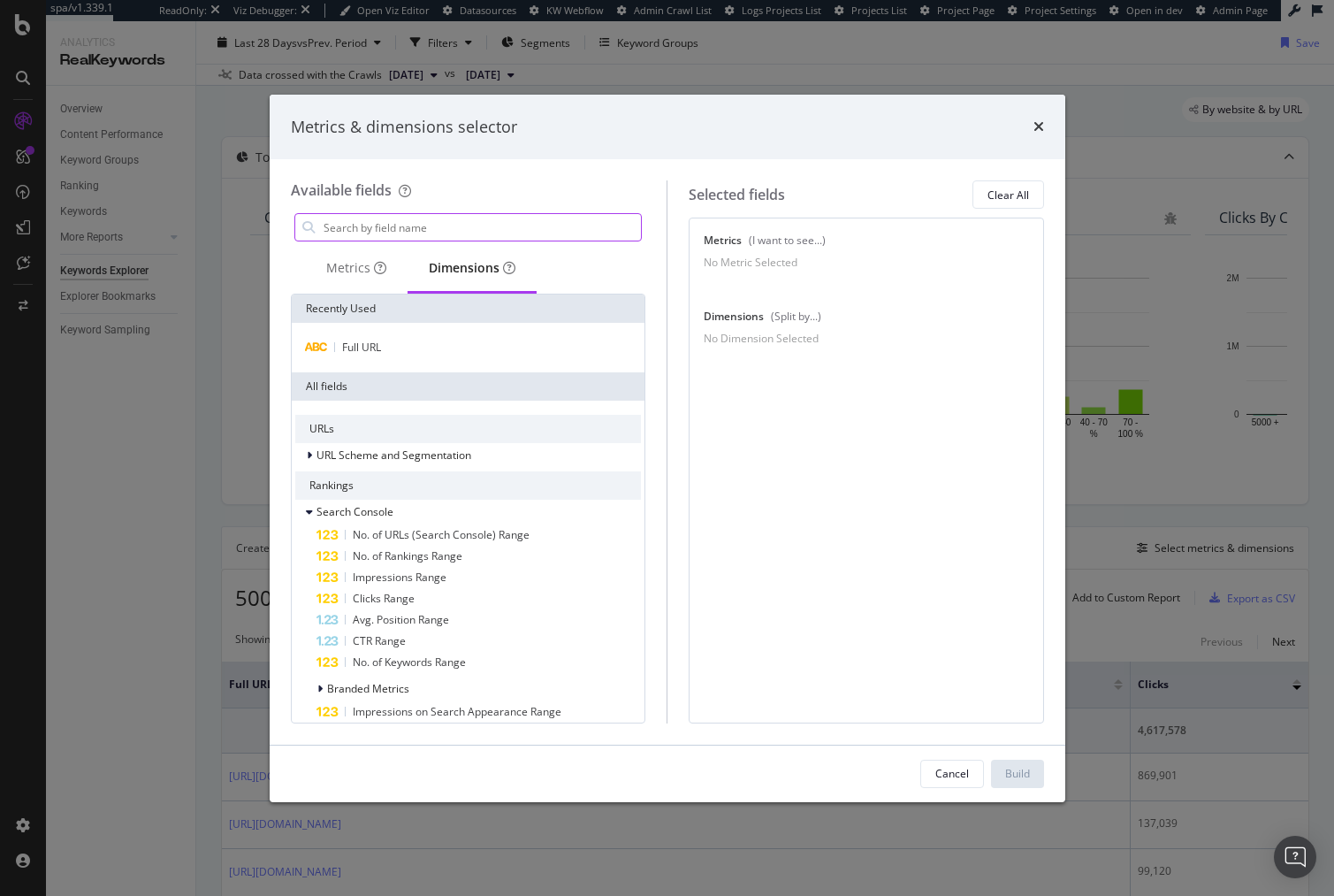
click at [448, 228] on input "modal" at bounding box center [482, 227] width 320 height 27
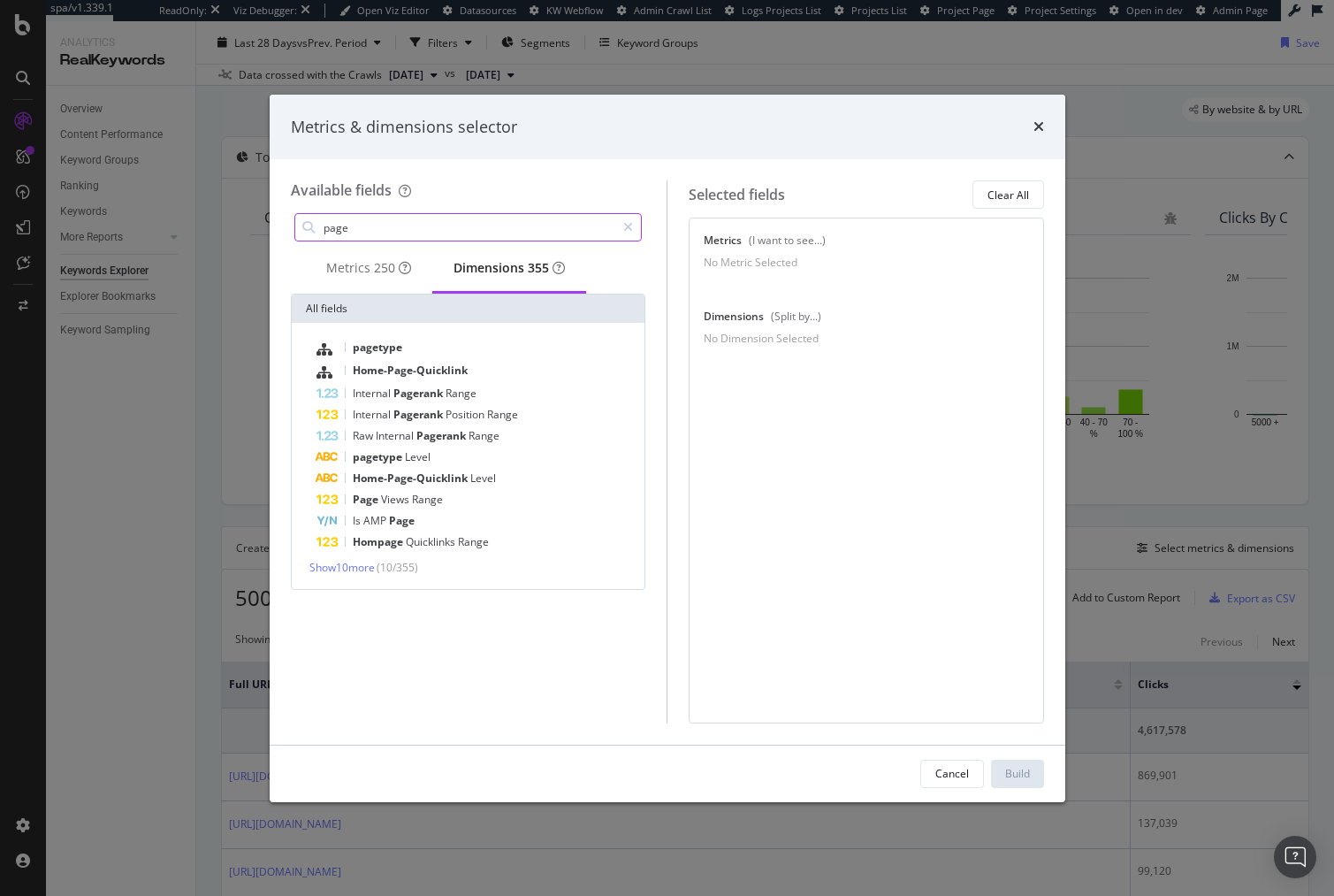
scroll to position [0, 0]
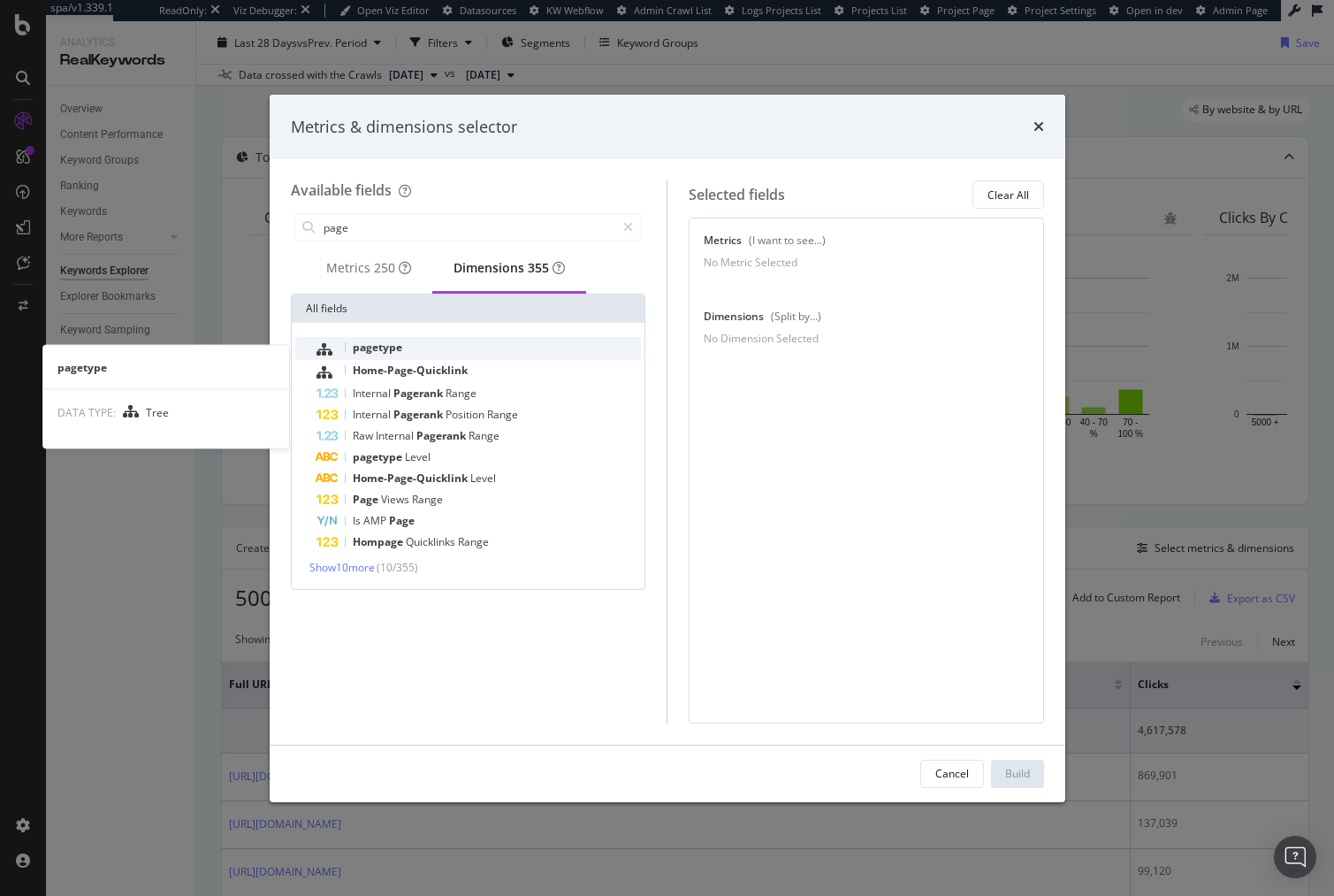
click at [404, 360] on div "pagetype" at bounding box center [479, 348] width 325 height 23
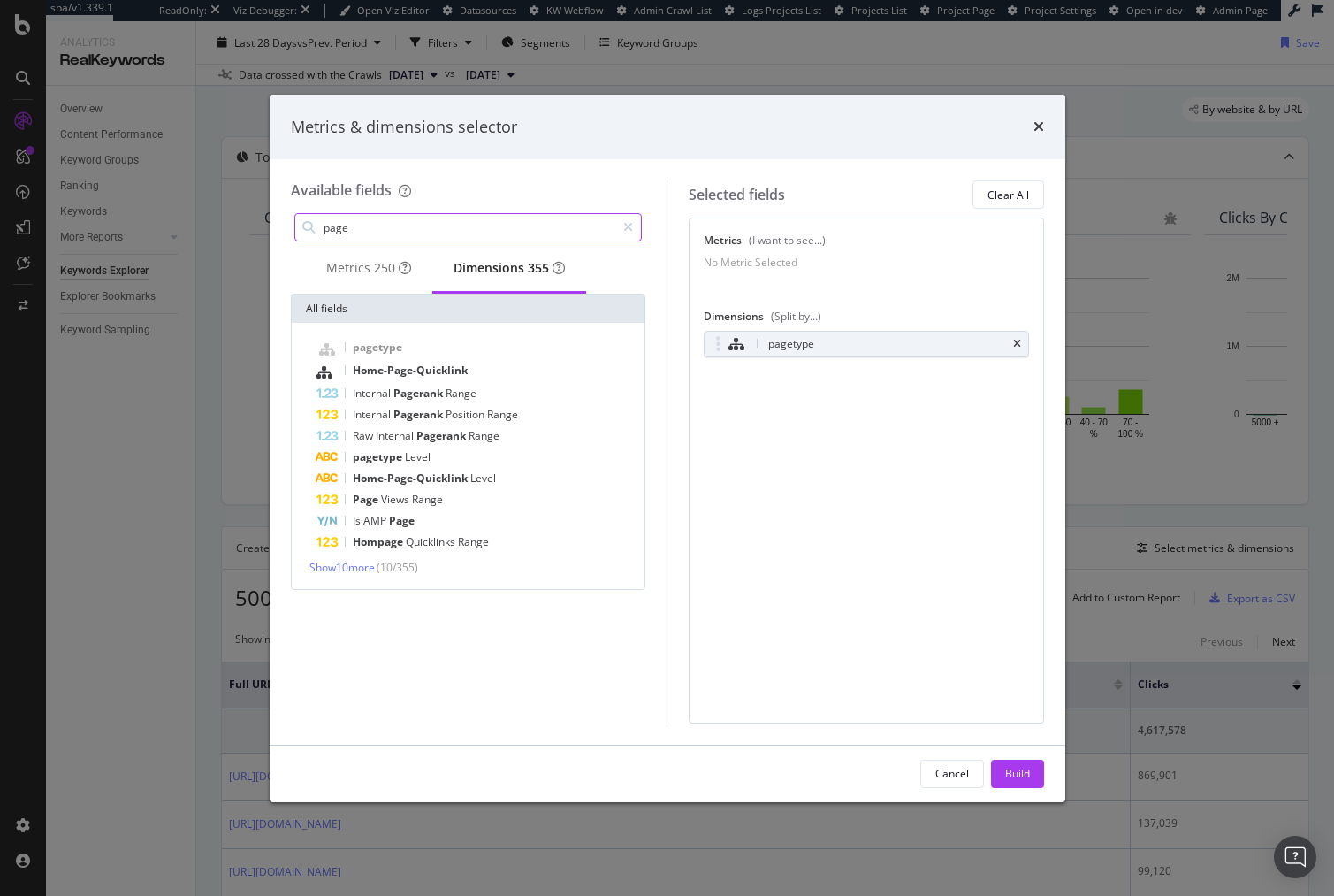
click at [395, 230] on input "page" at bounding box center [469, 227] width 294 height 27
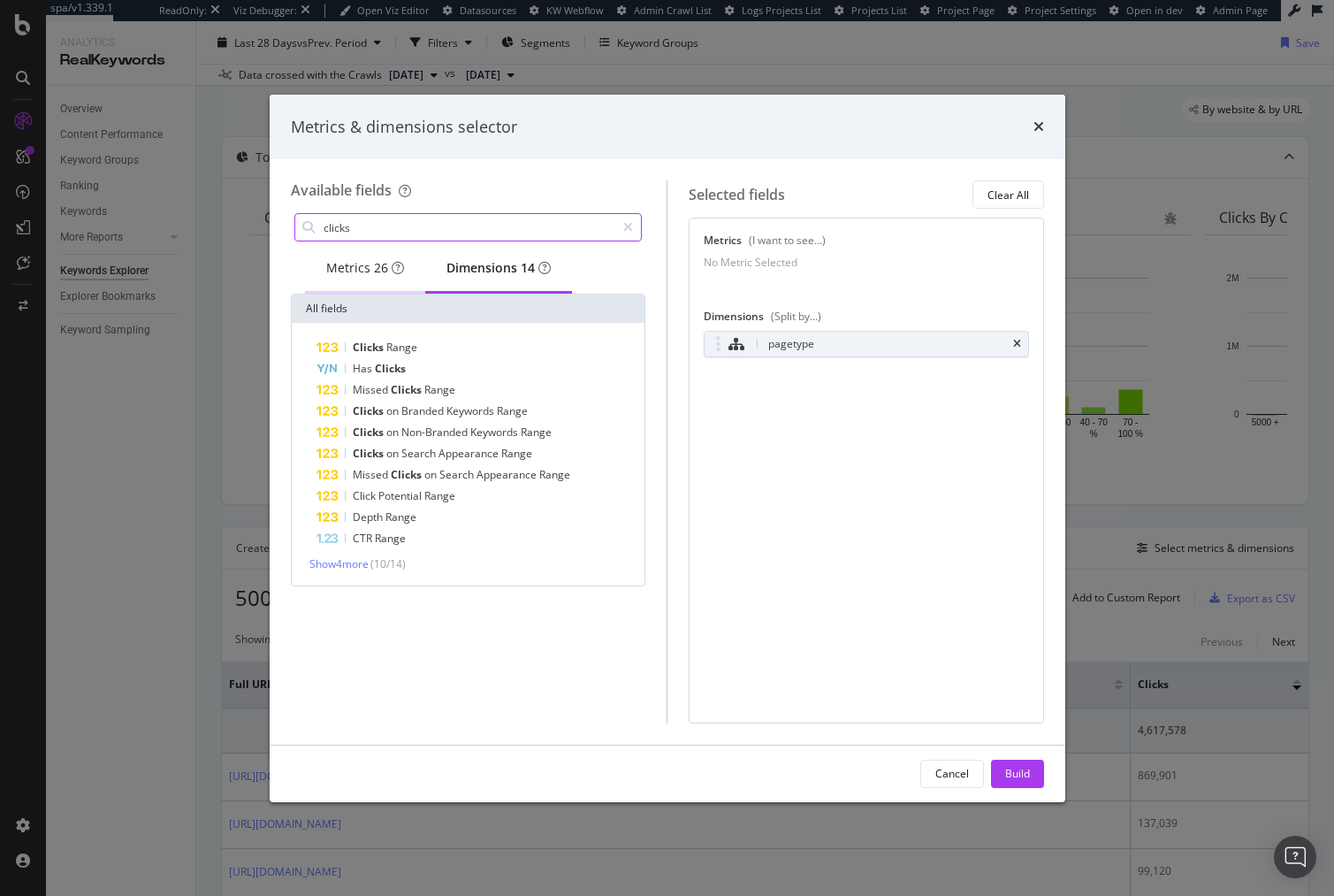
type input "clicks"
click at [386, 276] on span "26" at bounding box center [381, 267] width 14 height 17
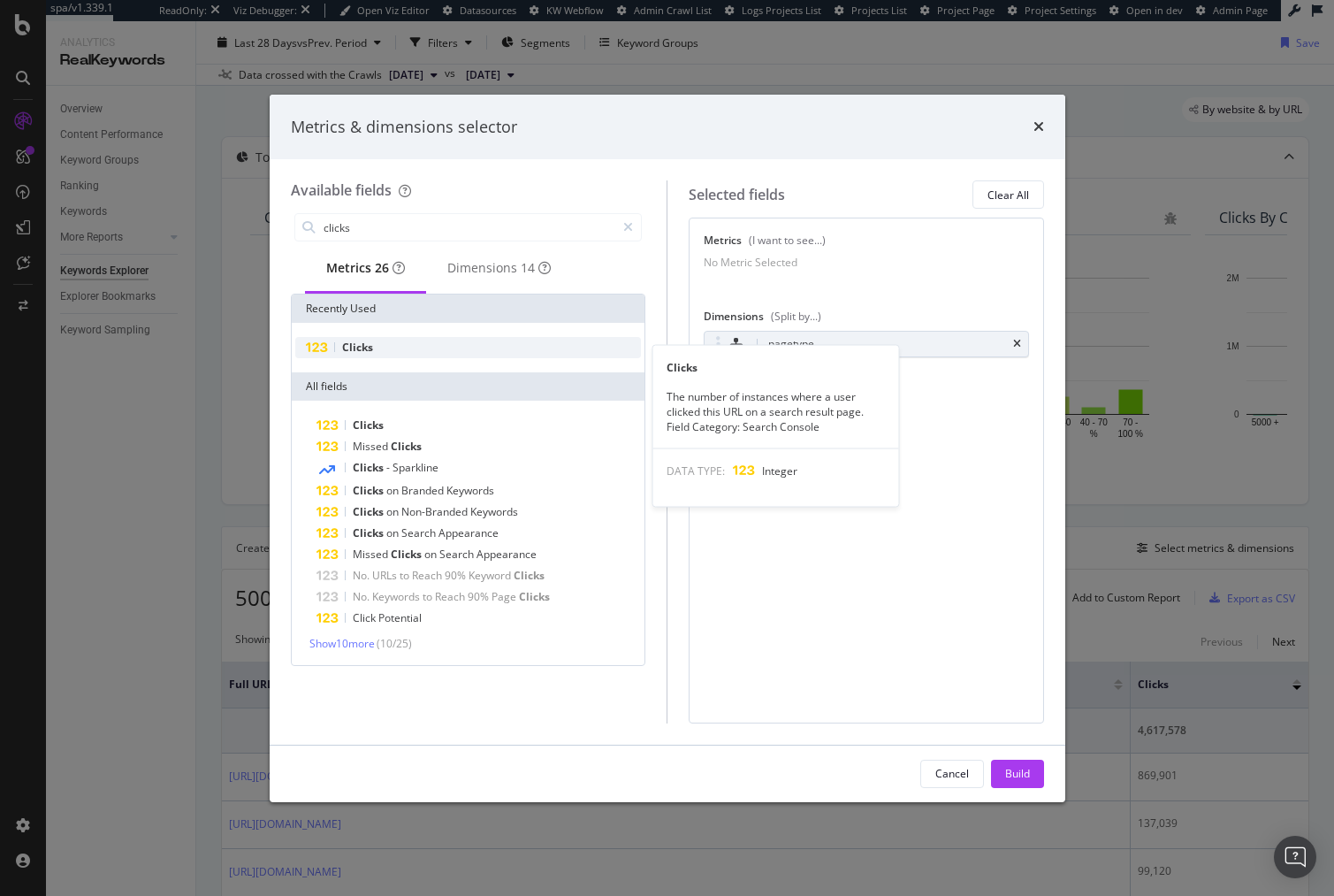
click at [408, 356] on div "Clicks" at bounding box center [468, 347] width 347 height 21
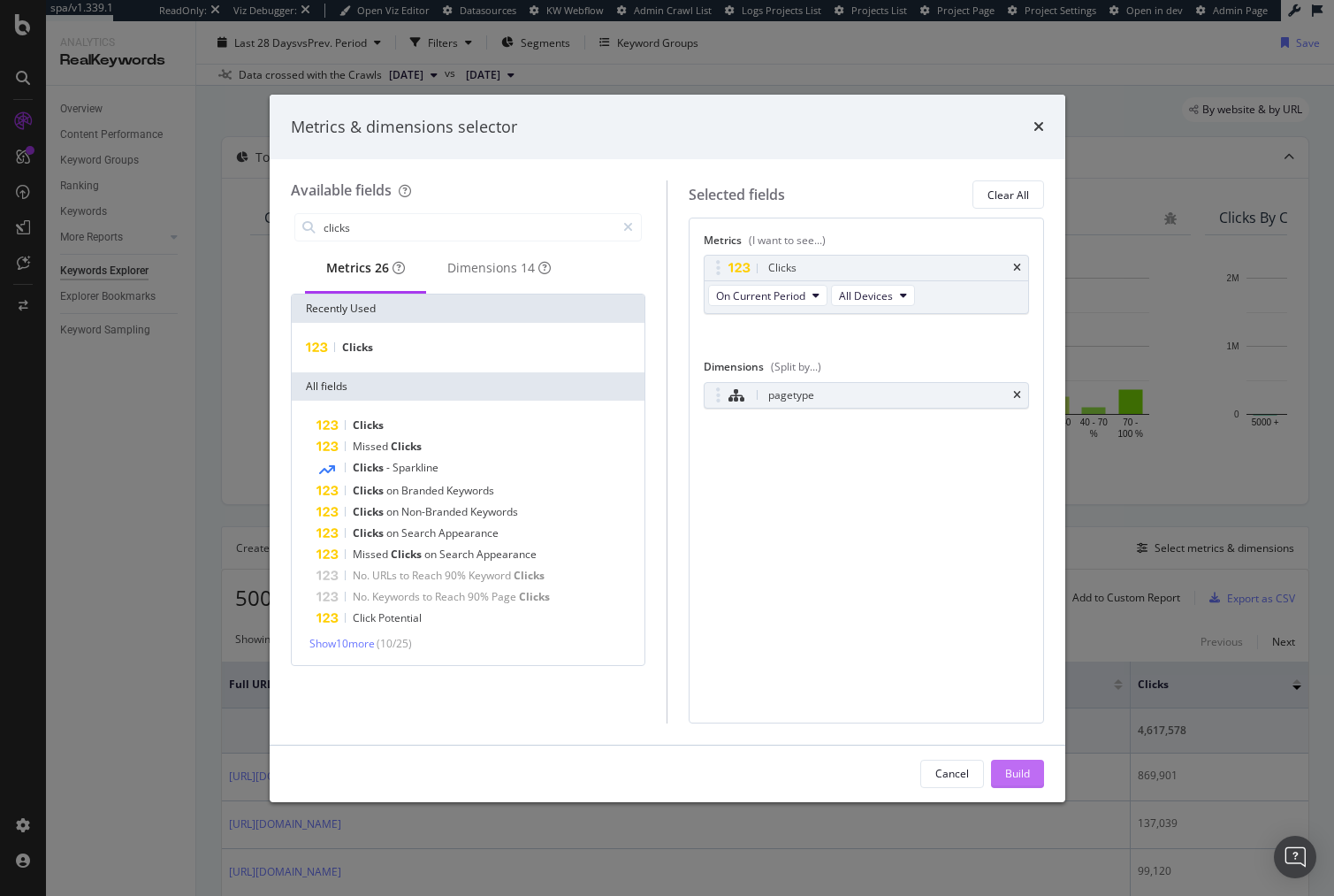
click at [1017, 769] on div "Build" at bounding box center [1017, 773] width 25 height 15
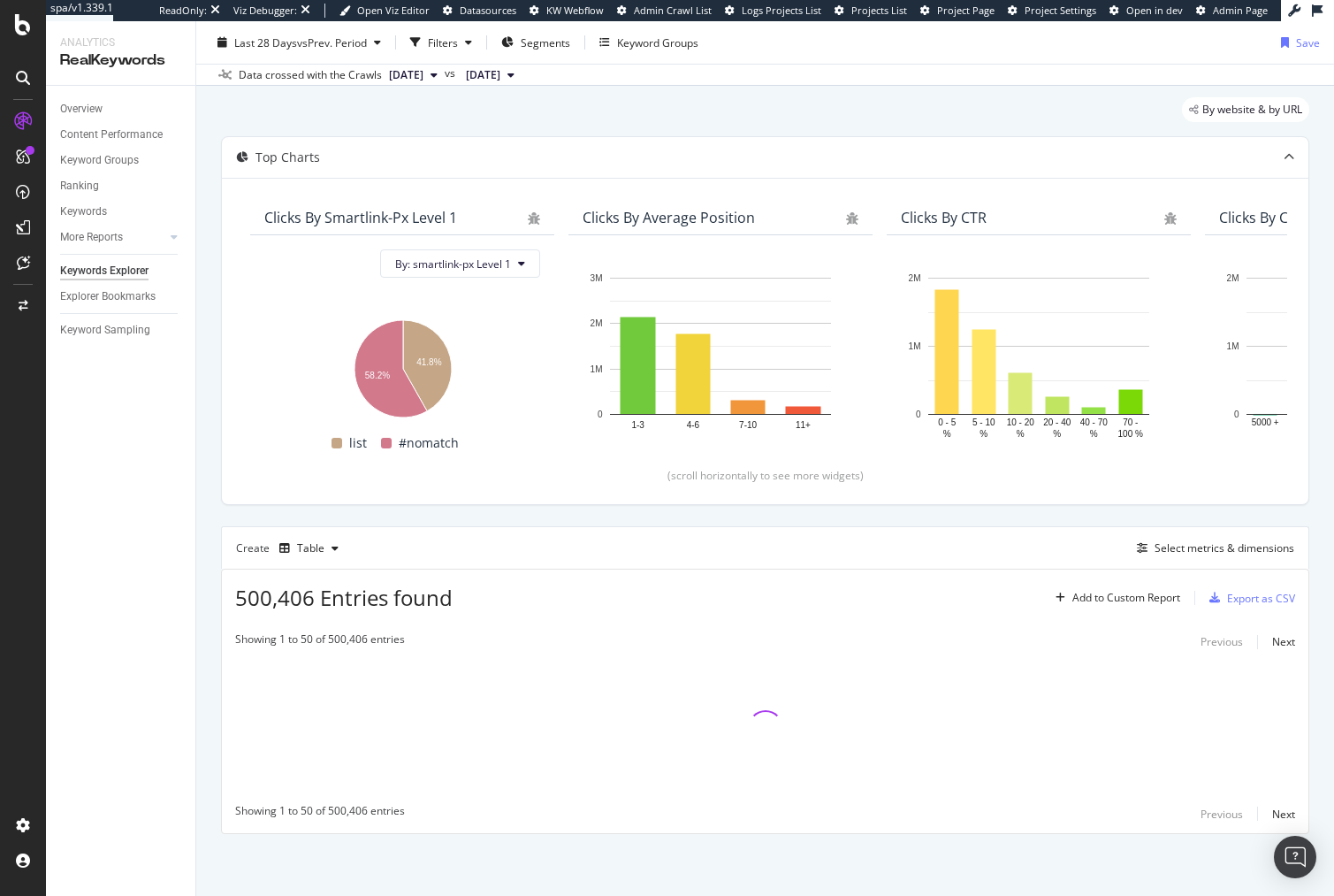
click at [840, 523] on div "Top Charts Clicks By smartlink-px Level 1 By: smartlink-px Level 1 Hold CMD (⌘)…" at bounding box center [765, 485] width 1088 height 698
click at [844, 519] on div "Top Charts Clicks By smartlink-px Level 1 By: smartlink-px Level 1 Hold CMD (⌘)…" at bounding box center [765, 485] width 1088 height 698
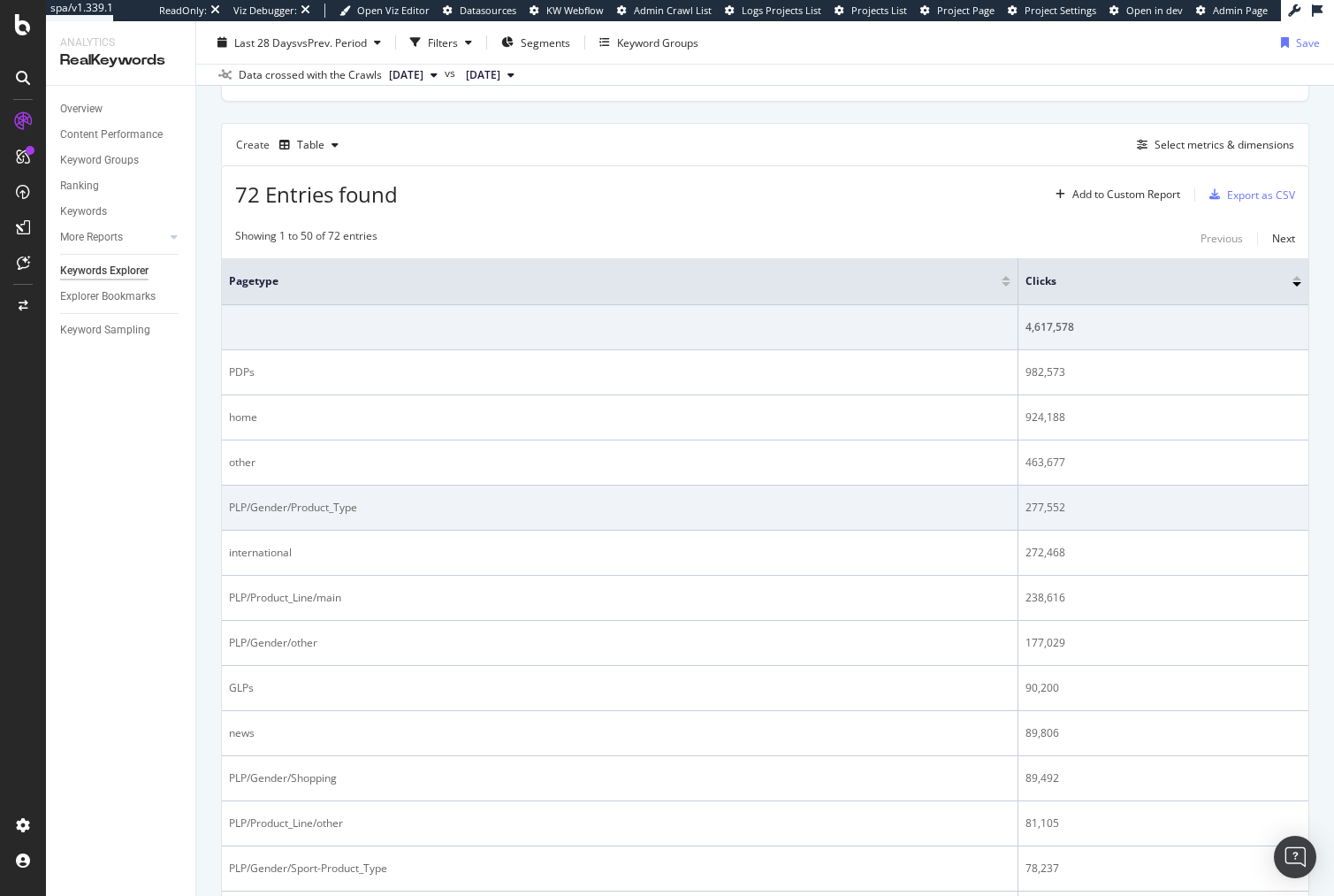
scroll to position [518, 0]
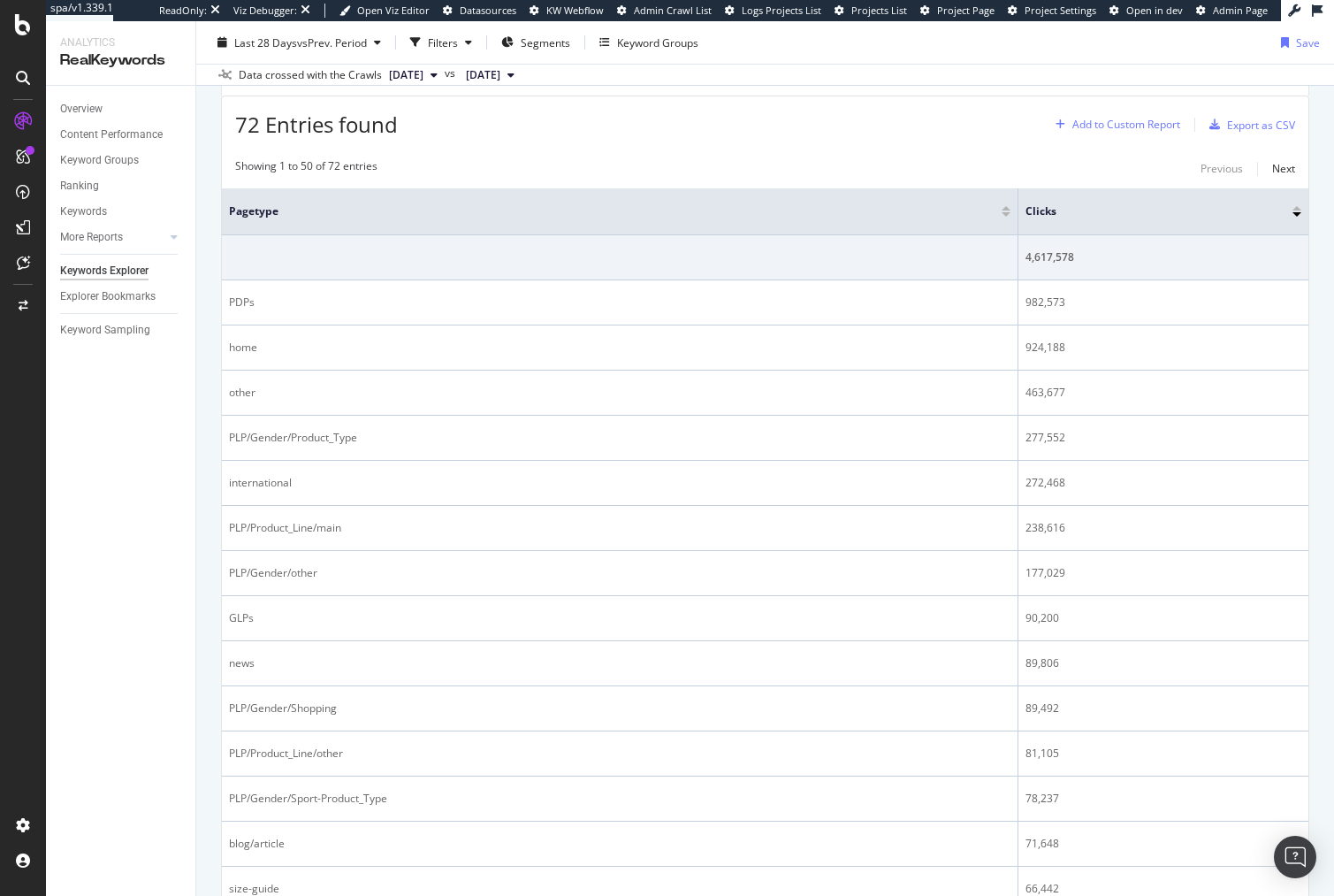
click at [1098, 130] on div "Add to Custom Report" at bounding box center [1127, 124] width 108 height 11
click at [938, 126] on div "72 Entries found Add to Custom Report Export as CSV" at bounding box center [765, 117] width 1087 height 43
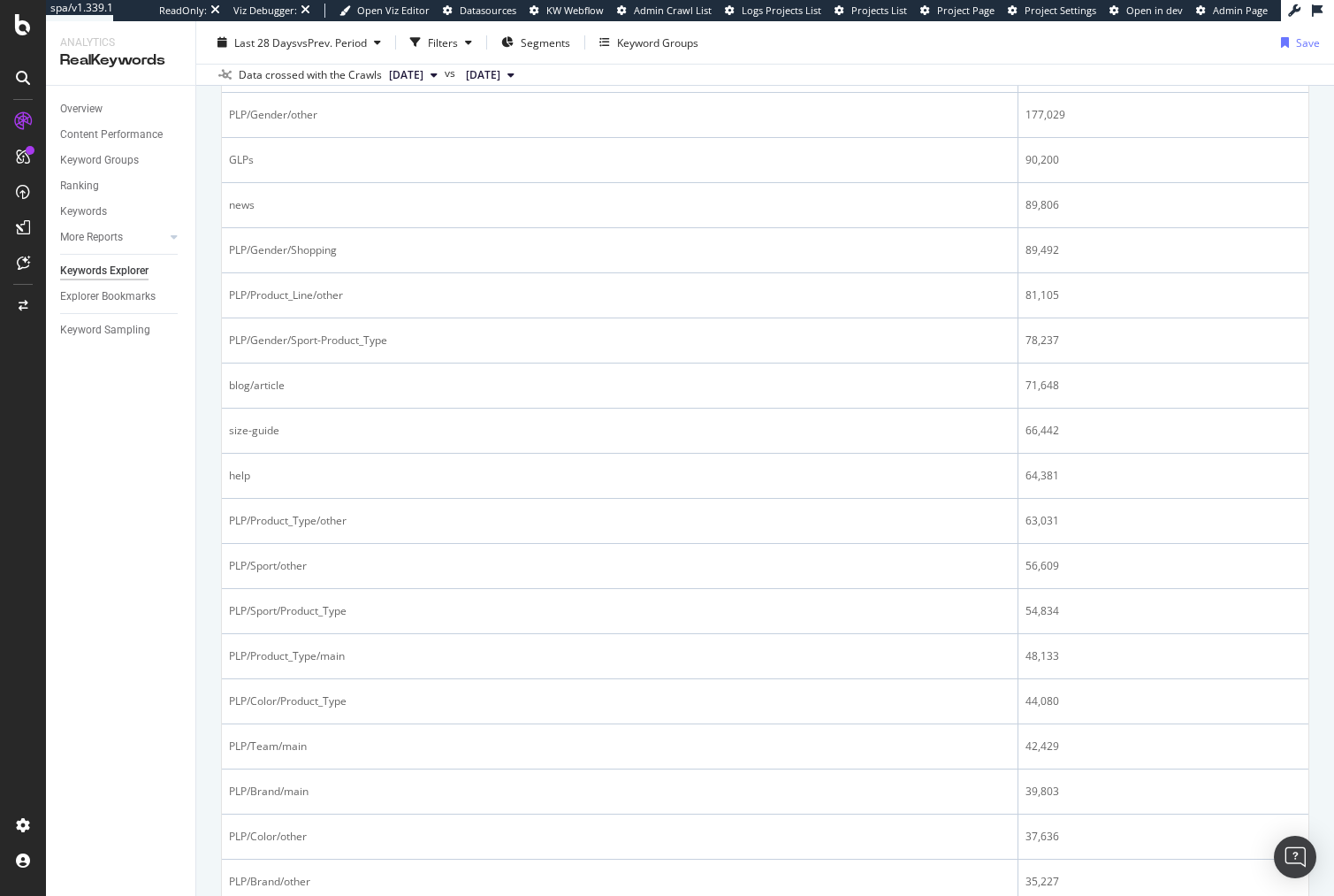
scroll to position [0, 0]
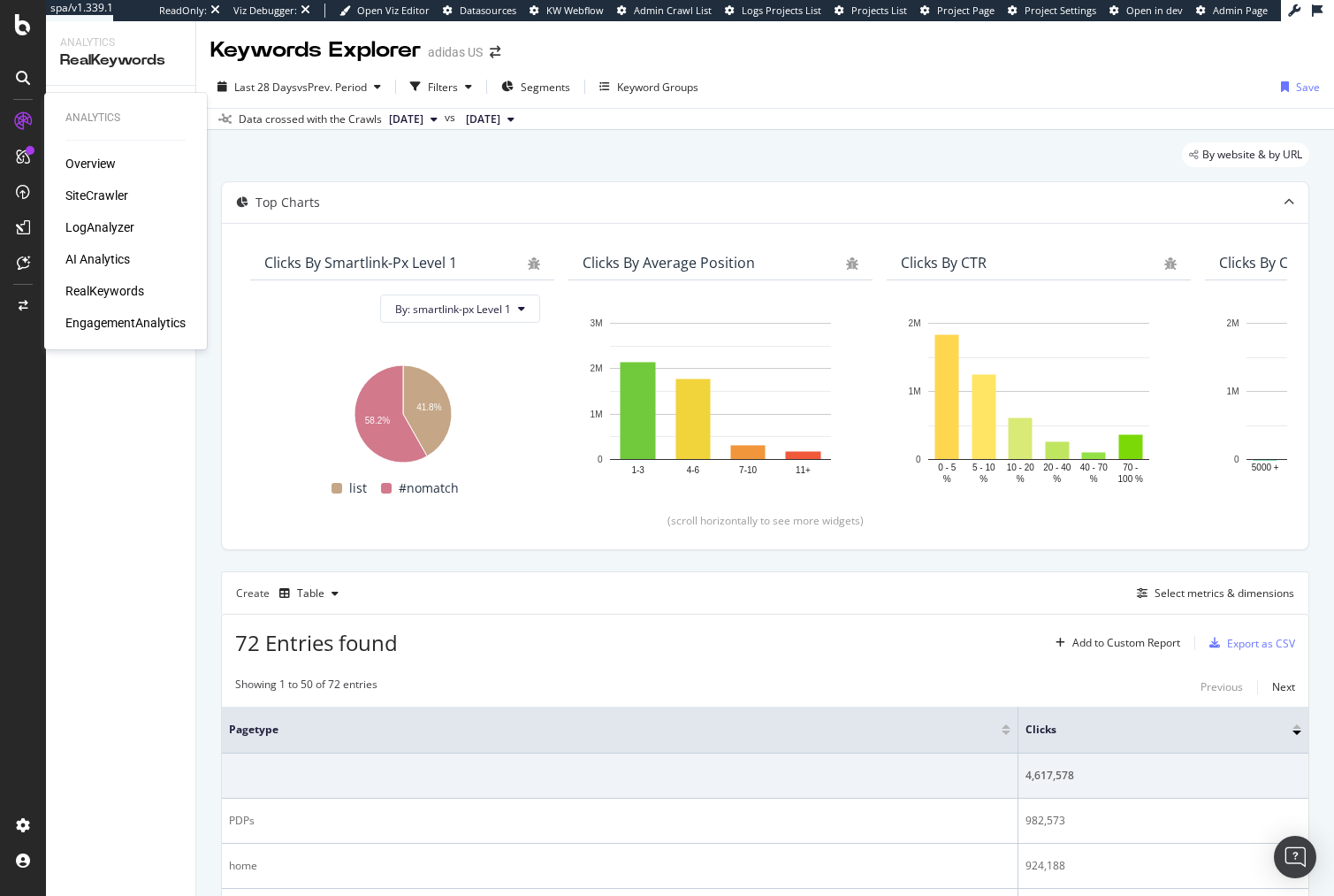
click at [95, 263] on div "AI Analytics" at bounding box center [97, 259] width 65 height 18
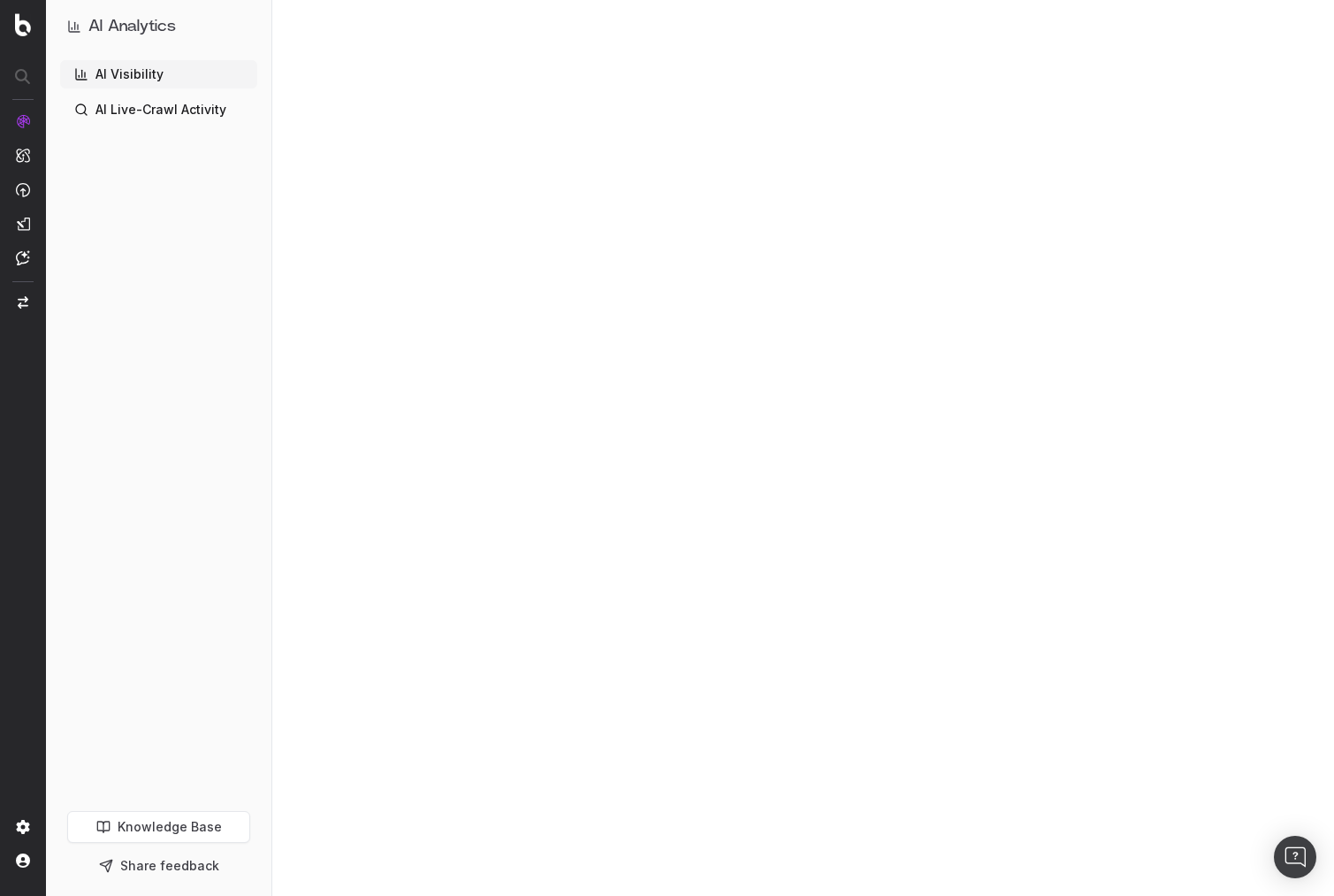
click at [209, 359] on div "AI Visibility AI Live-Crawl Activity" at bounding box center [158, 432] width 197 height 744
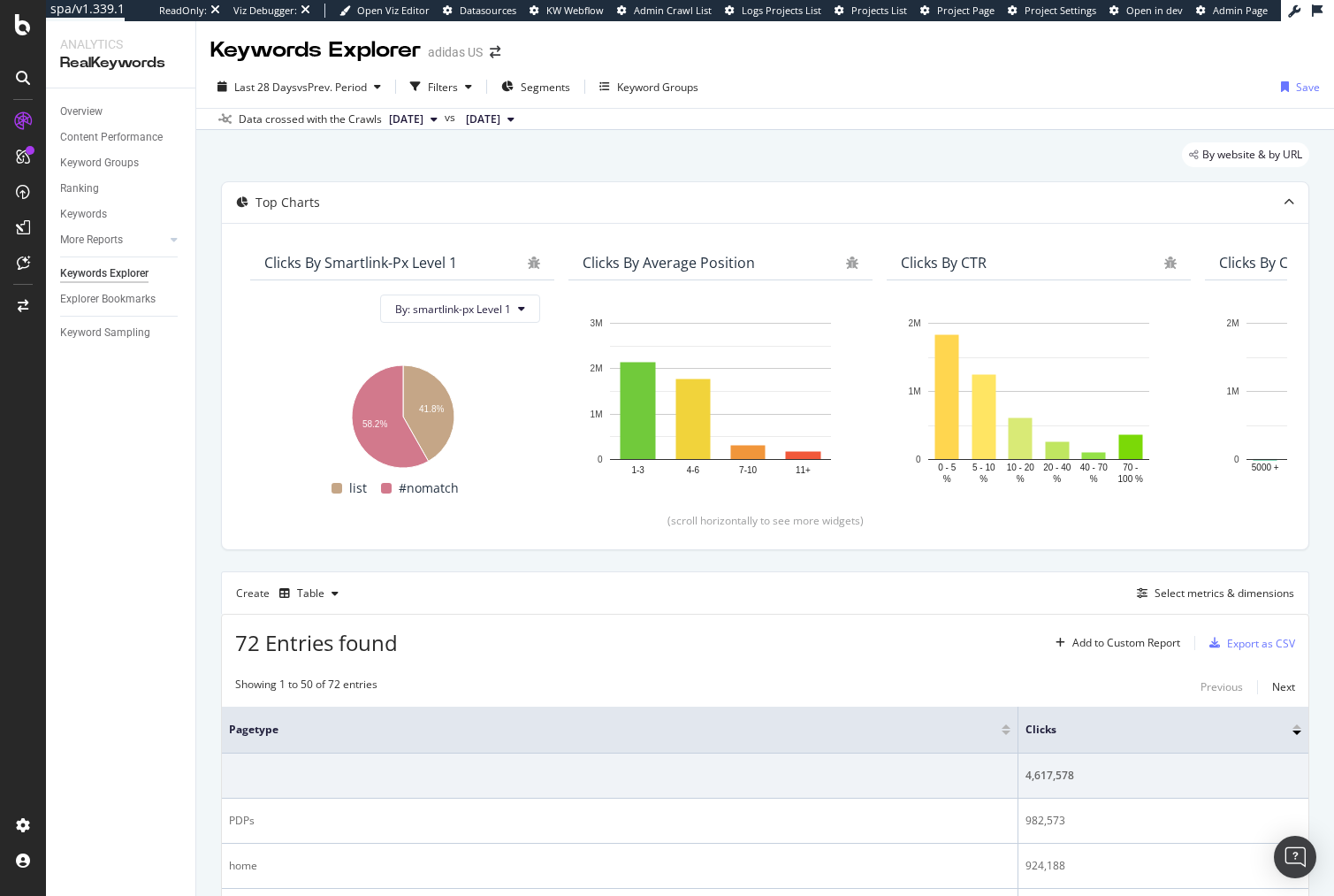
click at [260, 164] on div "By website & by URL" at bounding box center [765, 161] width 1088 height 39
click at [27, 267] on icon at bounding box center [23, 263] width 13 height 14
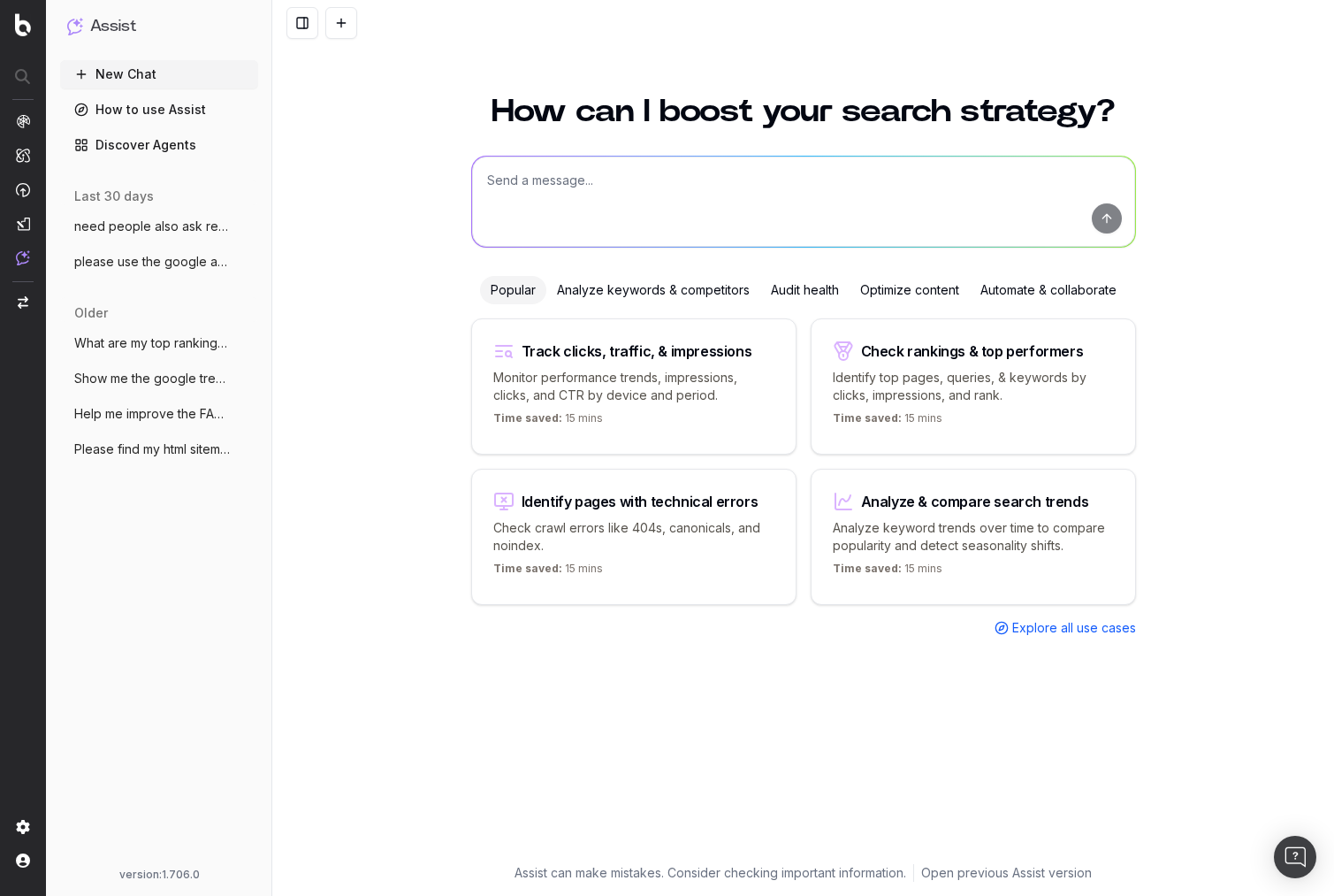
click at [647, 178] on textarea at bounding box center [803, 202] width 663 height 90
click at [645, 180] on textarea at bounding box center [803, 202] width 663 height 90
click at [653, 192] on textarea at bounding box center [803, 202] width 663 height 90
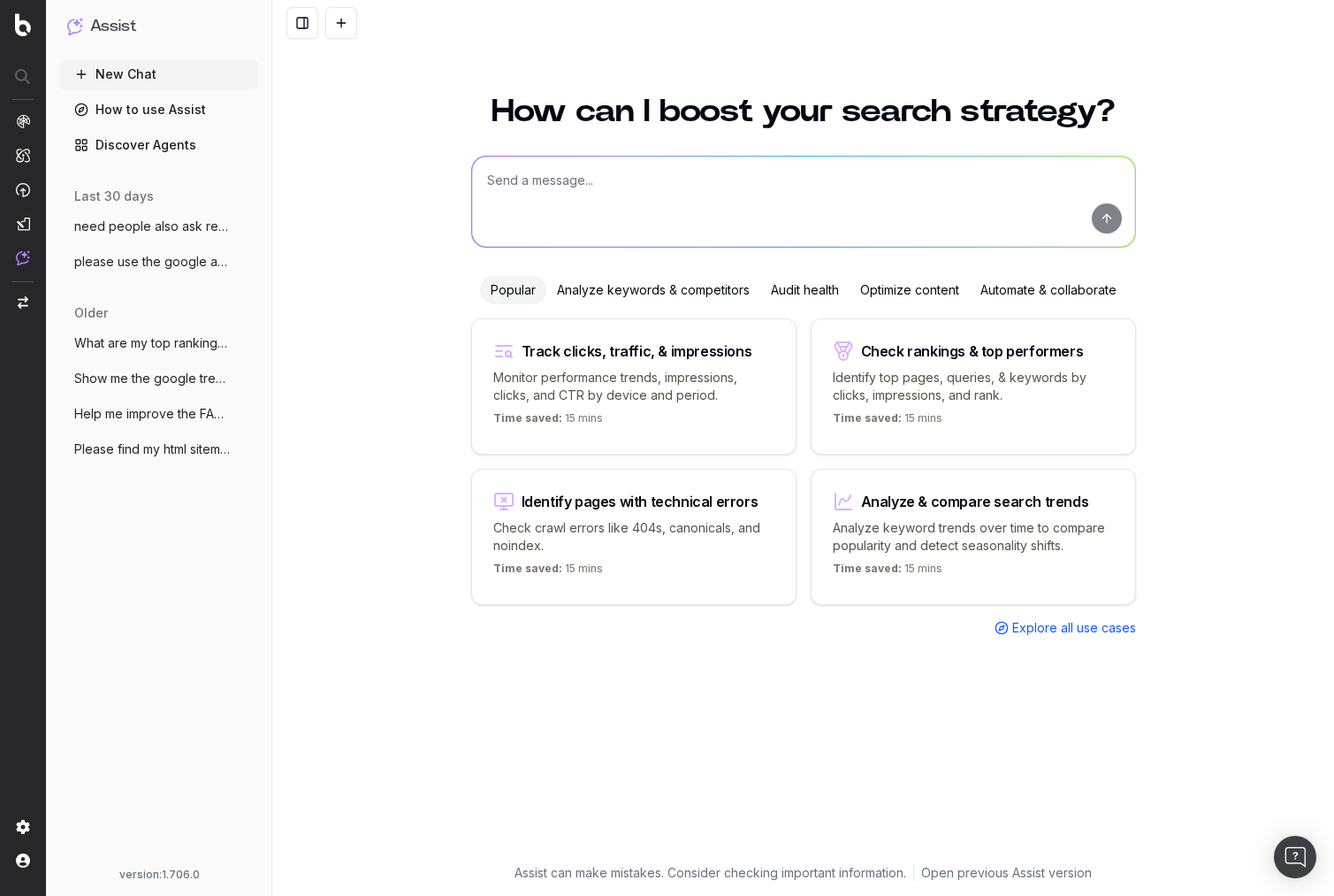
click at [653, 192] on textarea at bounding box center [803, 202] width 663 height 90
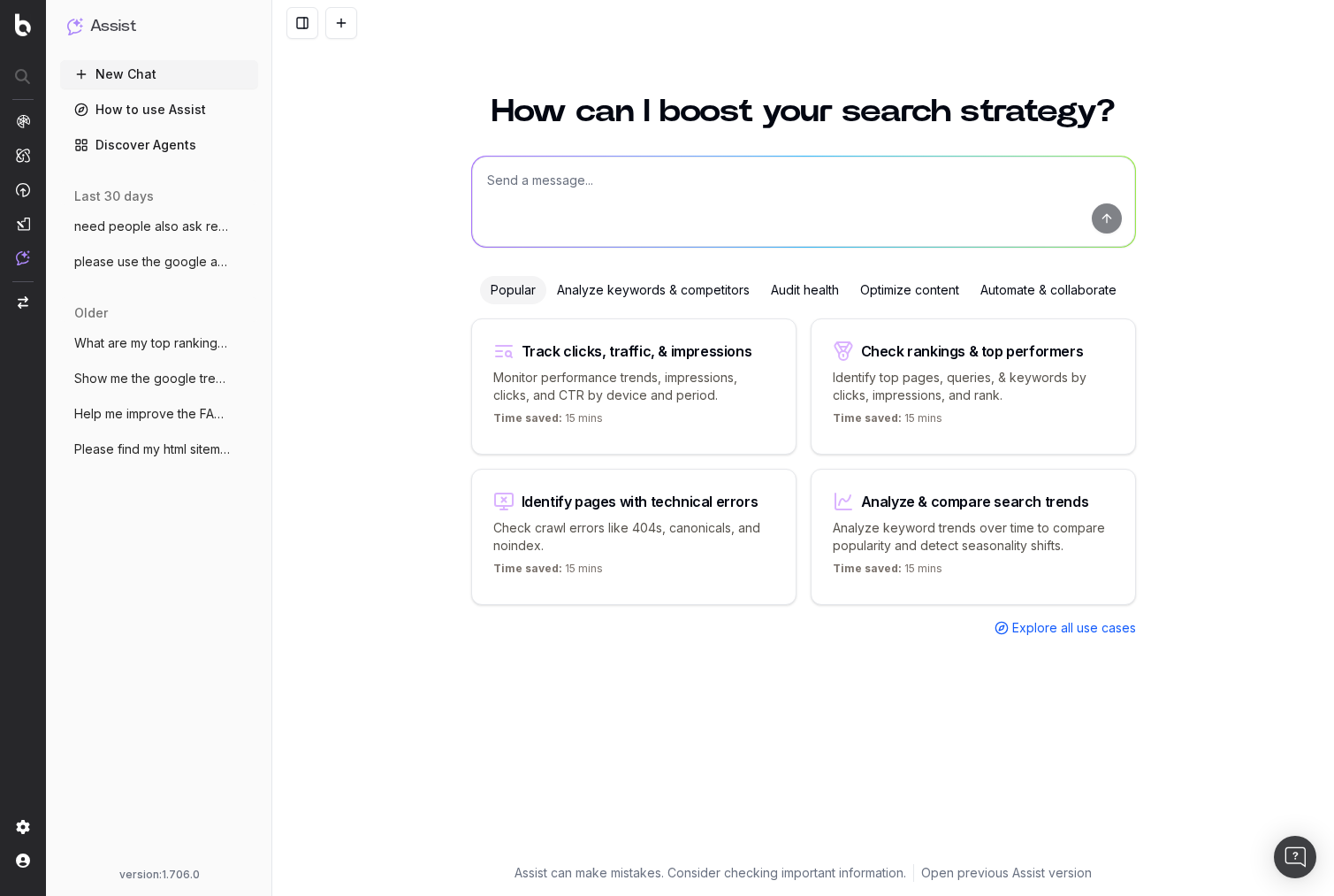
click at [653, 192] on textarea at bounding box center [803, 202] width 663 height 90
click at [554, 177] on textarea at bounding box center [803, 202] width 663 height 90
click at [572, 176] on textarea at bounding box center [803, 202] width 663 height 90
click at [773, 286] on div "Audit health" at bounding box center [804, 290] width 89 height 28
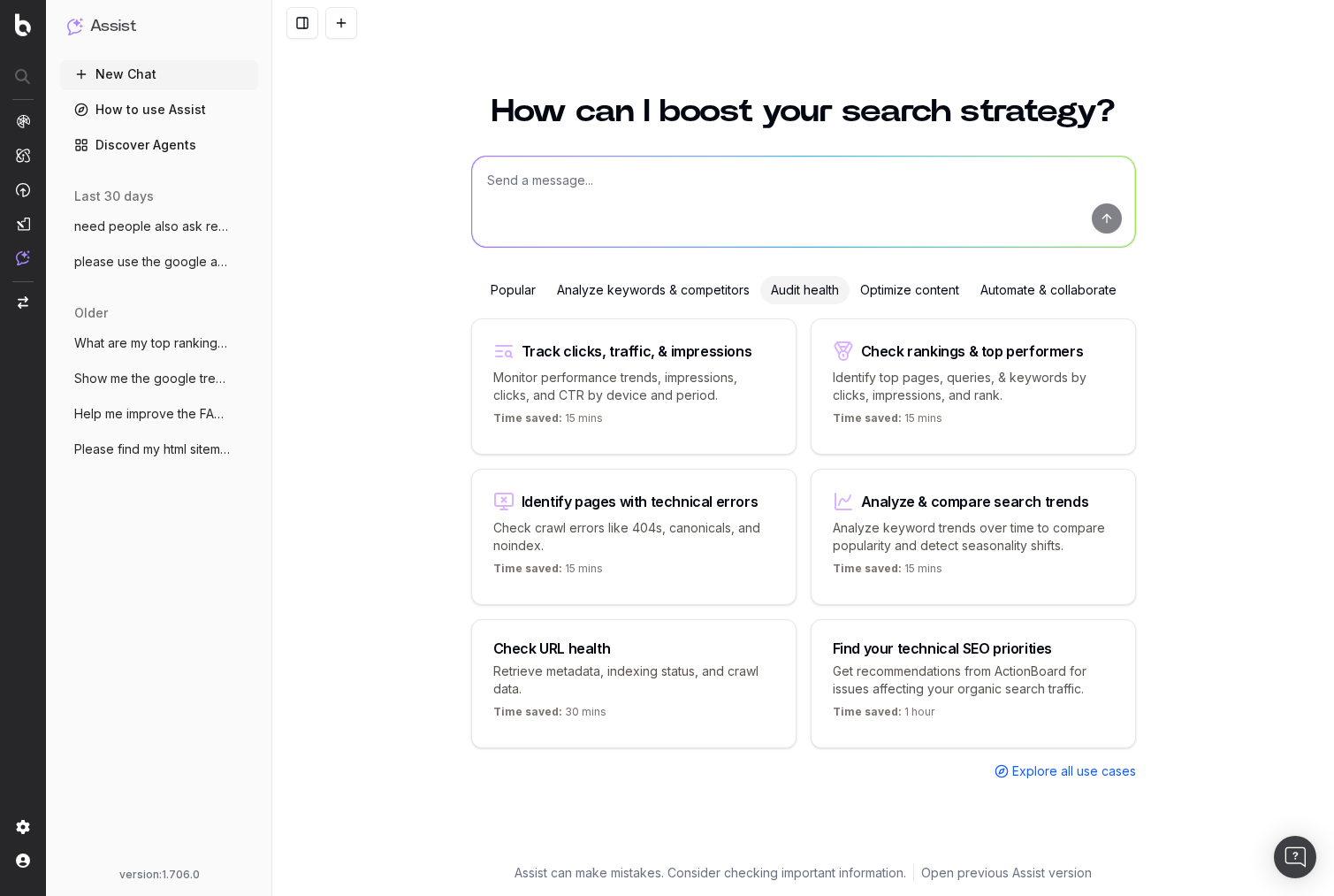
click at [681, 298] on div "Analyze keywords & competitors" at bounding box center [653, 290] width 214 height 28
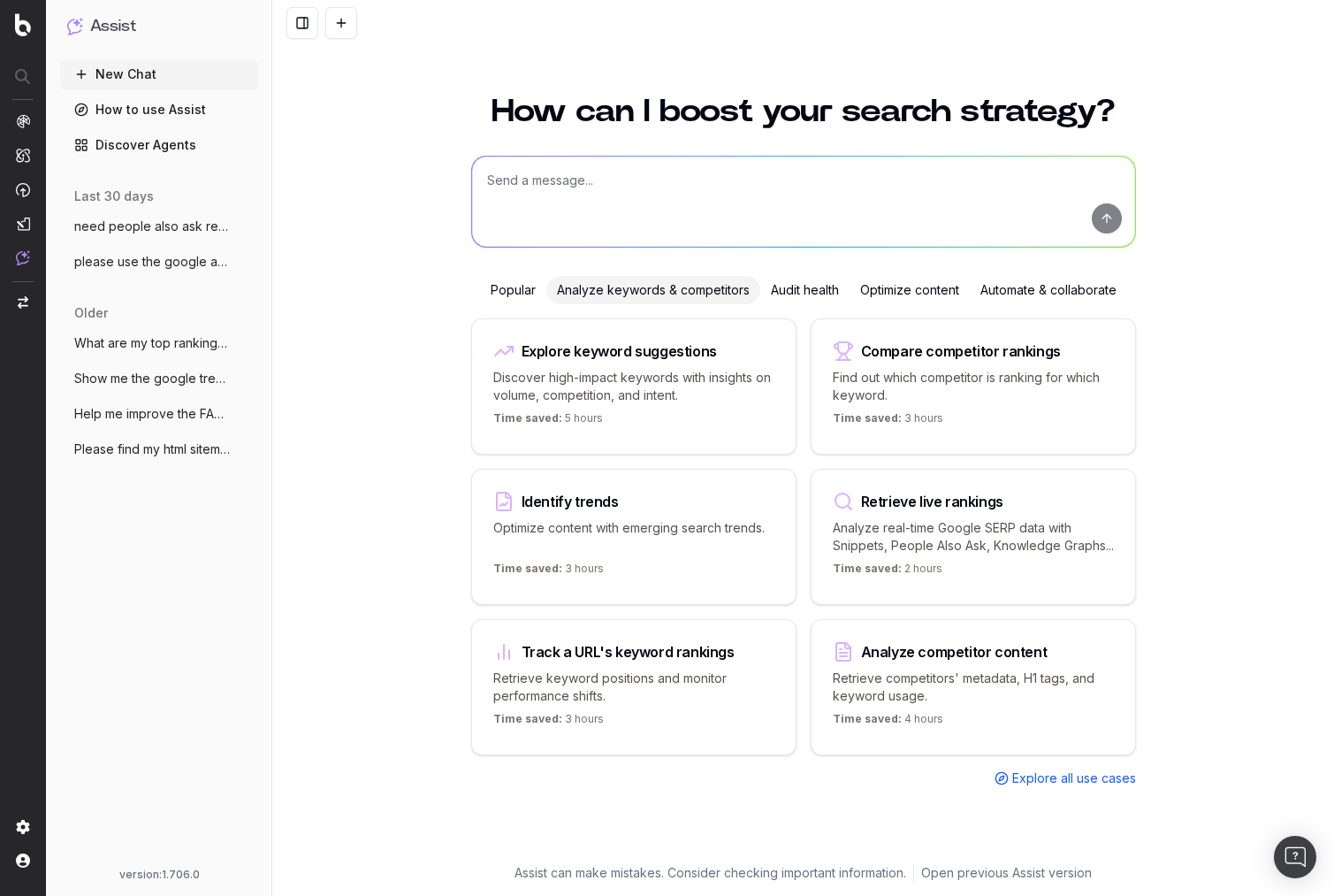
click at [760, 295] on div "Audit health" at bounding box center [804, 290] width 89 height 28
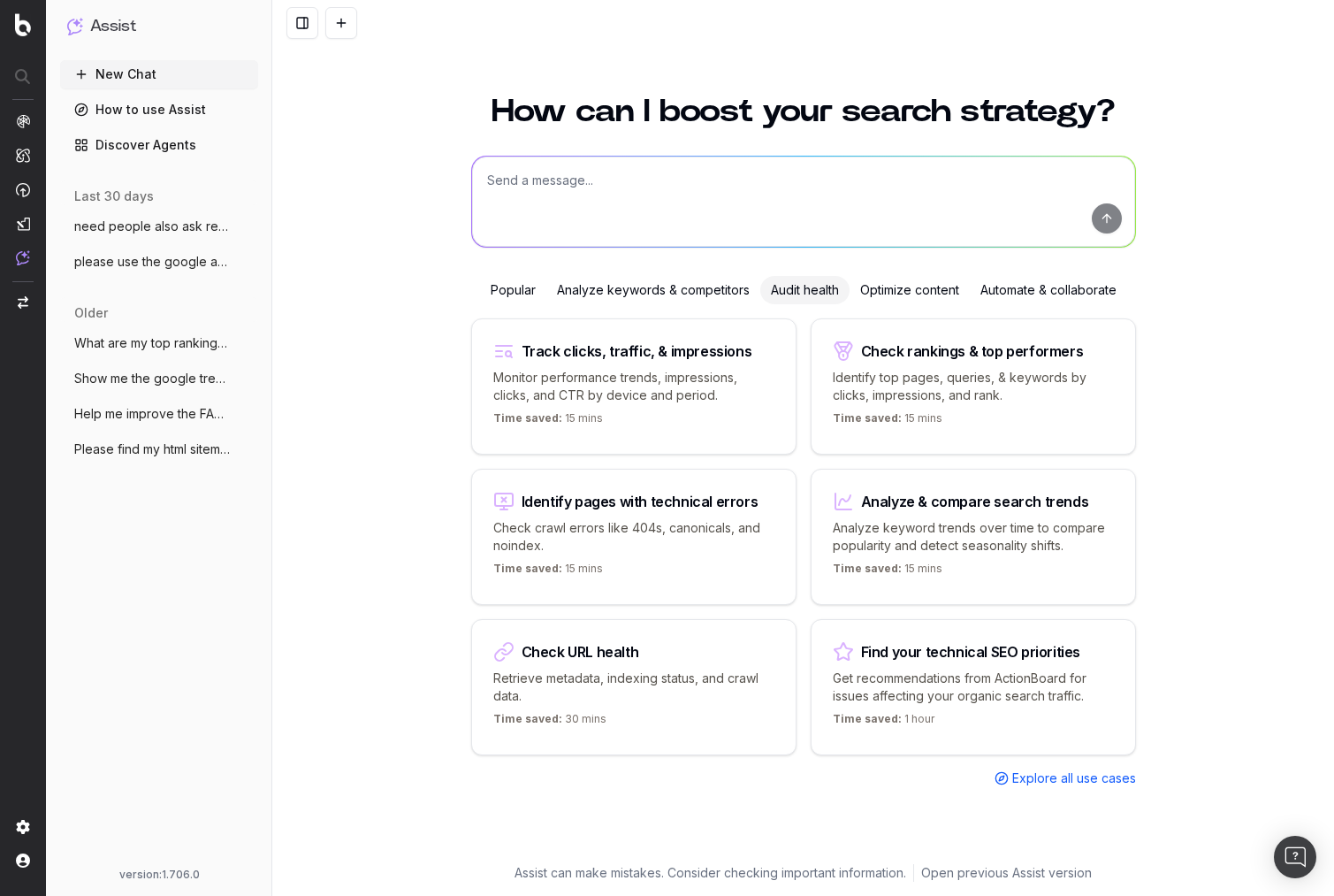
click at [904, 293] on div "Optimize content" at bounding box center [910, 290] width 120 height 28
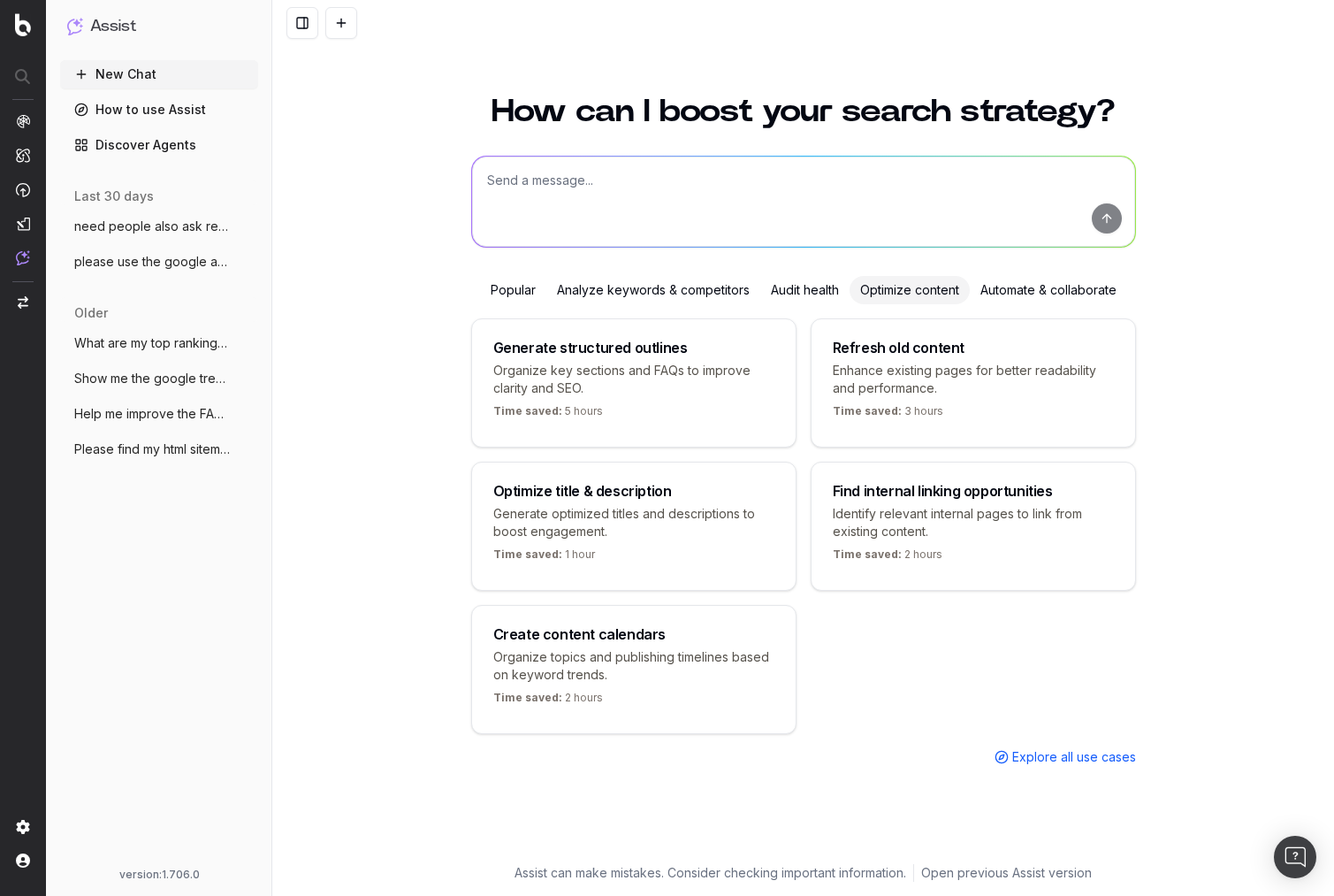
click at [1073, 285] on div "Automate & collaborate" at bounding box center [1048, 290] width 157 height 28
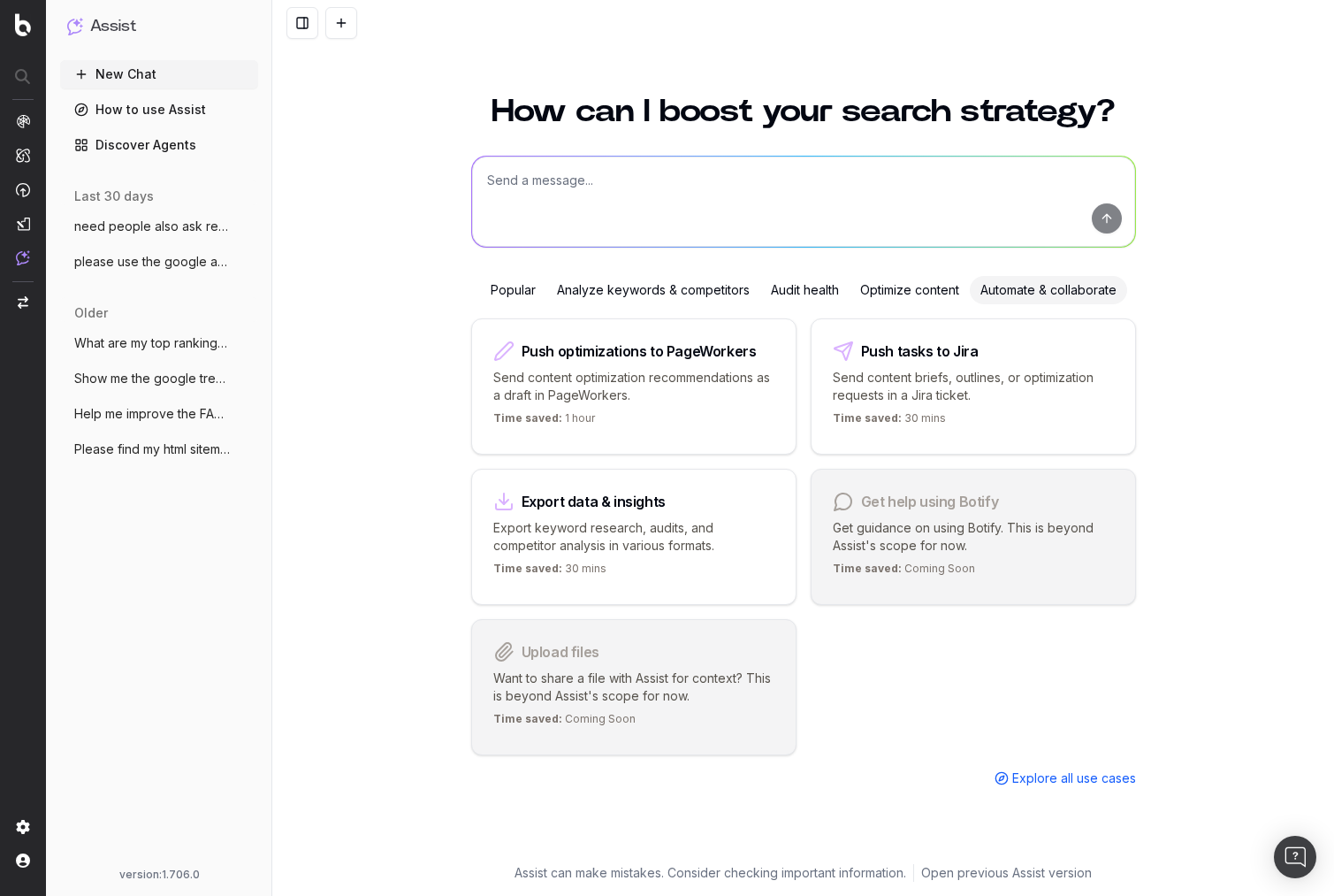
click at [722, 303] on div "Analyze keywords & competitors" at bounding box center [653, 290] width 214 height 28
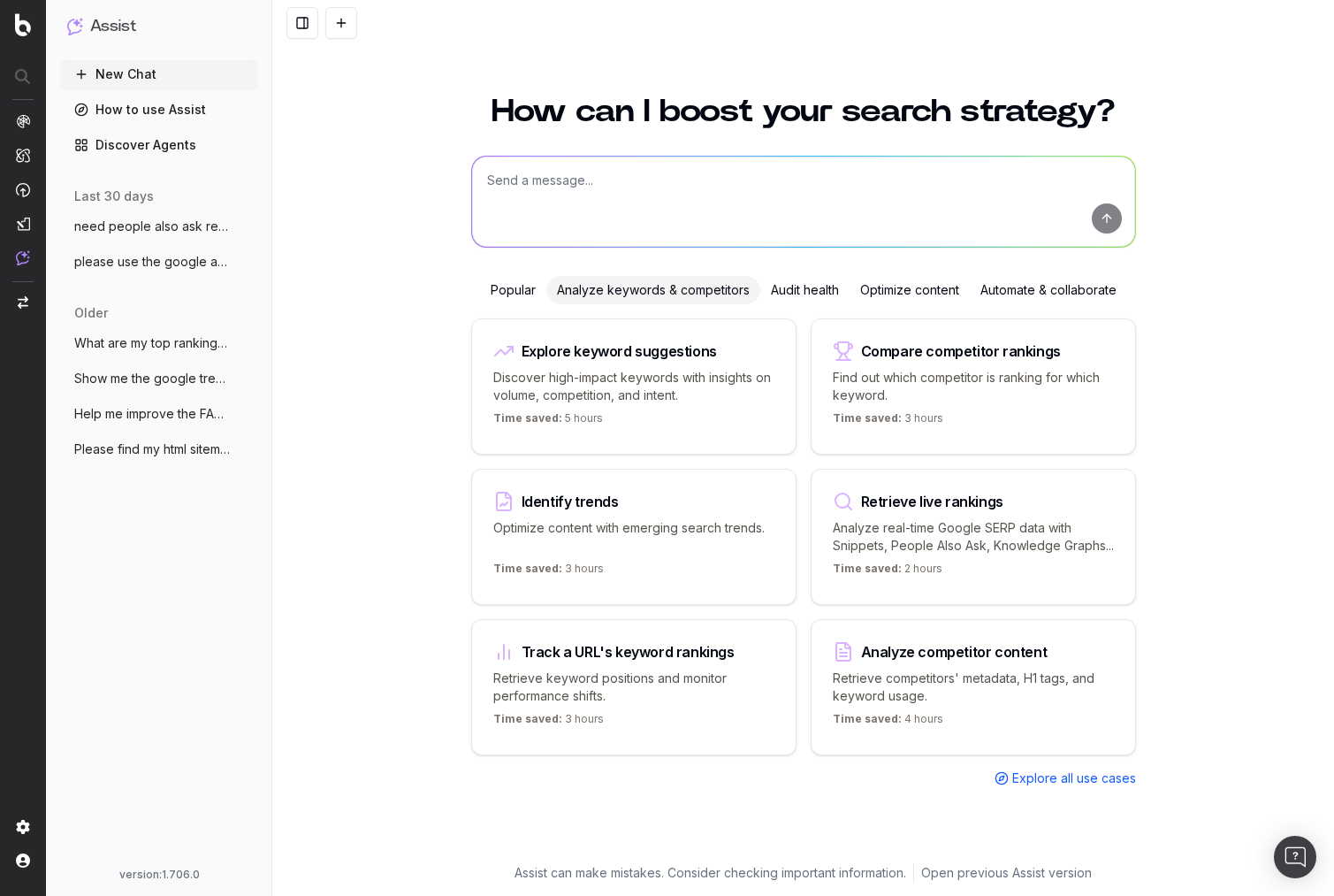
click at [836, 288] on div "Audit health" at bounding box center [804, 290] width 89 height 28
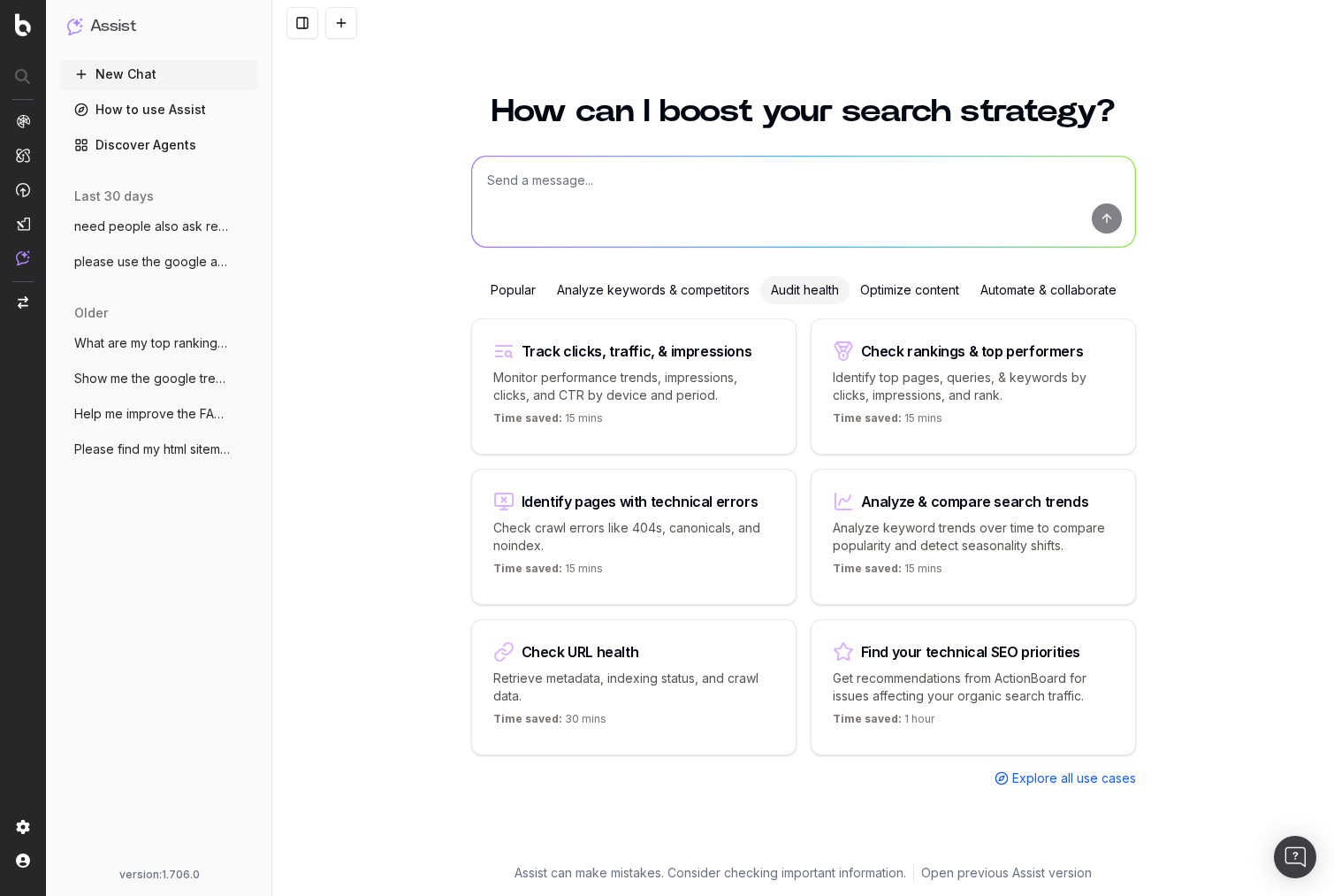
click at [689, 291] on div "Analyze keywords & competitors" at bounding box center [653, 290] width 214 height 28
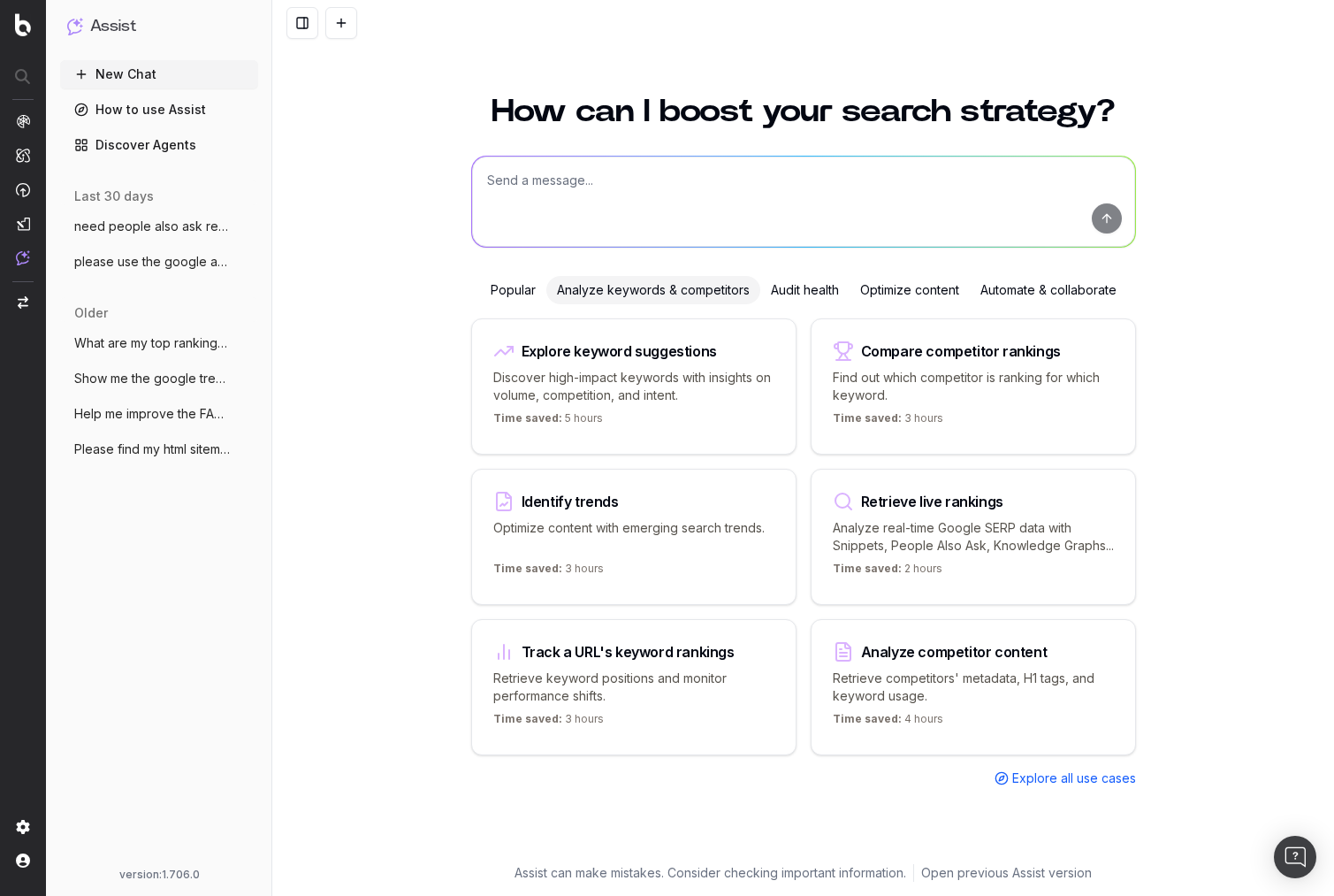
click at [823, 290] on div "Audit health" at bounding box center [804, 290] width 89 height 28
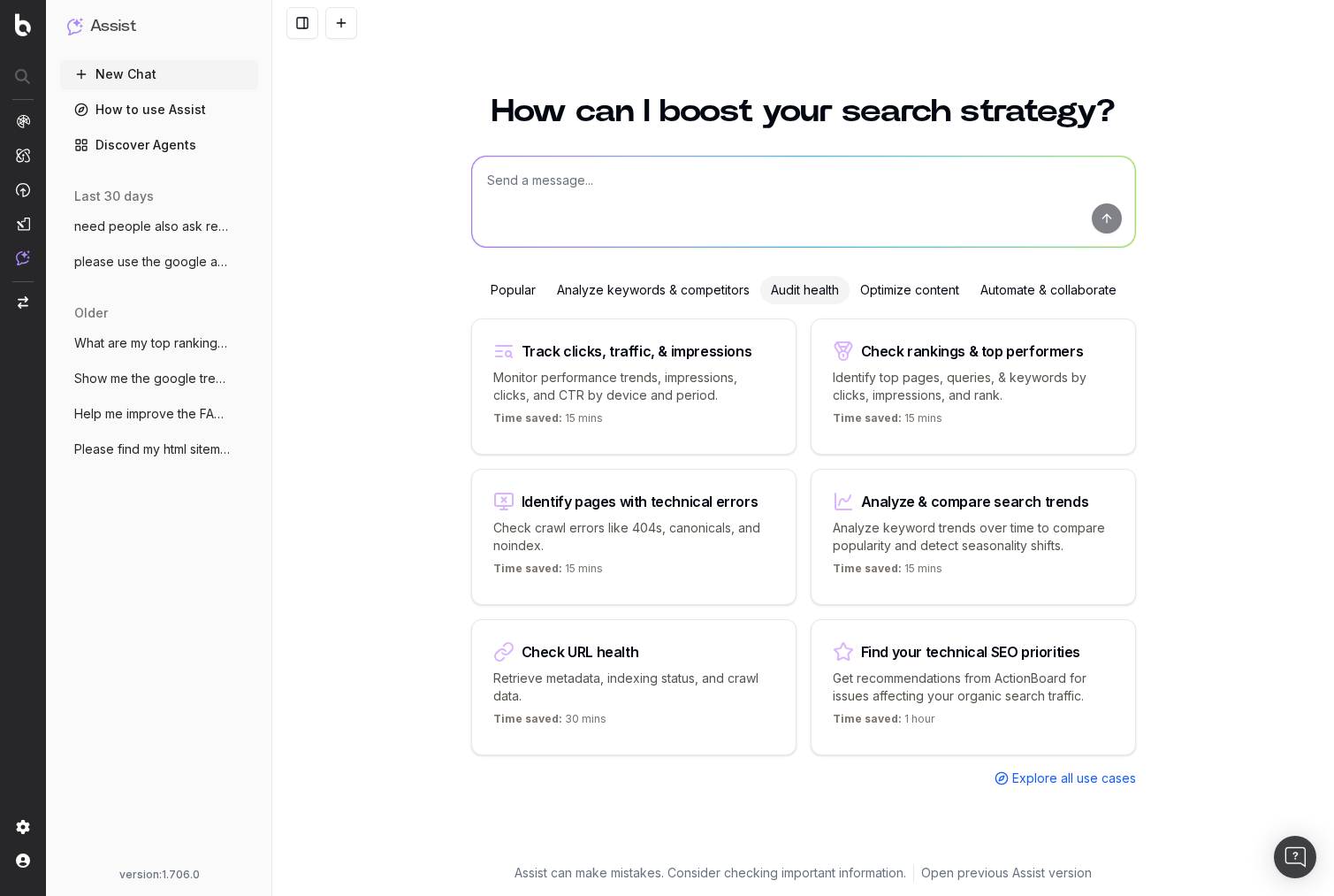
click at [904, 291] on div "Optimize content" at bounding box center [910, 290] width 120 height 28
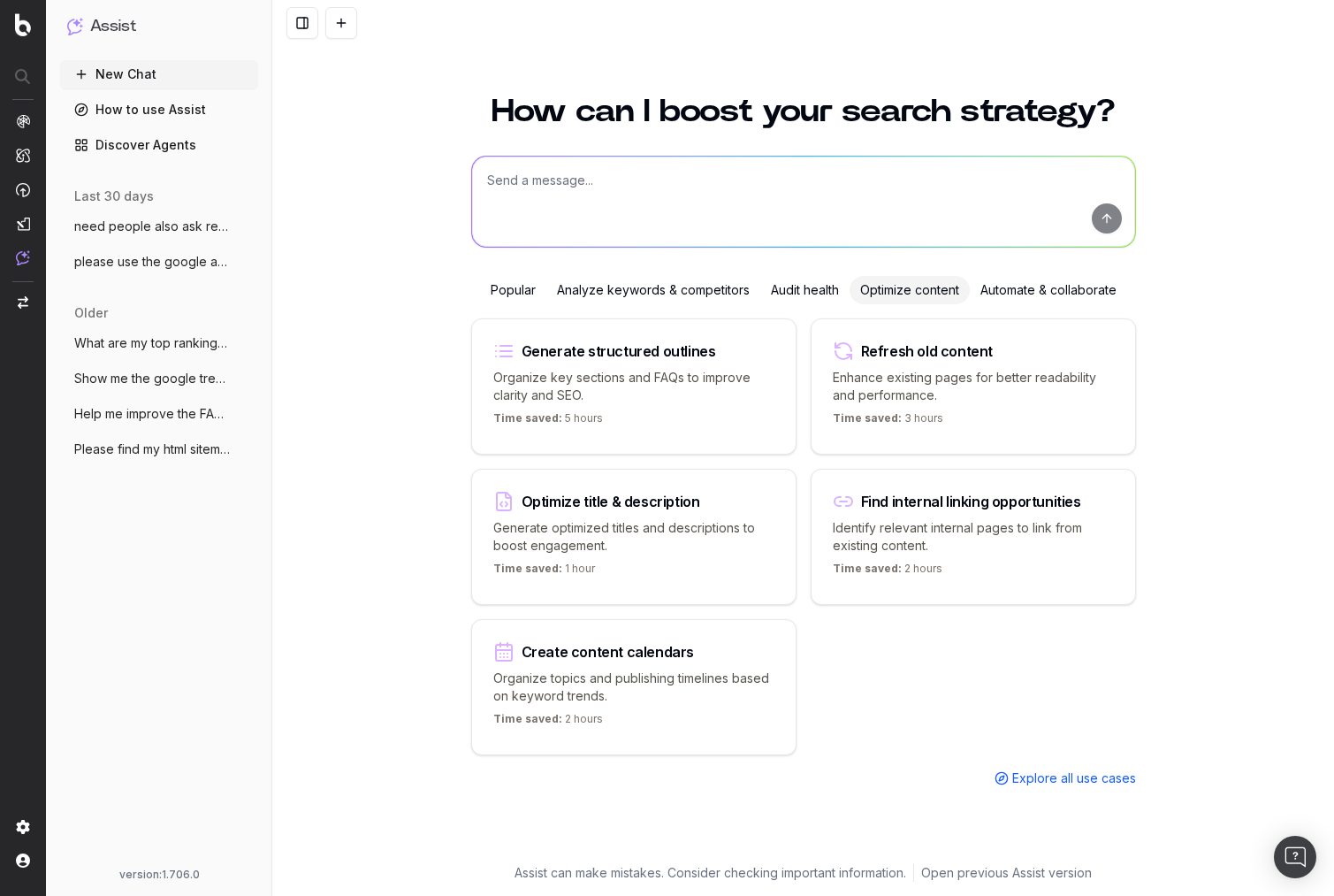
click at [593, 287] on div "Analyze keywords & competitors" at bounding box center [653, 290] width 214 height 28
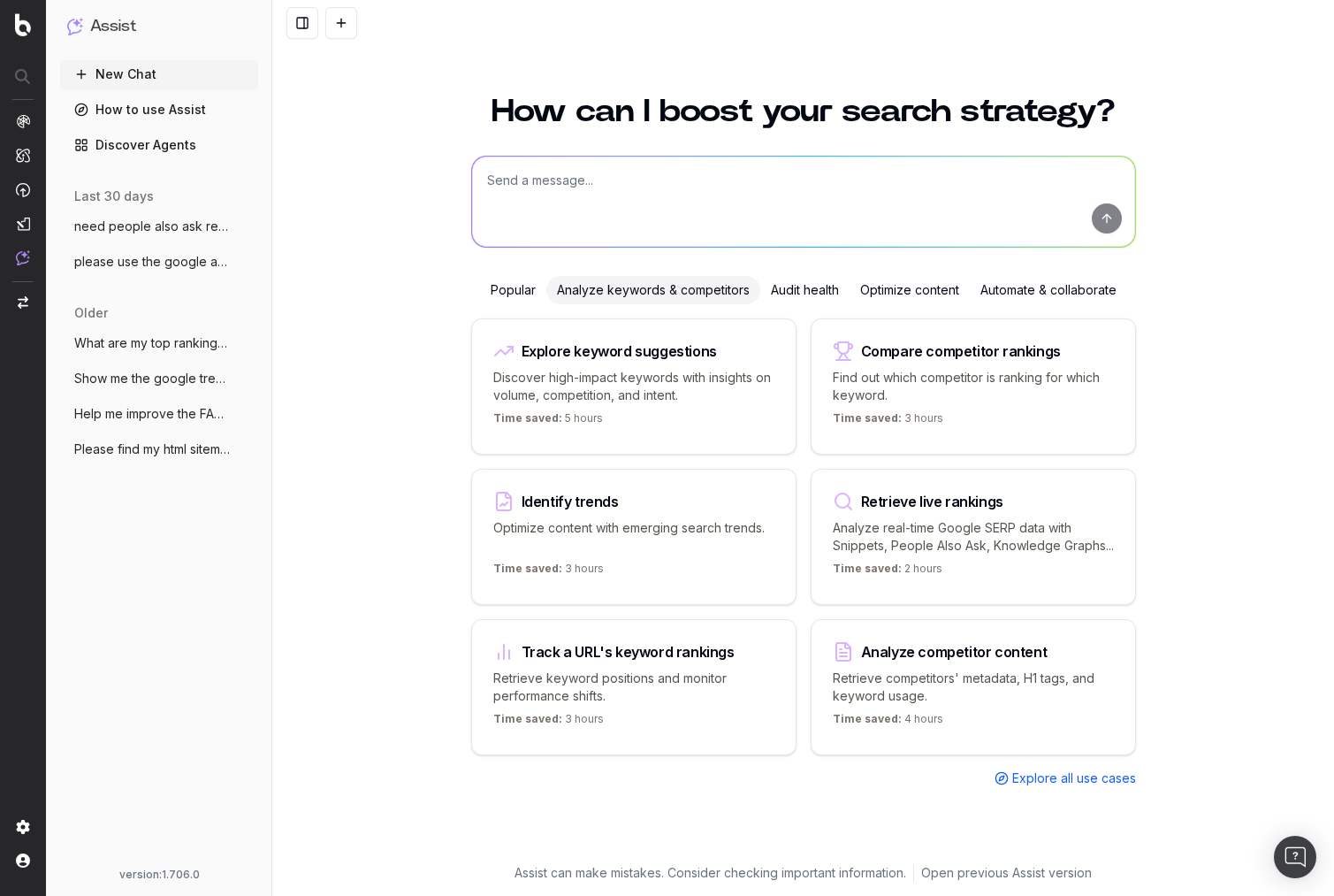
click at [765, 288] on div "Audit health" at bounding box center [804, 290] width 89 height 28
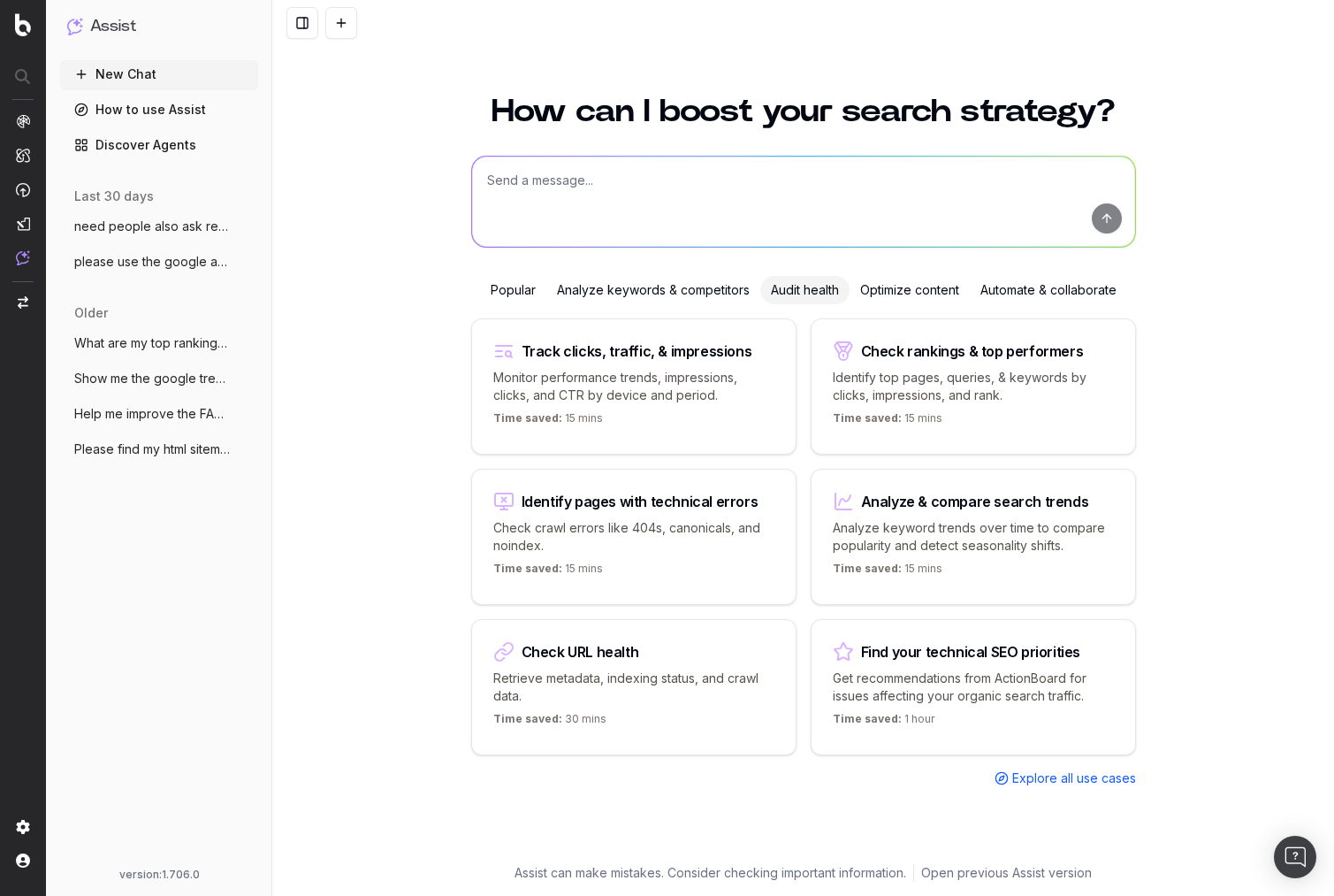
click at [675, 288] on div "Analyze keywords & competitors" at bounding box center [653, 290] width 214 height 28
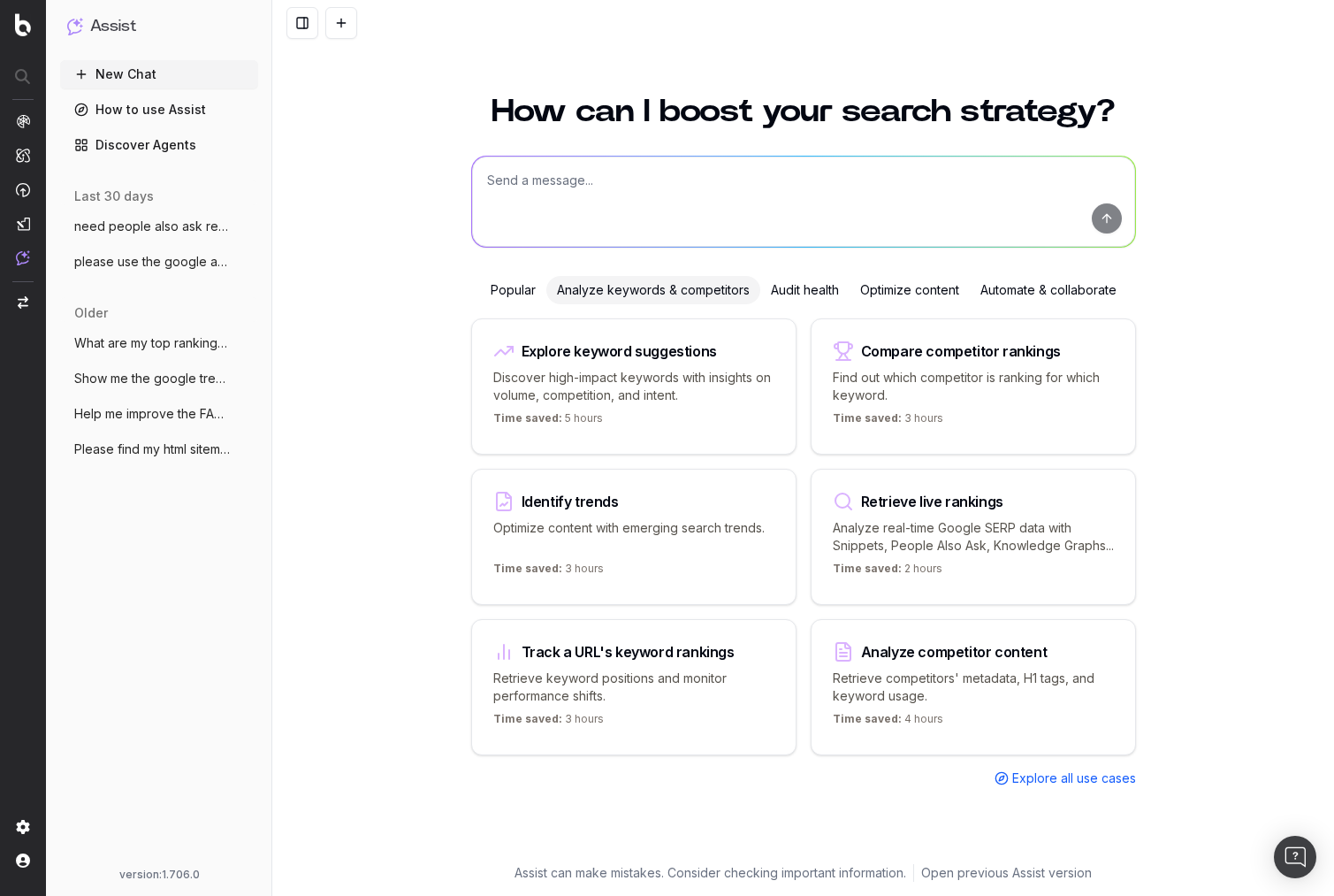
click at [514, 302] on div "Popular" at bounding box center [513, 290] width 66 height 28
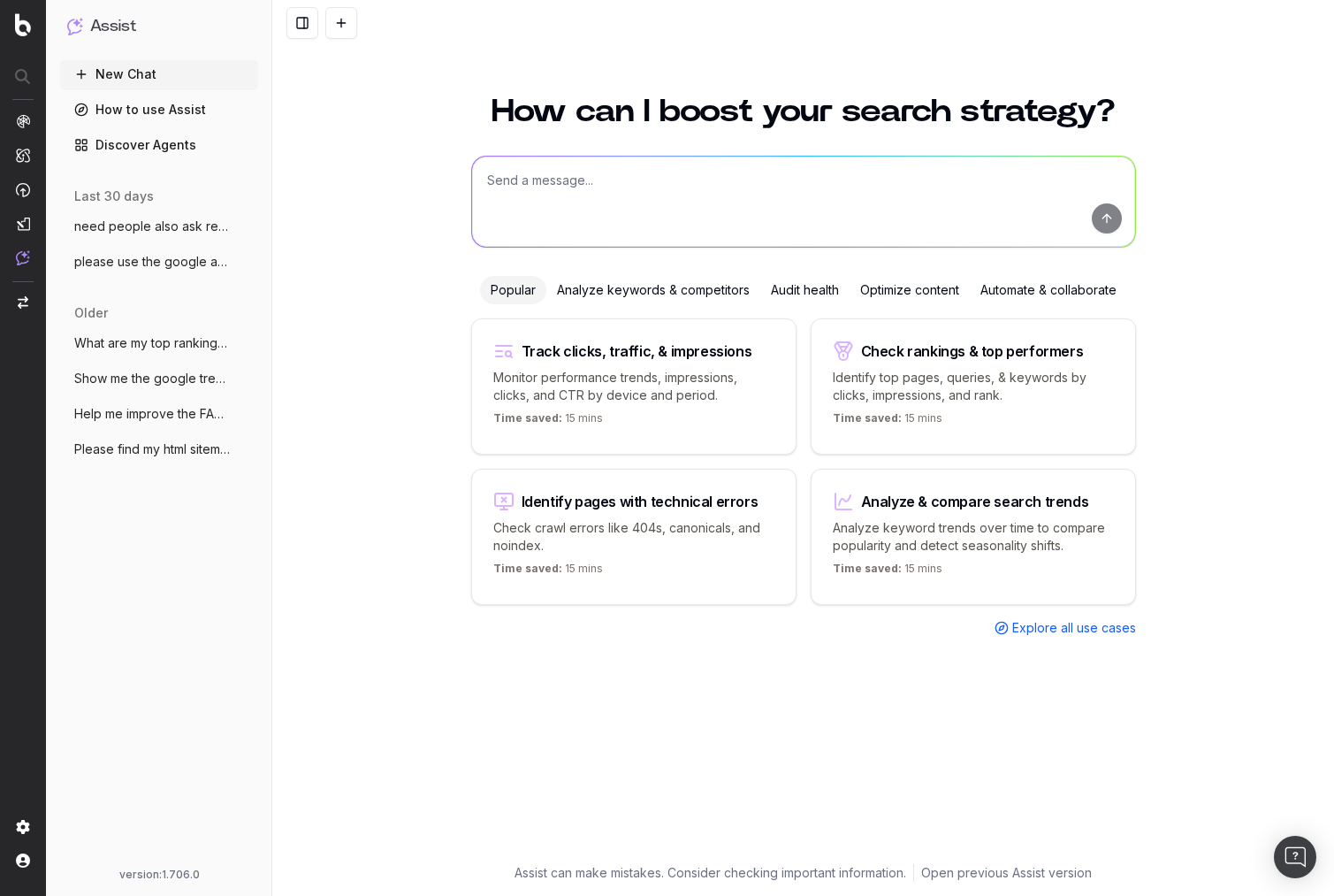
click at [912, 394] on p "Identify top pages, queries, & keywords by clicks, impressions, and rank." at bounding box center [973, 386] width 281 height 35
type textarea "What are my top ranking pages?"
click at [389, 370] on div "How can I boost your search strategy? Popular Analyze keywords & competitors Au…" at bounding box center [803, 484] width 1062 height 821
click at [565, 208] on textarea at bounding box center [803, 202] width 663 height 90
click at [996, 381] on p "Identify top pages, queries, & keywords by clicks, impressions, and rank." at bounding box center [973, 386] width 281 height 35
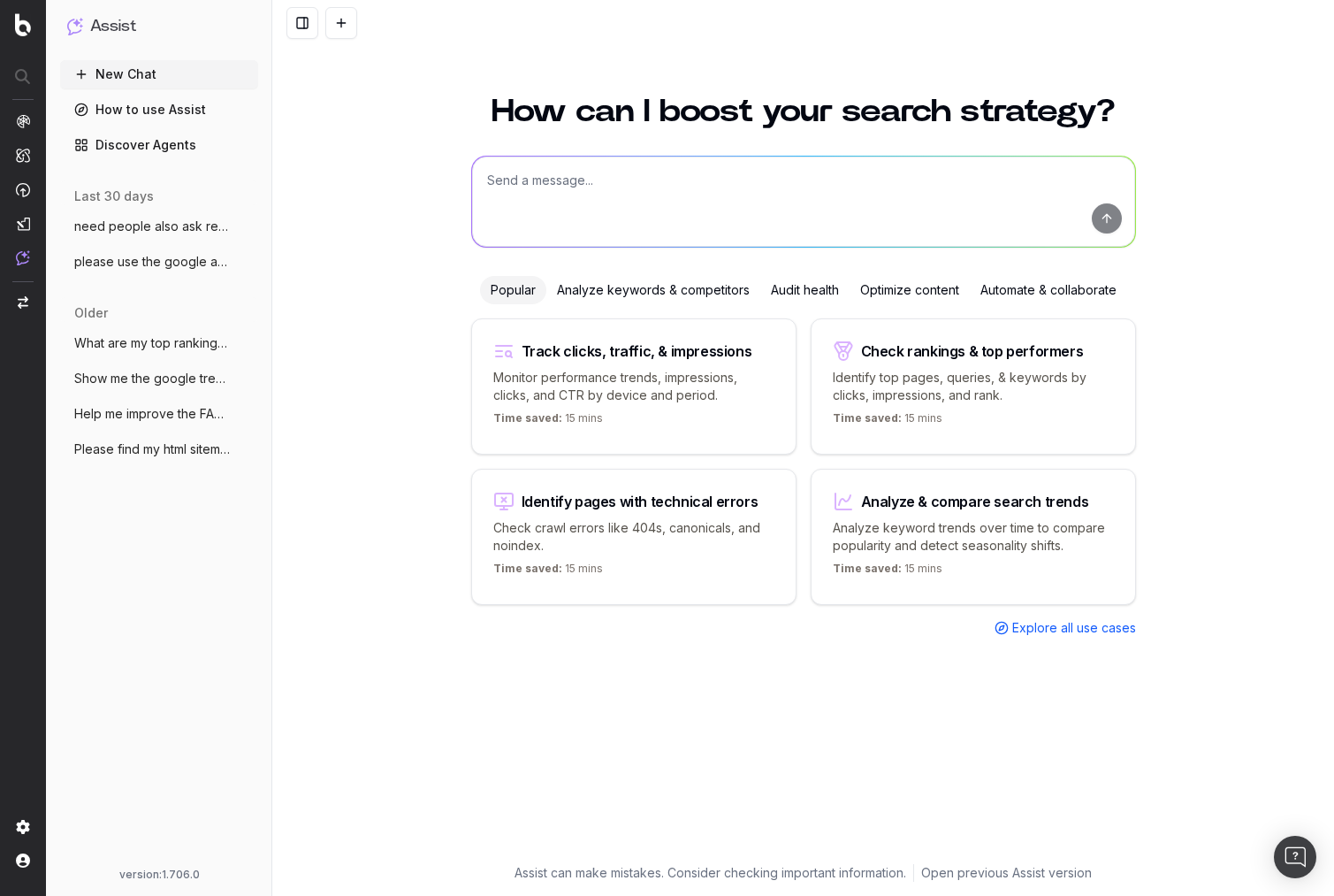
type textarea "What are my top ranking pages?"
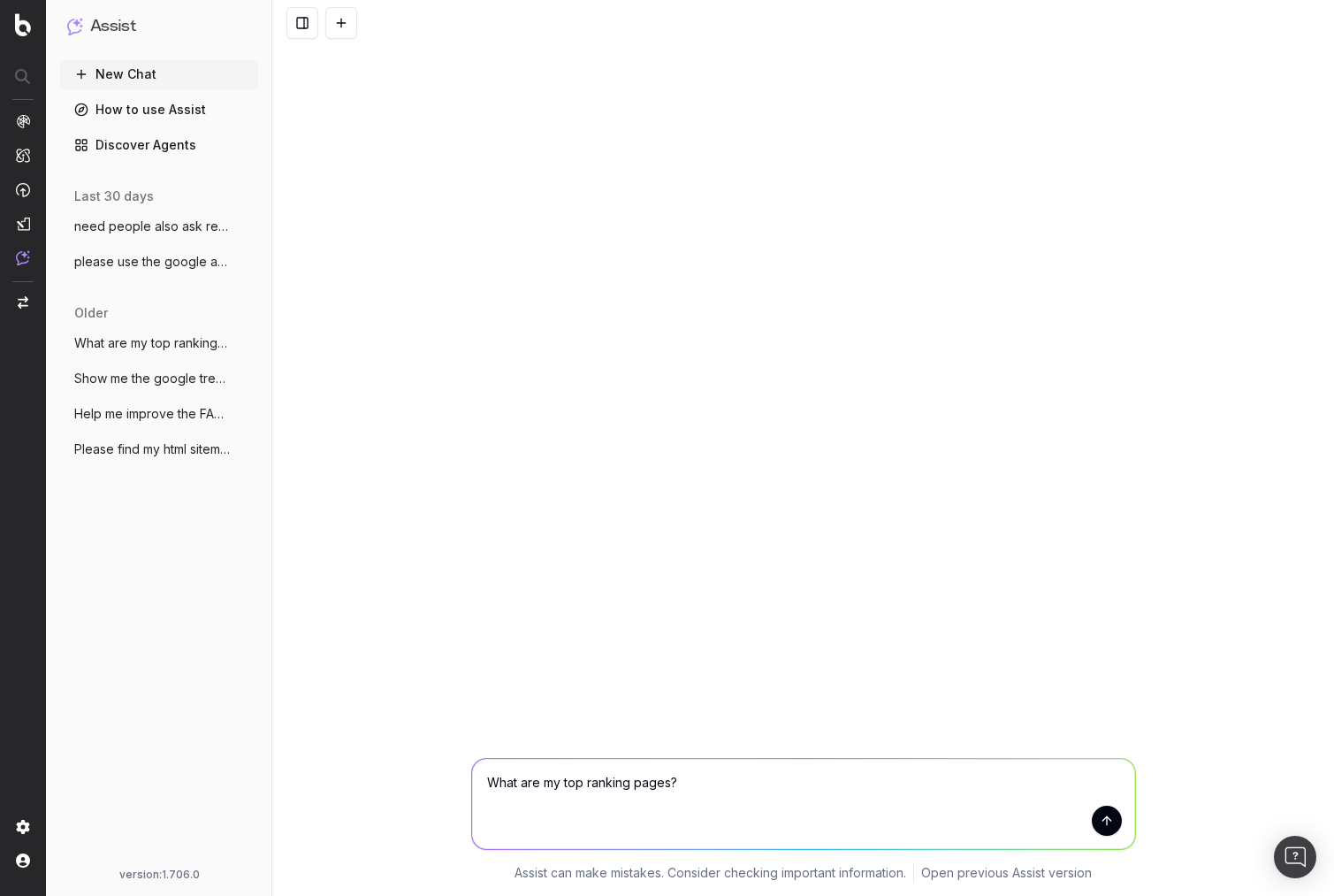
click at [767, 789] on textarea "What are my top ranking pages?" at bounding box center [803, 804] width 663 height 90
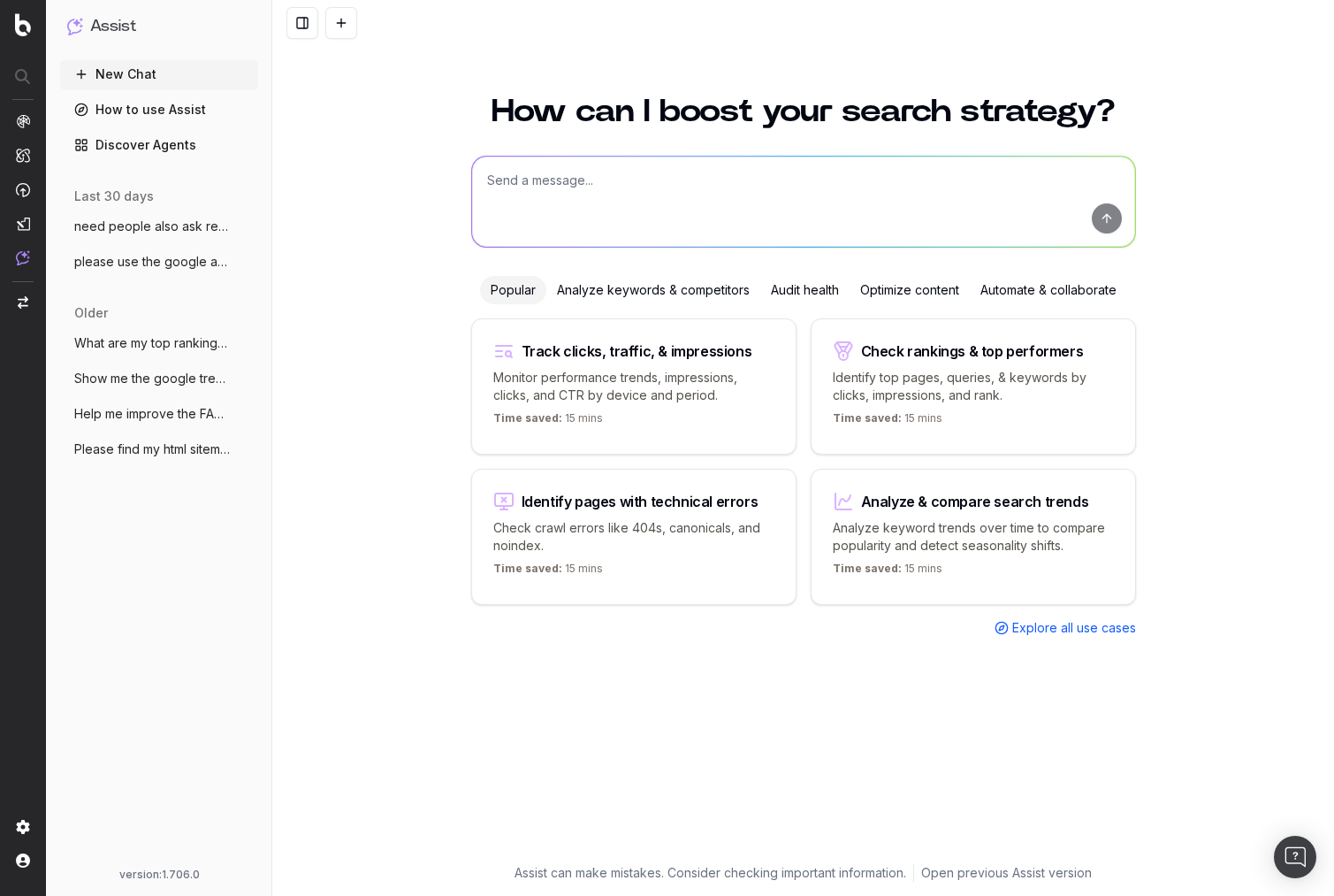
click at [388, 468] on div "How can I boost your search strategy? Popular Analyze keywords & competitors Au…" at bounding box center [803, 484] width 1062 height 821
click at [554, 220] on textarea at bounding box center [803, 202] width 663 height 90
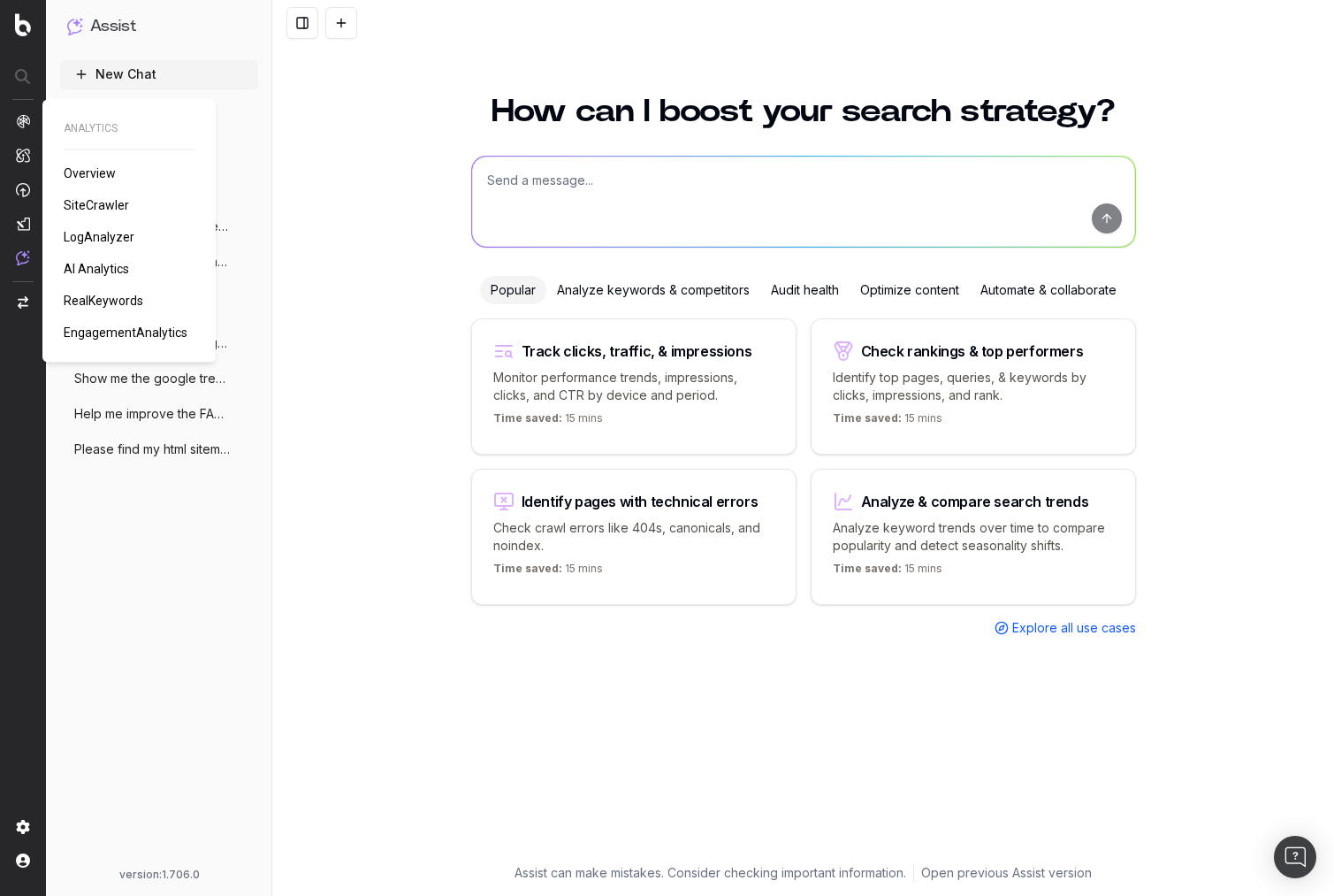
click at [81, 234] on span "LogAnalyzer" at bounding box center [99, 237] width 71 height 14
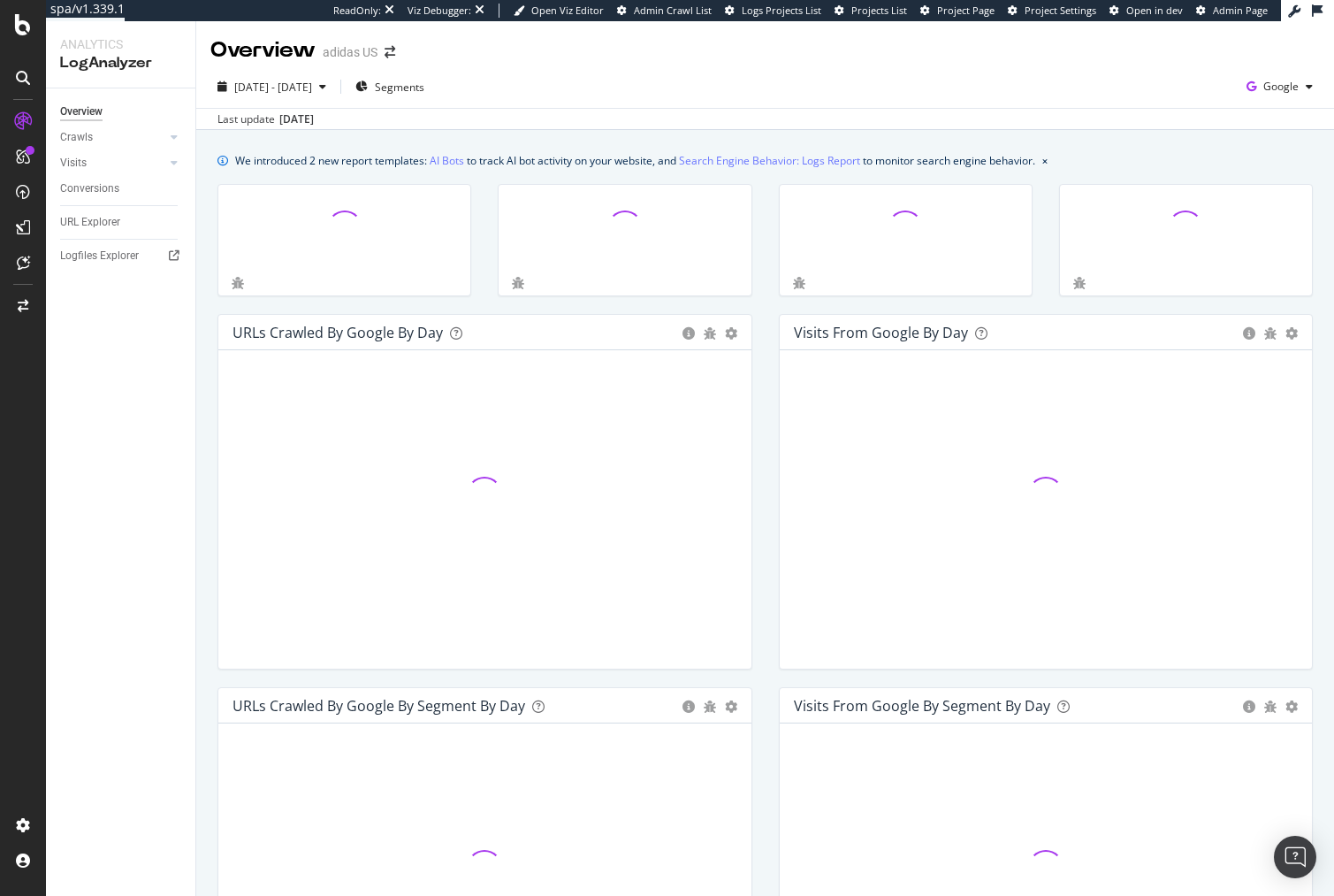
click at [593, 145] on div "We introduced 2 new report templates: AI Bots to track AI bot activity on your …" at bounding box center [765, 812] width 1138 height 1365
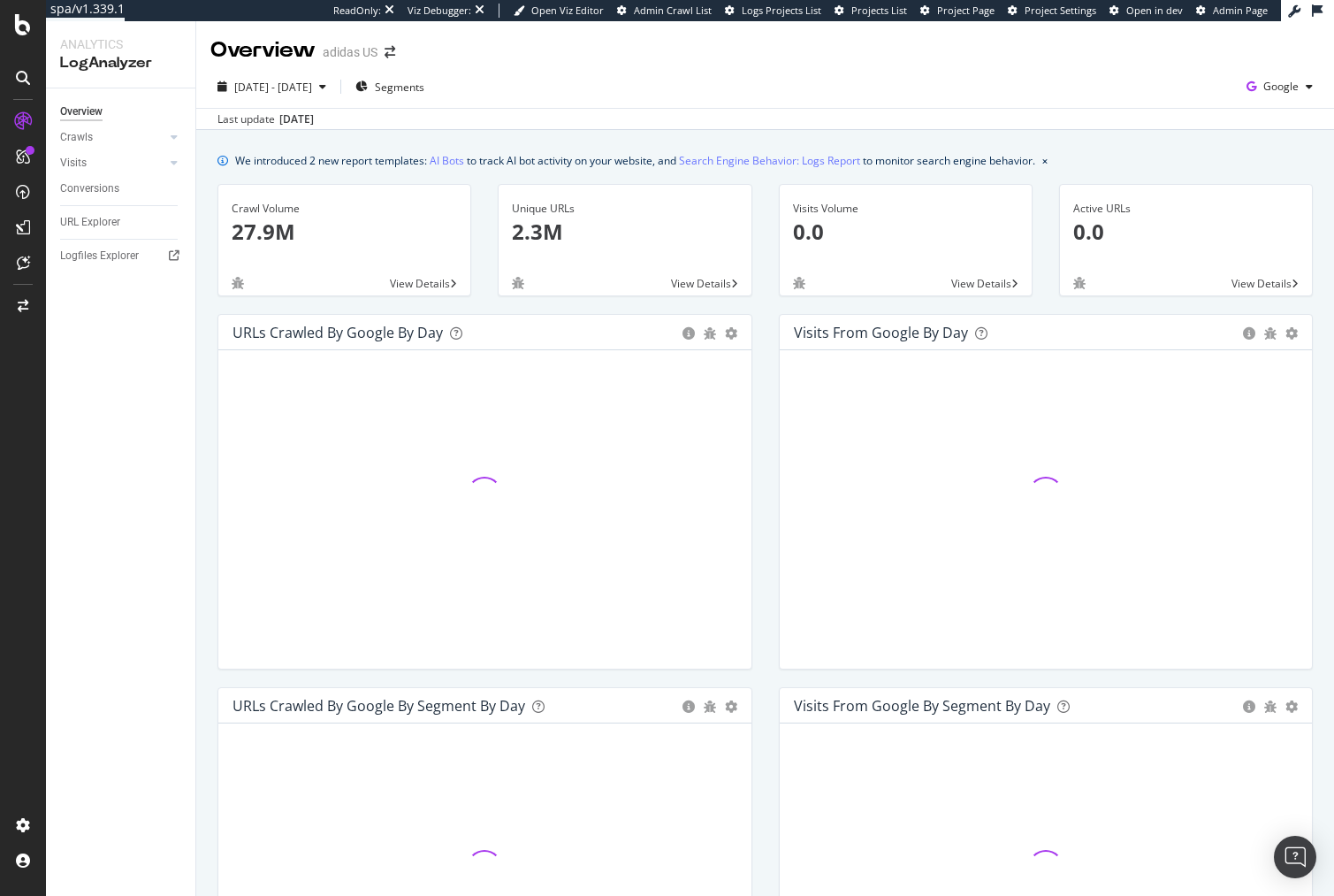
click at [206, 503] on div "URLs Crawled by Google by day Area Table Hold CMD (⌘) while clicking to filter …" at bounding box center [484, 500] width 561 height 373
click at [1268, 87] on span "Google" at bounding box center [1281, 82] width 35 height 15
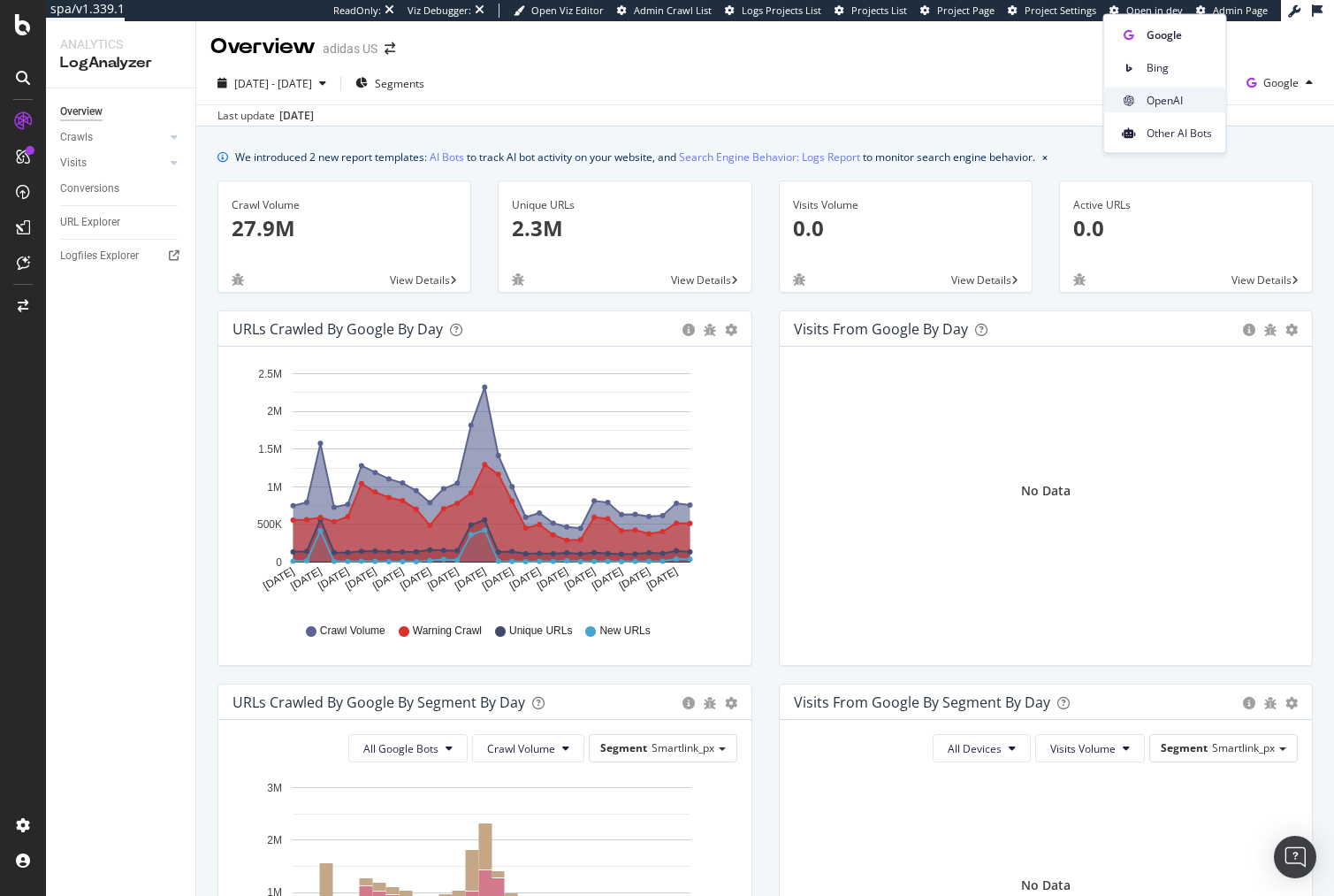
click at [1177, 97] on span "OpenAI" at bounding box center [1179, 100] width 65 height 16
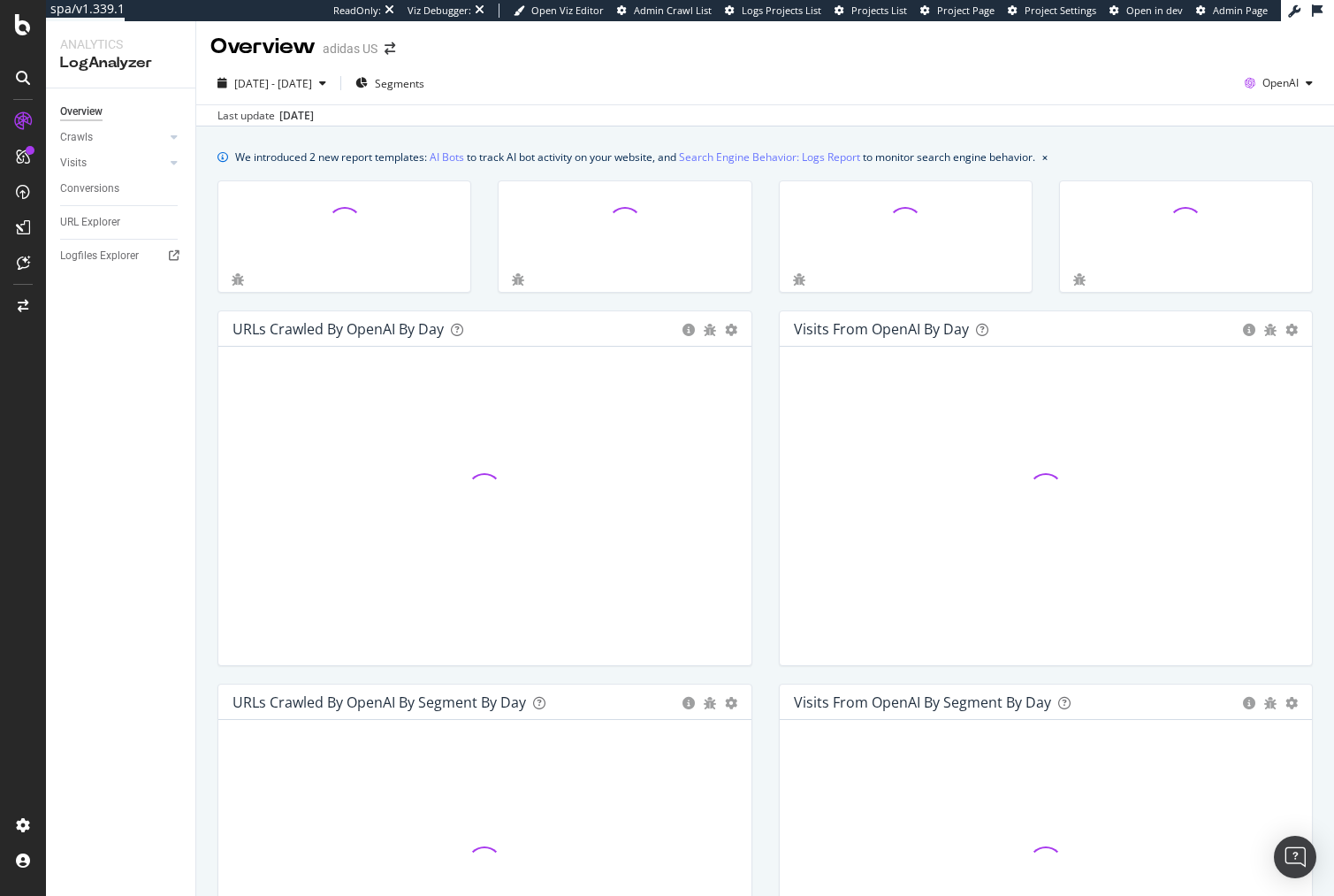
click at [833, 118] on div "Last update [DATE]" at bounding box center [765, 114] width 1138 height 21
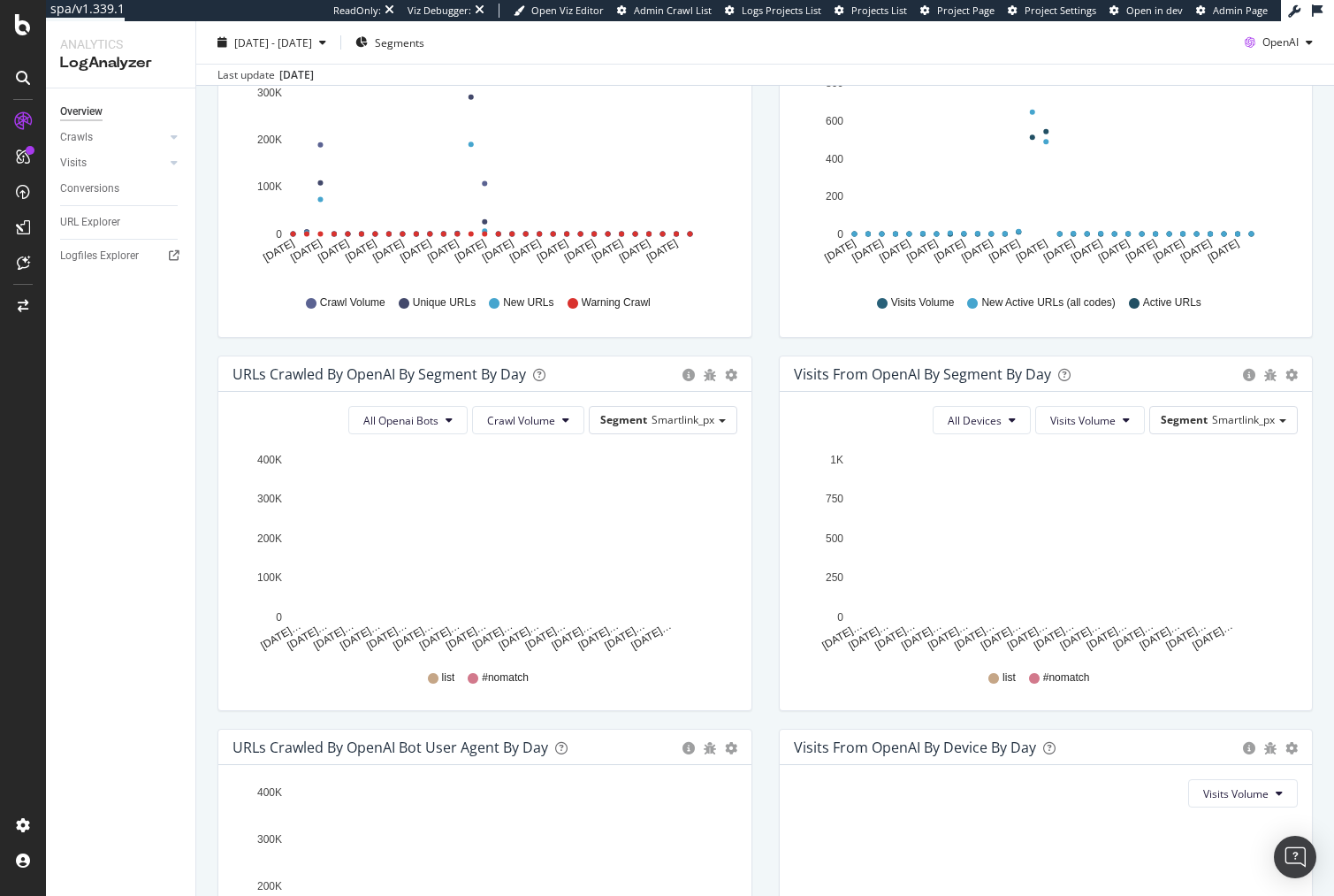
scroll to position [32, 0]
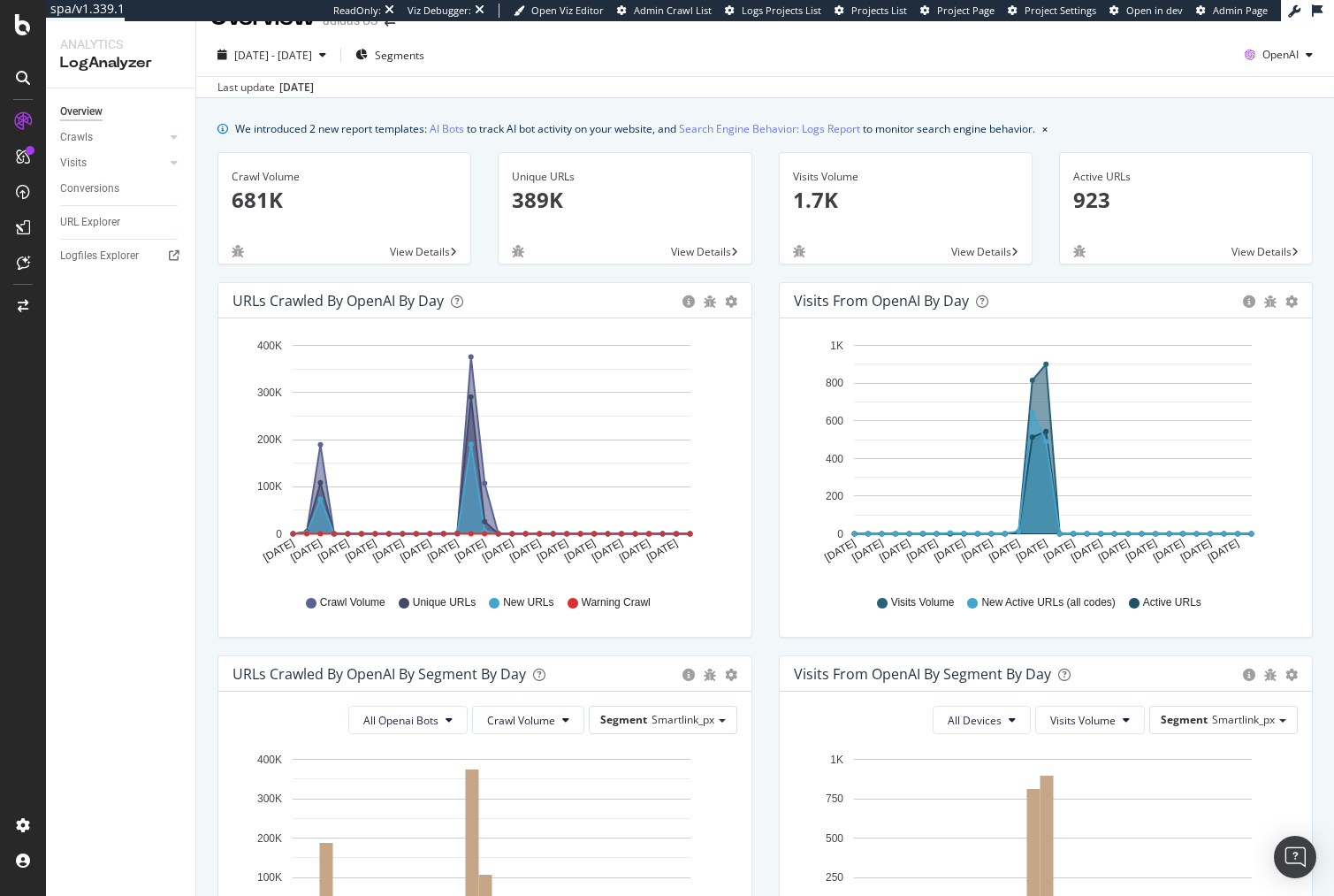
click at [896, 99] on div "We introduced 2 new report templates: AI Bots to track AI bot activity on your …" at bounding box center [765, 780] width 1138 height 1365
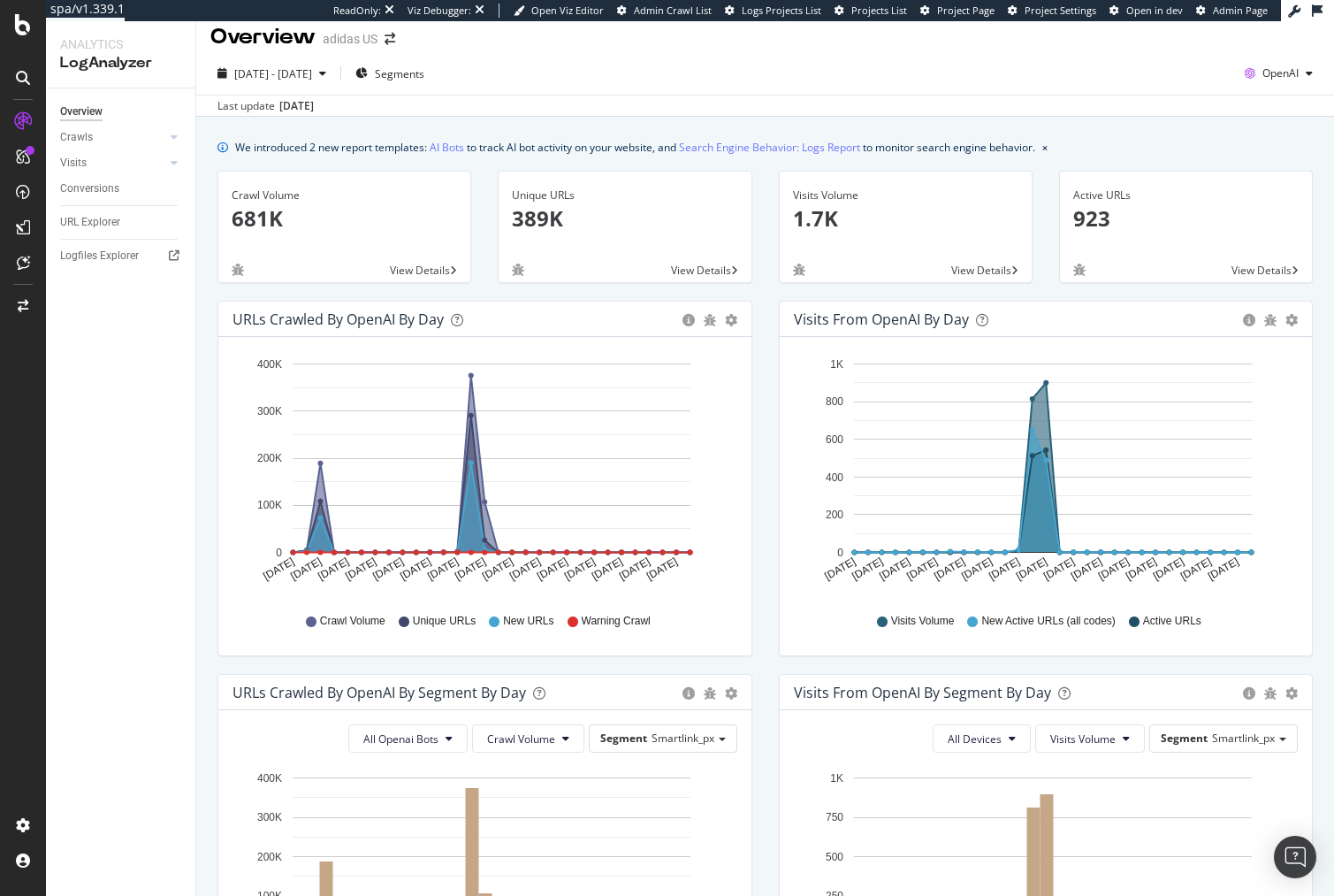
scroll to position [0, 0]
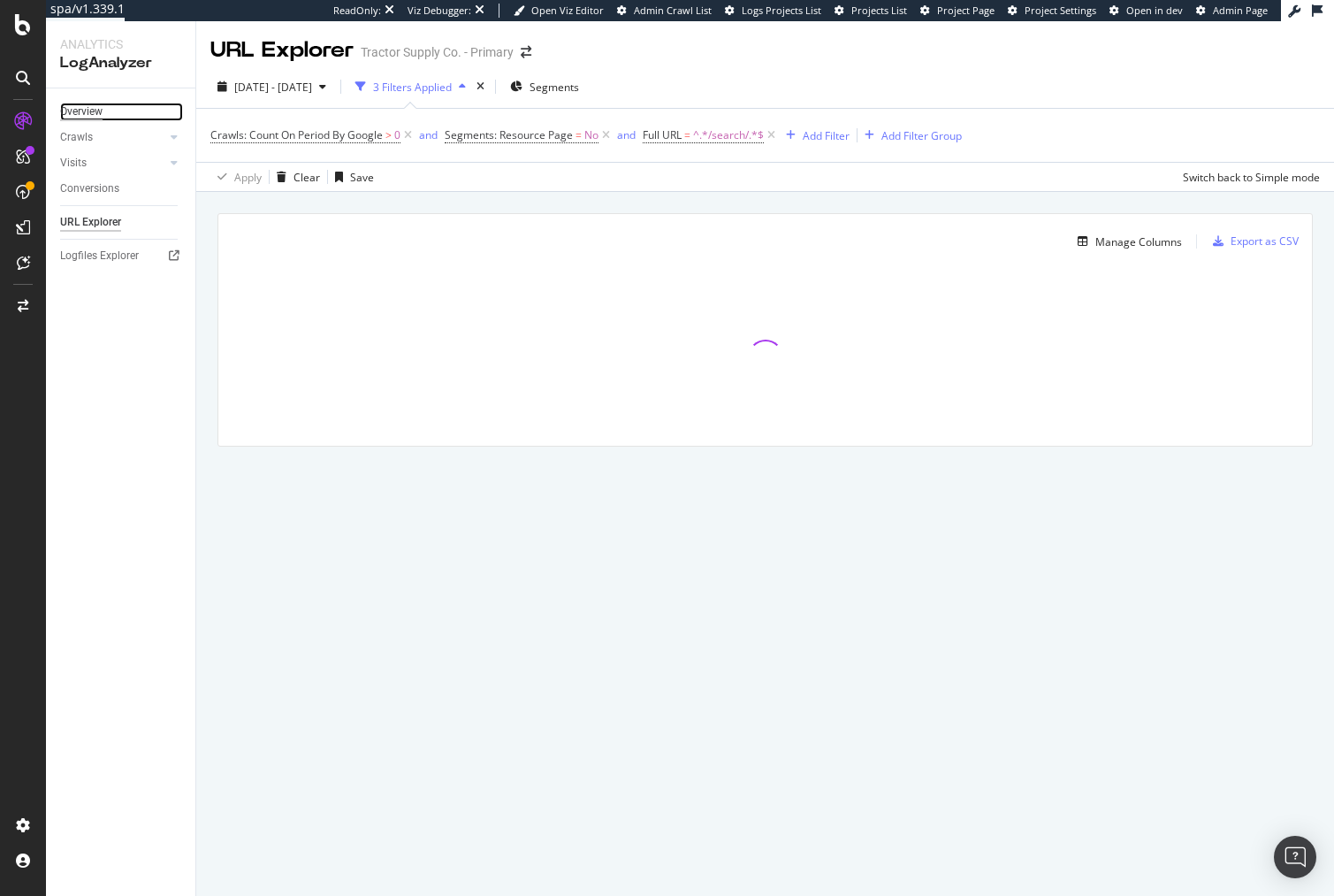
click at [87, 113] on div "Overview" at bounding box center [81, 112] width 42 height 19
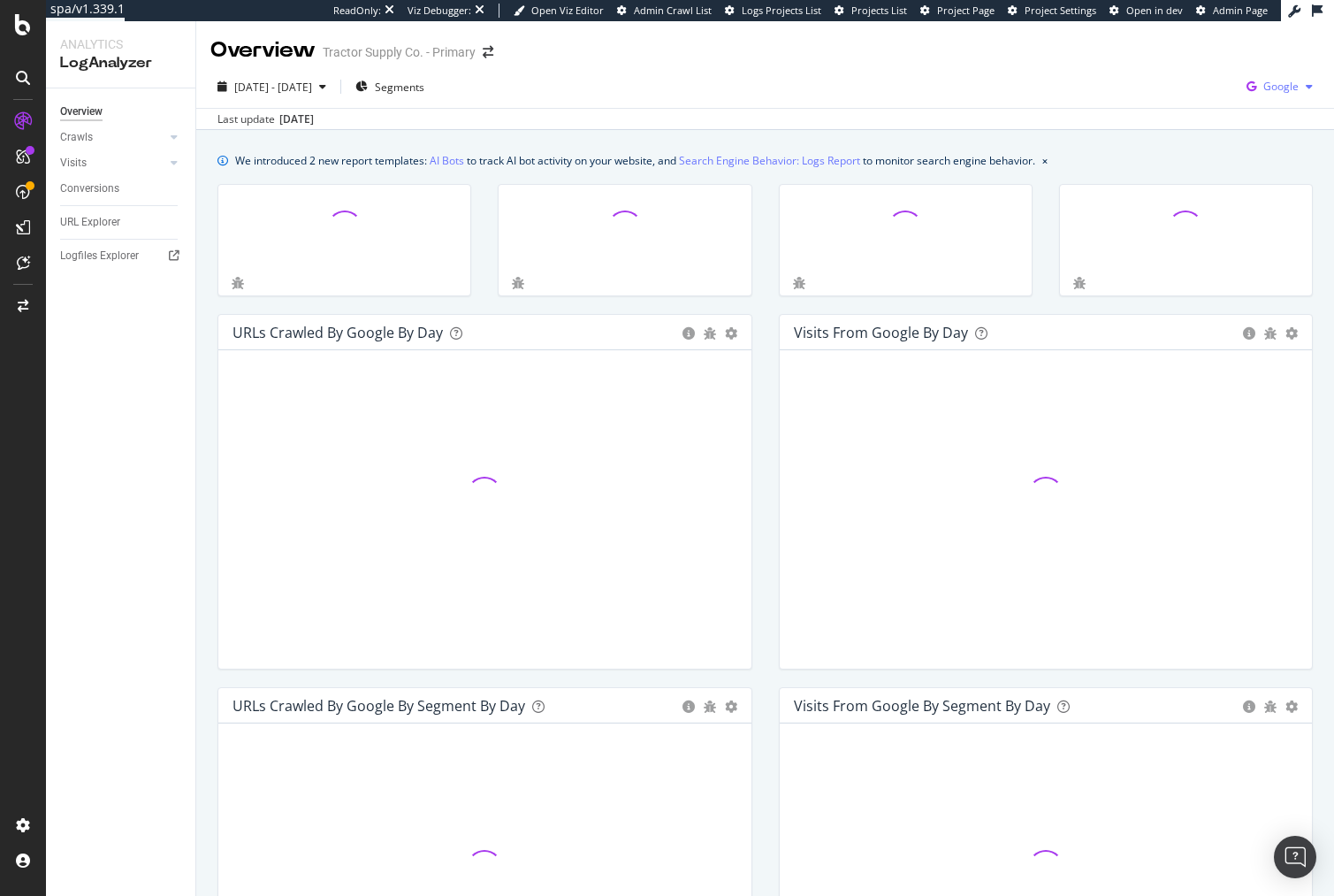
click at [1278, 95] on div "Google" at bounding box center [1280, 86] width 80 height 27
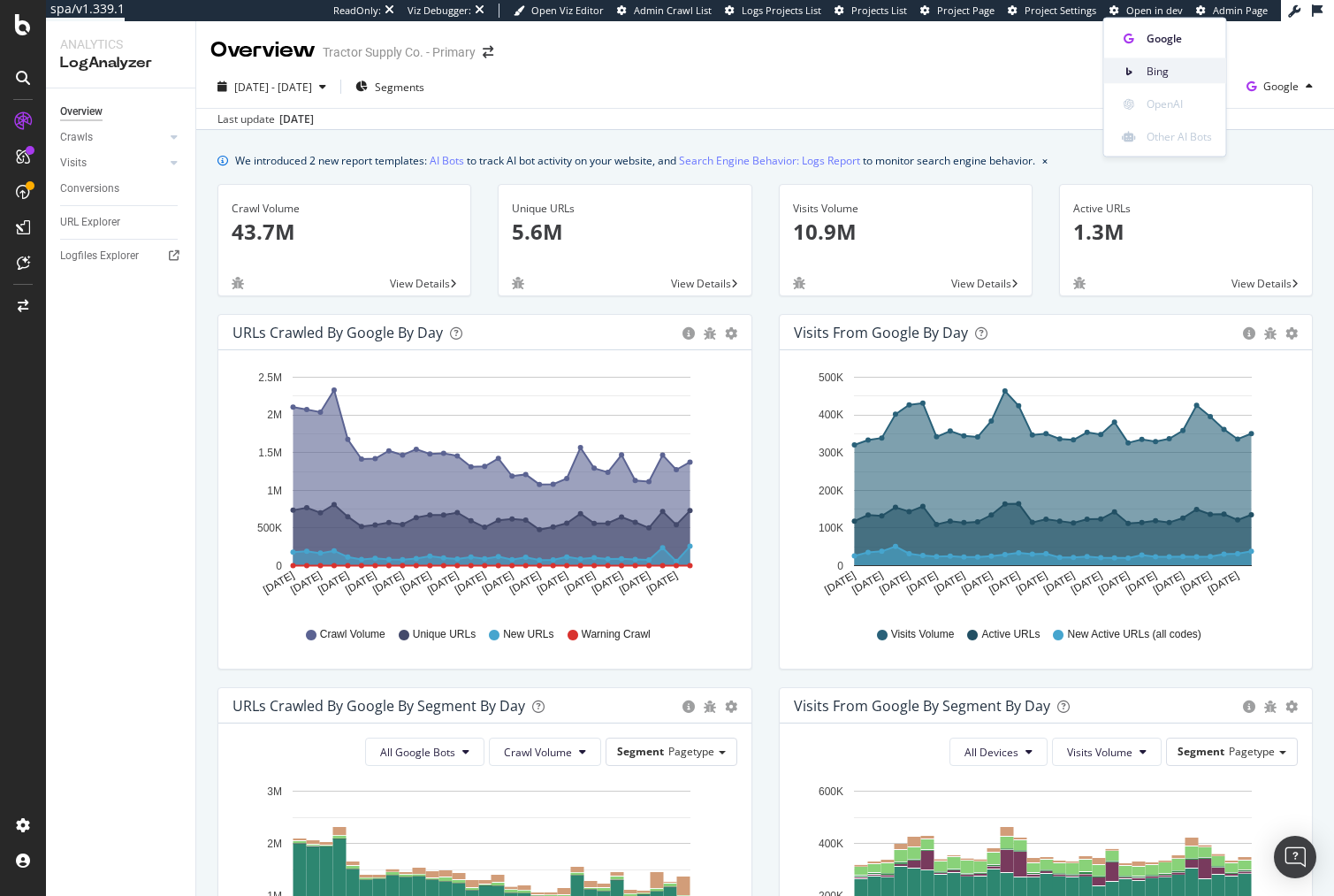
click at [1192, 77] on span "Bing" at bounding box center [1179, 71] width 65 height 16
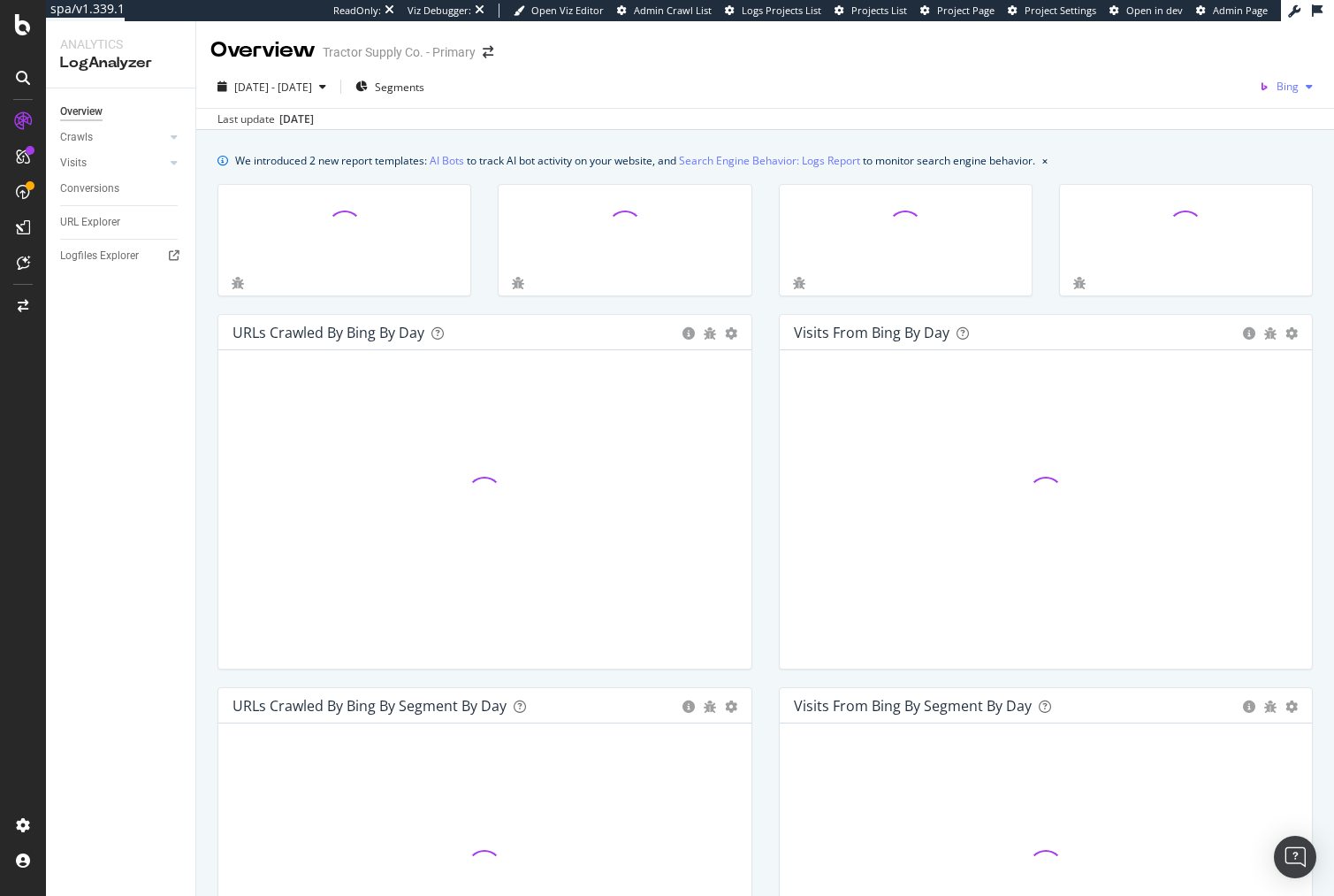
click at [1256, 81] on icon "button" at bounding box center [1264, 86] width 25 height 25
click at [814, 113] on div "Last update [DATE]" at bounding box center [765, 118] width 1138 height 21
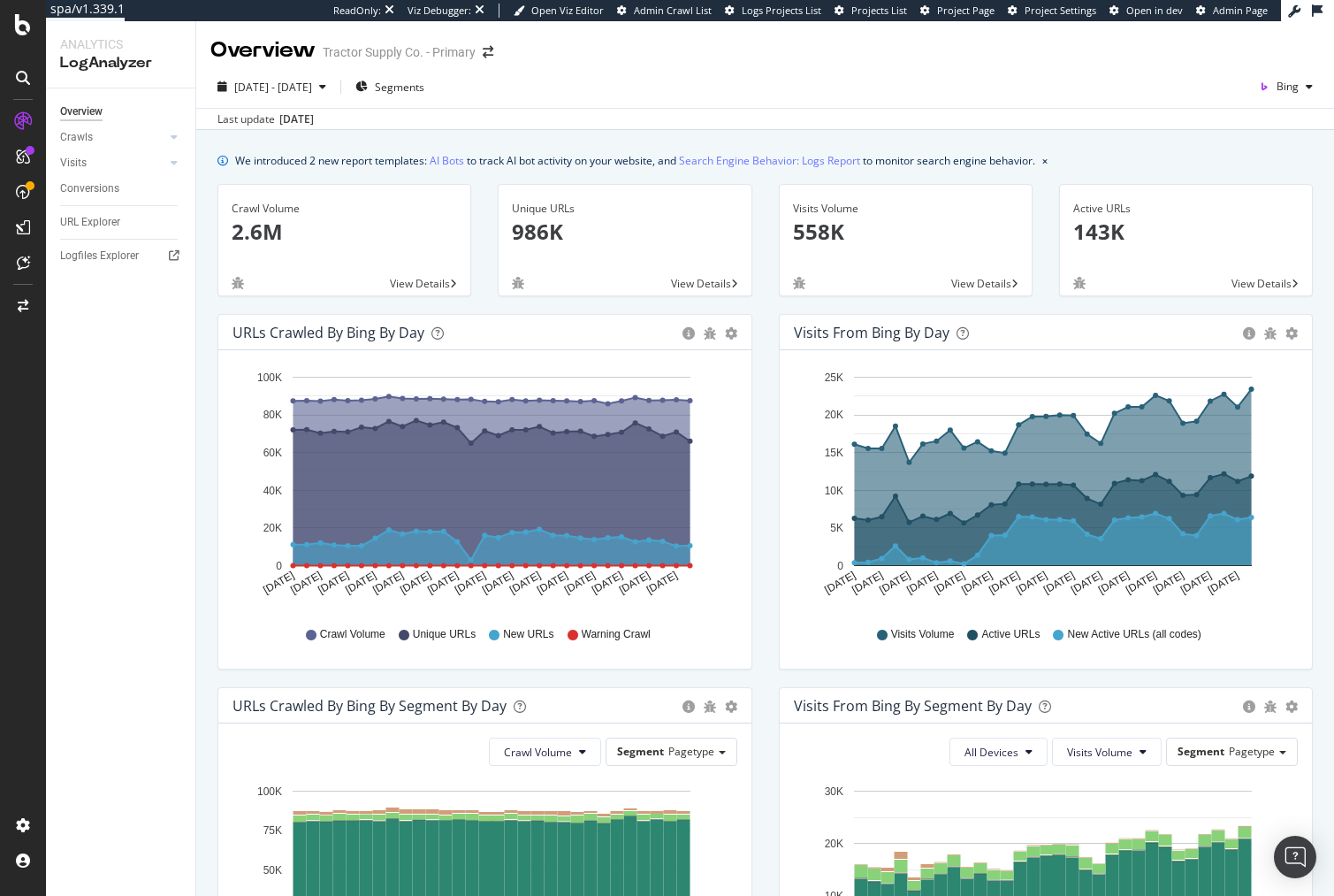
click at [814, 113] on div "Last update [DATE]" at bounding box center [765, 118] width 1138 height 21
click at [951, 141] on div "We introduced 2 new report templates: AI Bots to track AI bot activity on your …" at bounding box center [765, 812] width 1138 height 1365
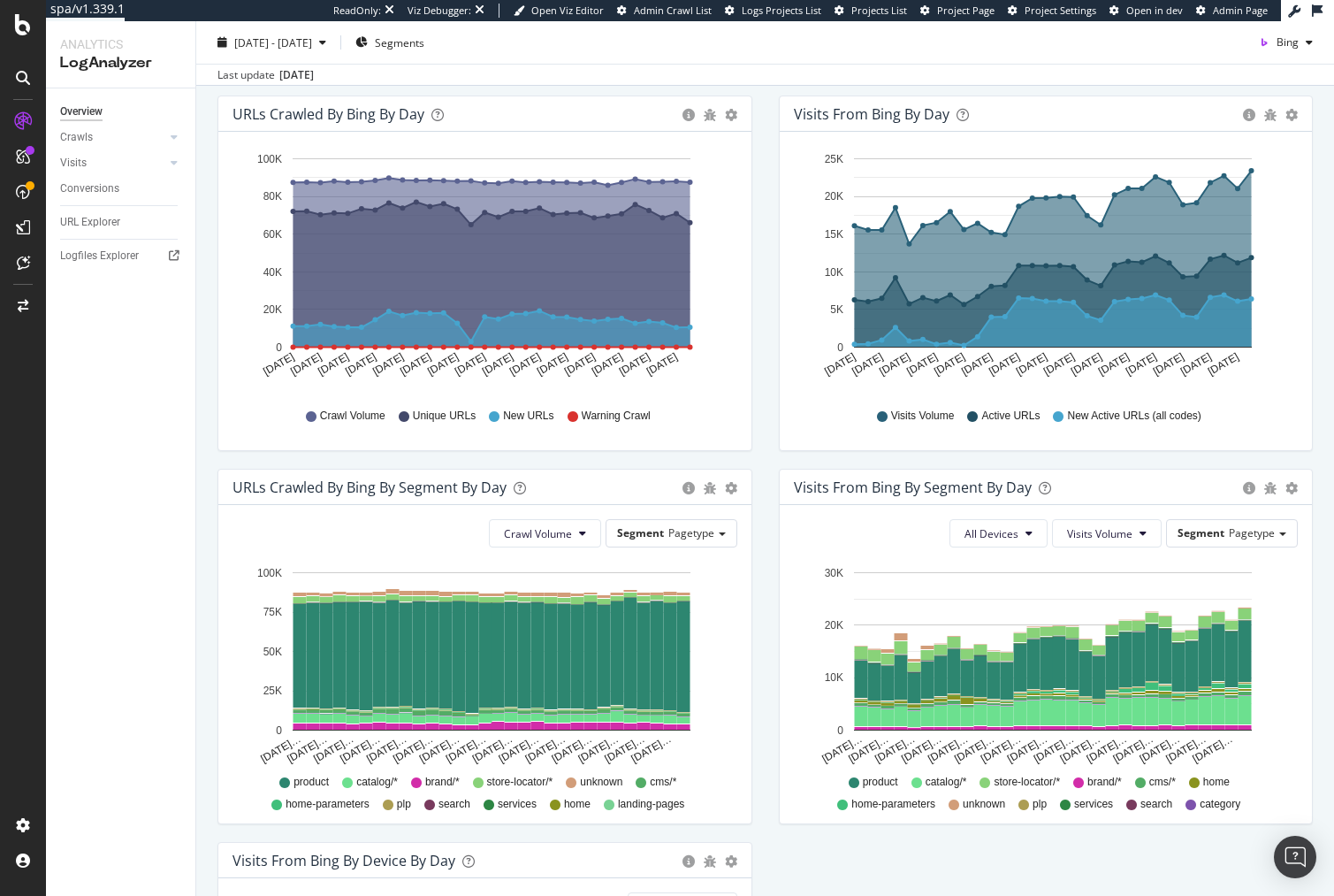
scroll to position [178, 0]
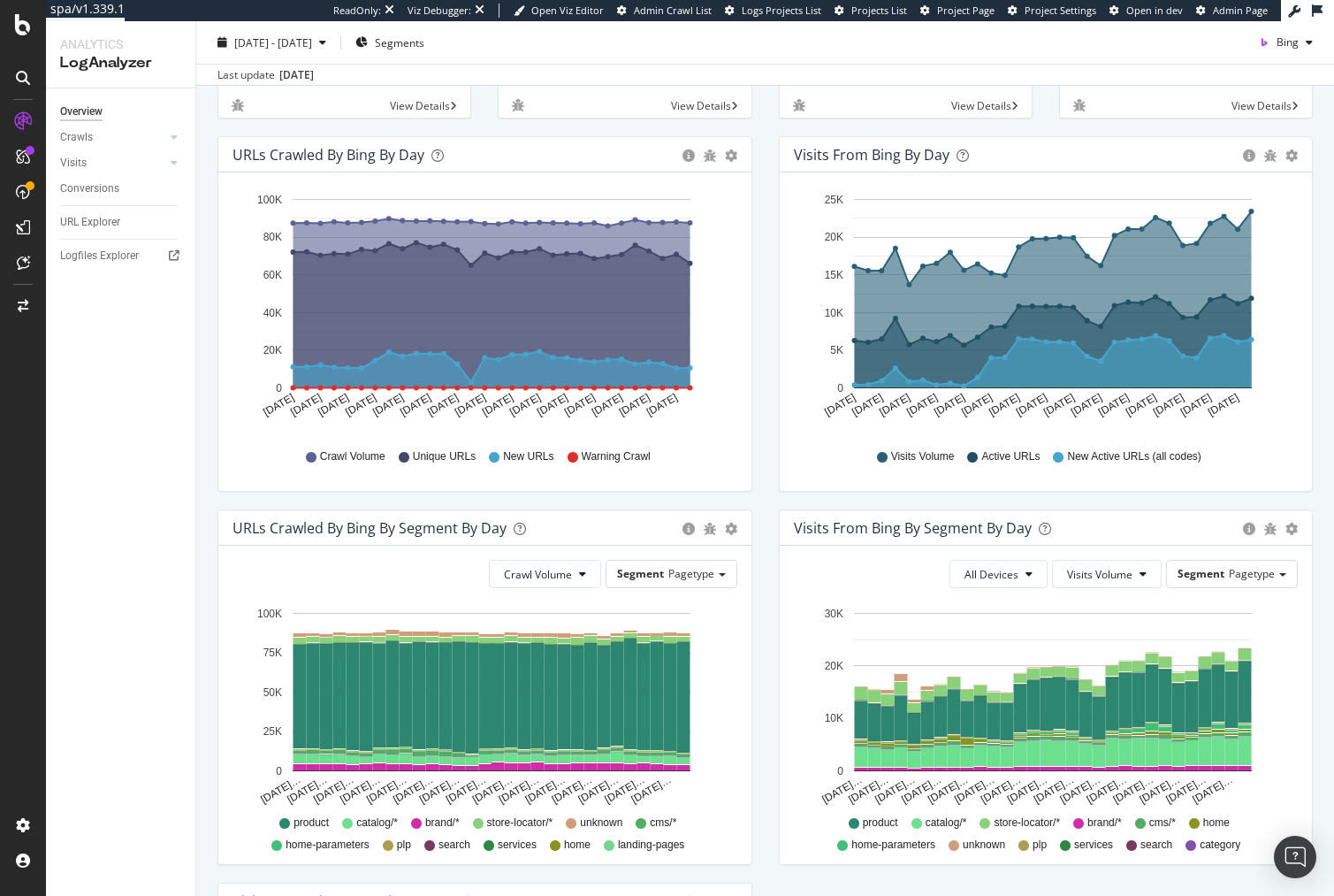
click at [757, 295] on div "URLs Crawled by Bing by day Area Table Hold CMD (⌘) while clicking to filter th…" at bounding box center [484, 322] width 561 height 373
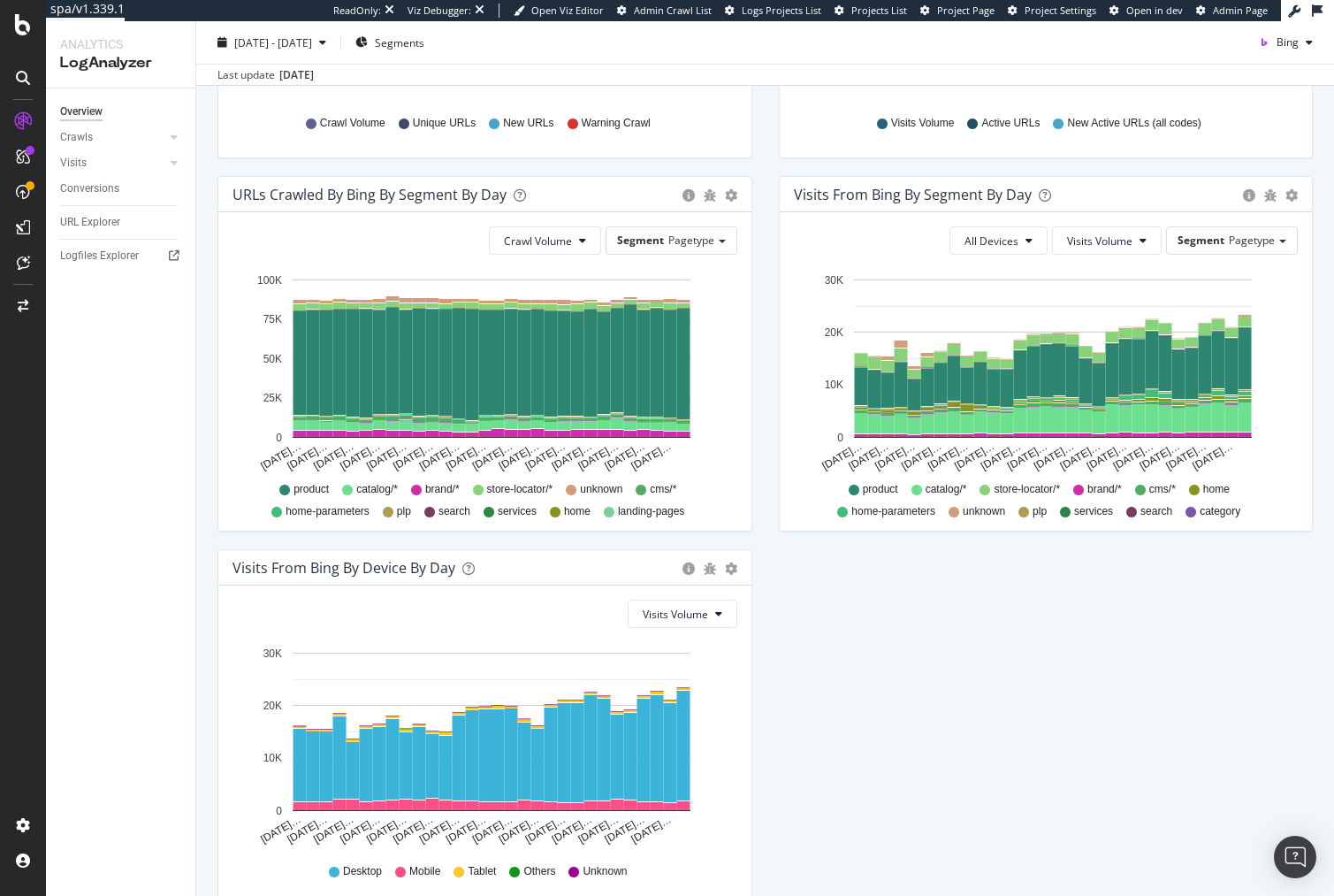
scroll to position [0, 0]
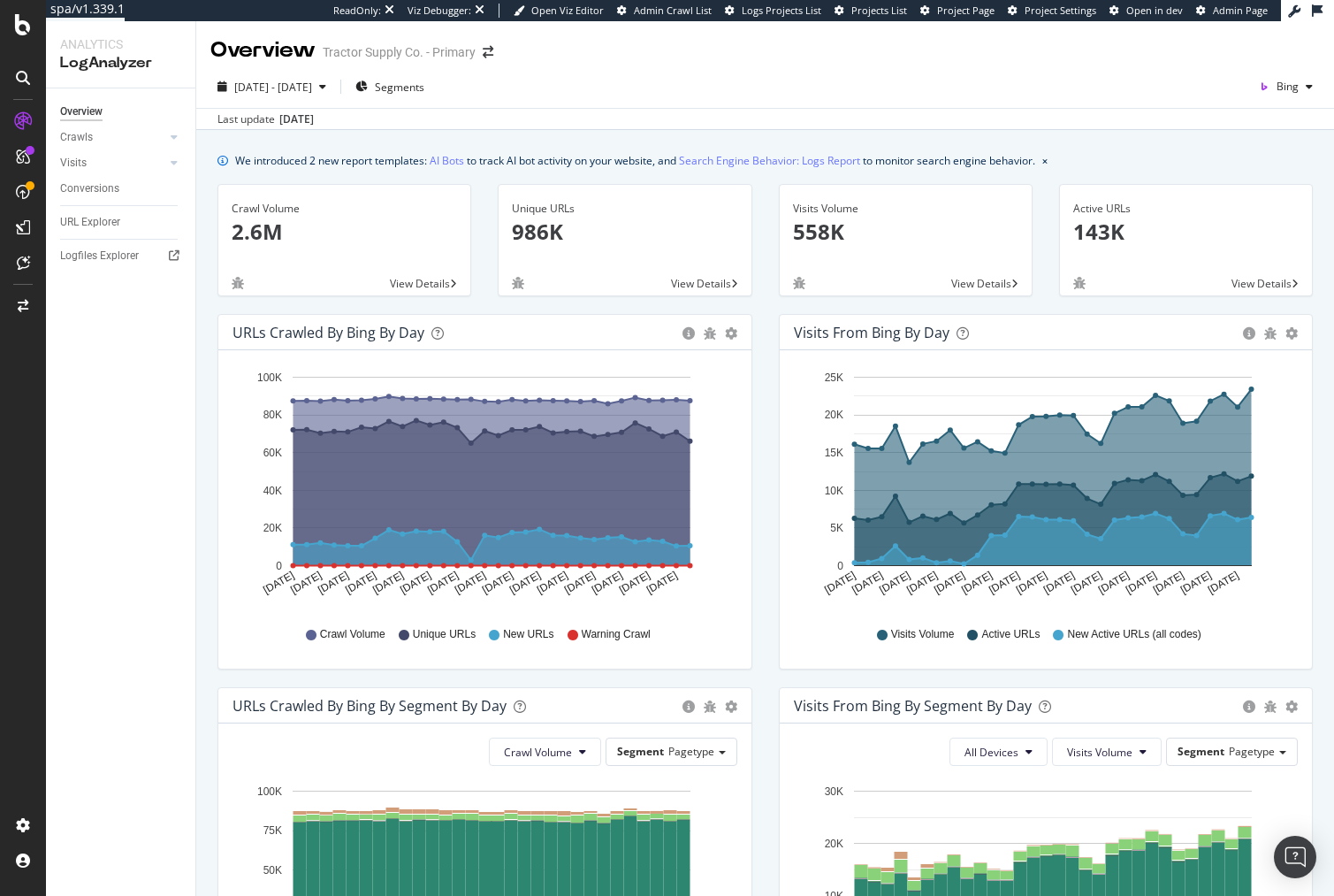
click at [757, 295] on div "Unique URLs 986K View Details" at bounding box center [625, 249] width 280 height 130
click at [757, 305] on div "Unique URLs 986K View Details" at bounding box center [625, 249] width 280 height 130
click at [755, 498] on div "URLs Crawled by Bing by day Area Table Hold CMD (⌘) while clicking to filter th…" at bounding box center [484, 500] width 561 height 373
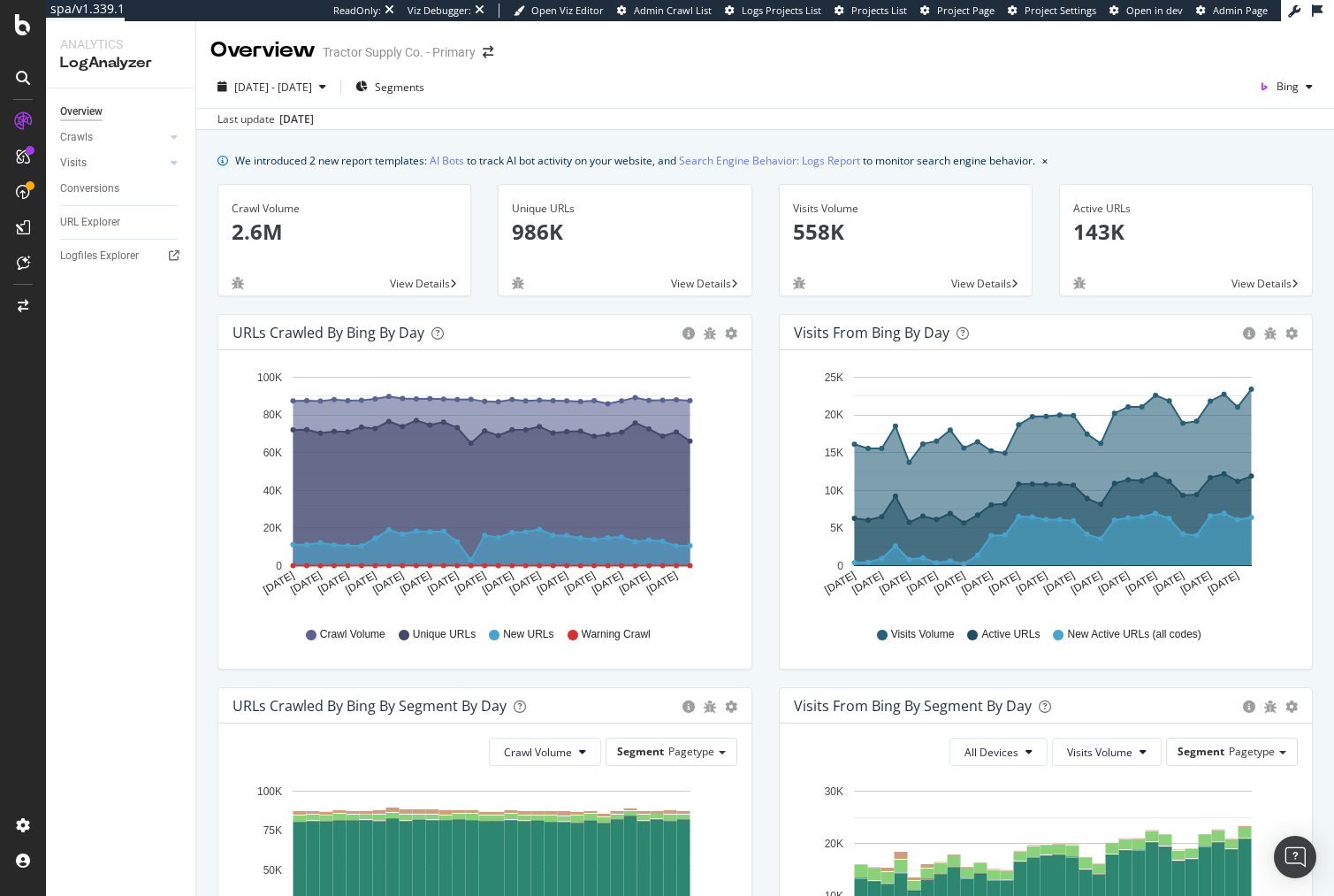
click at [755, 498] on div "URLs Crawled by Bing by day Area Table Hold CMD (⌘) while clicking to filter th…" at bounding box center [484, 500] width 561 height 373
